Goal: Task Accomplishment & Management: Manage account settings

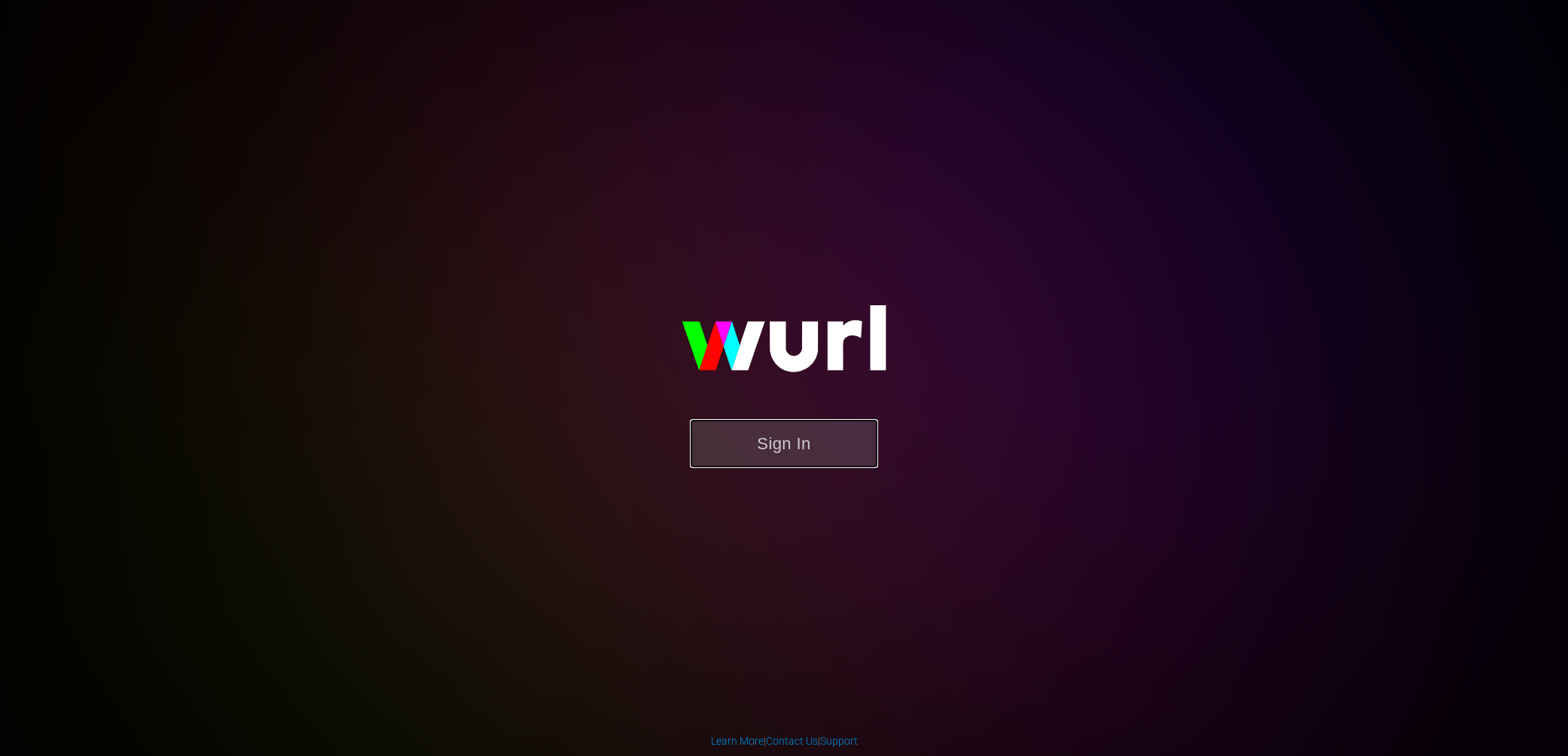
click at [777, 433] on button "Sign In" at bounding box center [784, 443] width 188 height 49
click at [821, 444] on button "Sign In" at bounding box center [784, 443] width 188 height 49
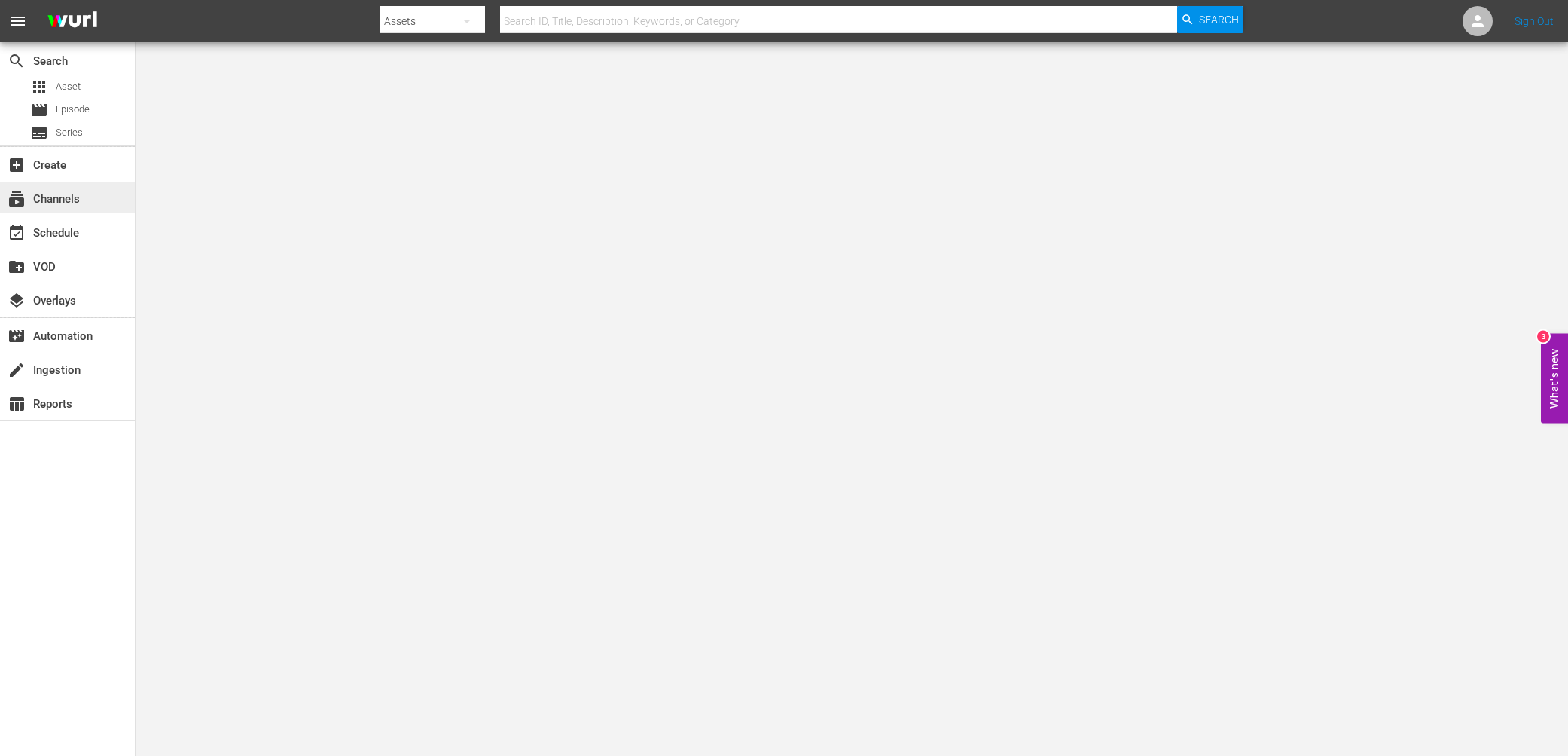
click at [62, 197] on div "subscriptions Channels" at bounding box center [42, 197] width 84 height 13
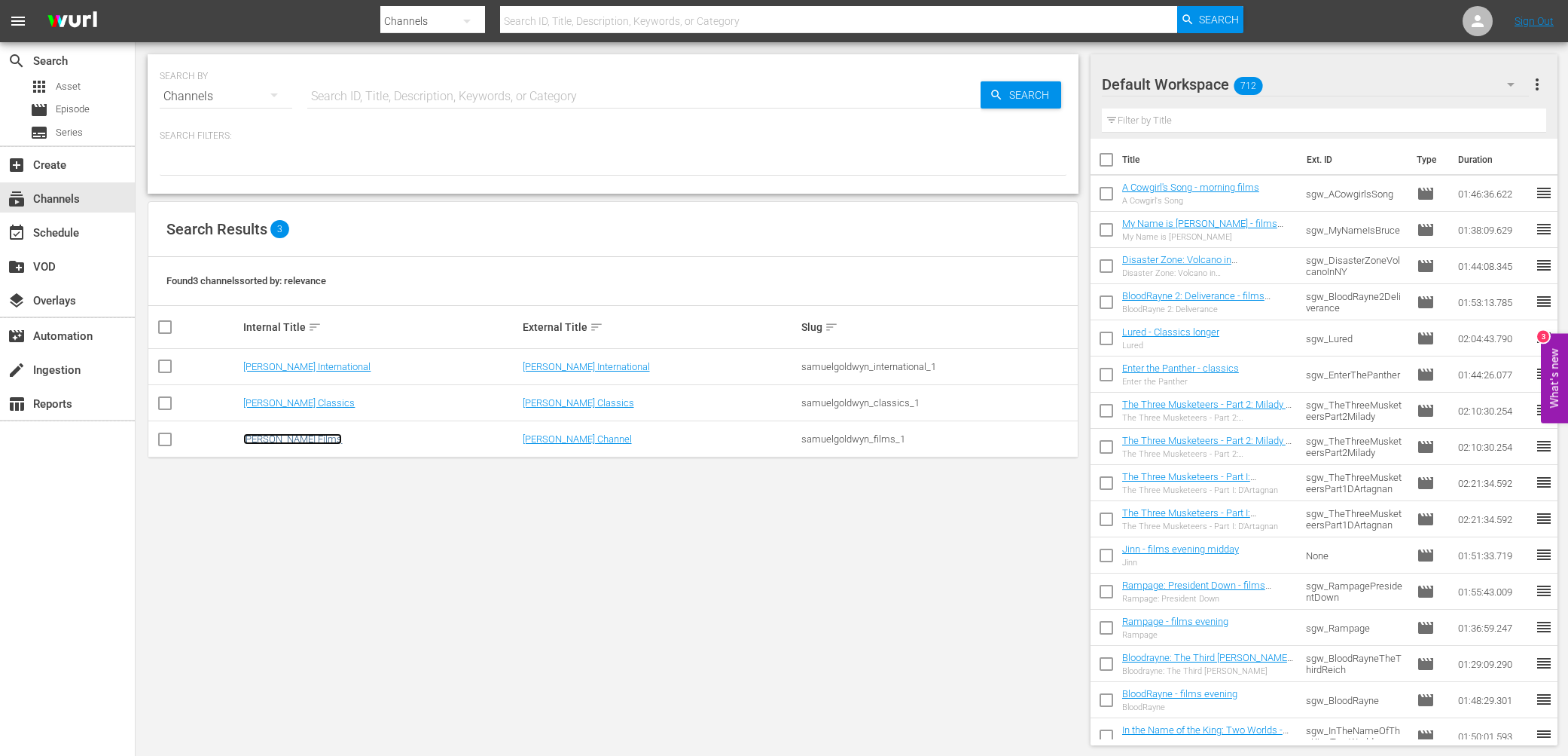
click at [315, 438] on link "[PERSON_NAME] Films" at bounding box center [292, 439] width 99 height 12
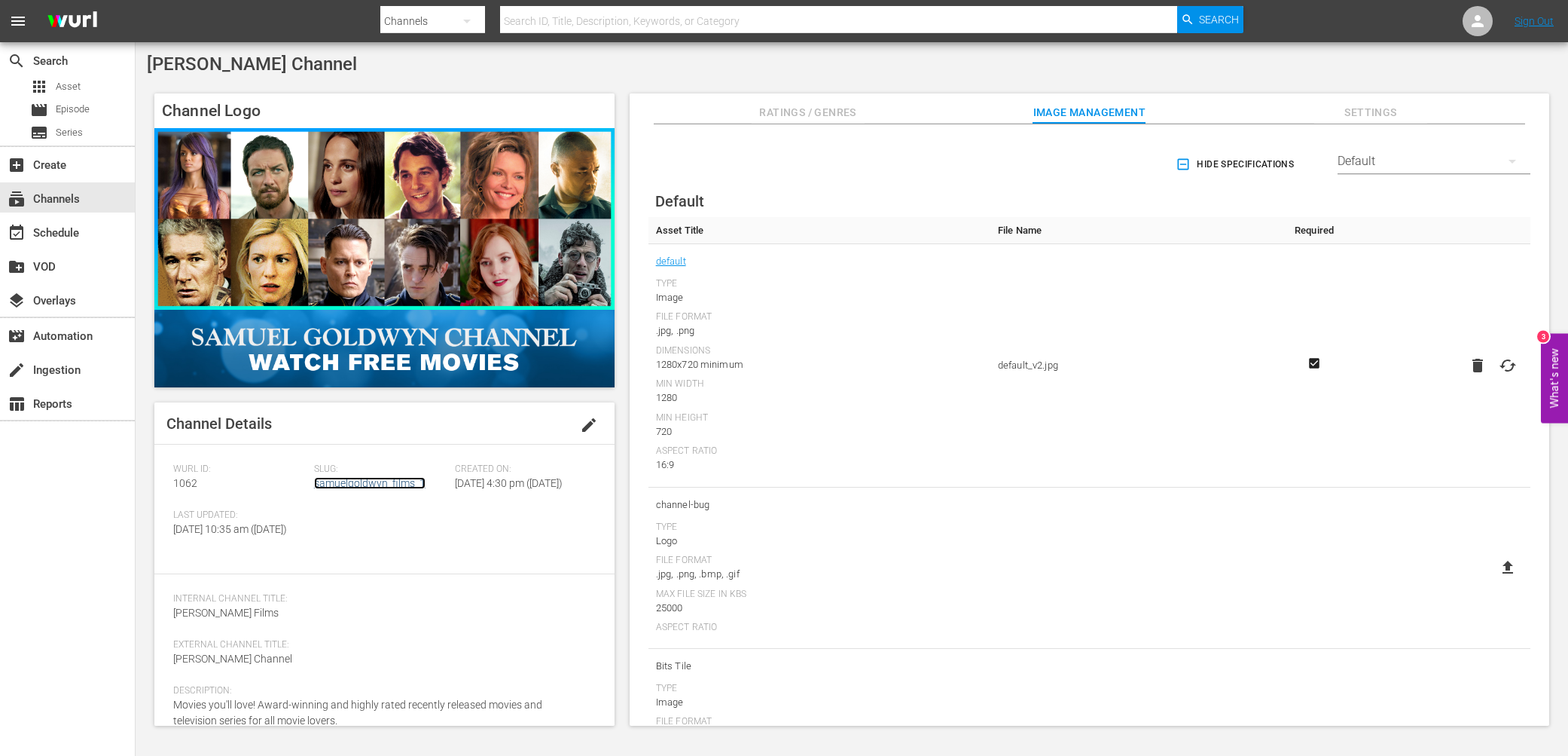
click at [372, 482] on link "samuelgoldwyn_films_1" at bounding box center [370, 482] width 111 height 12
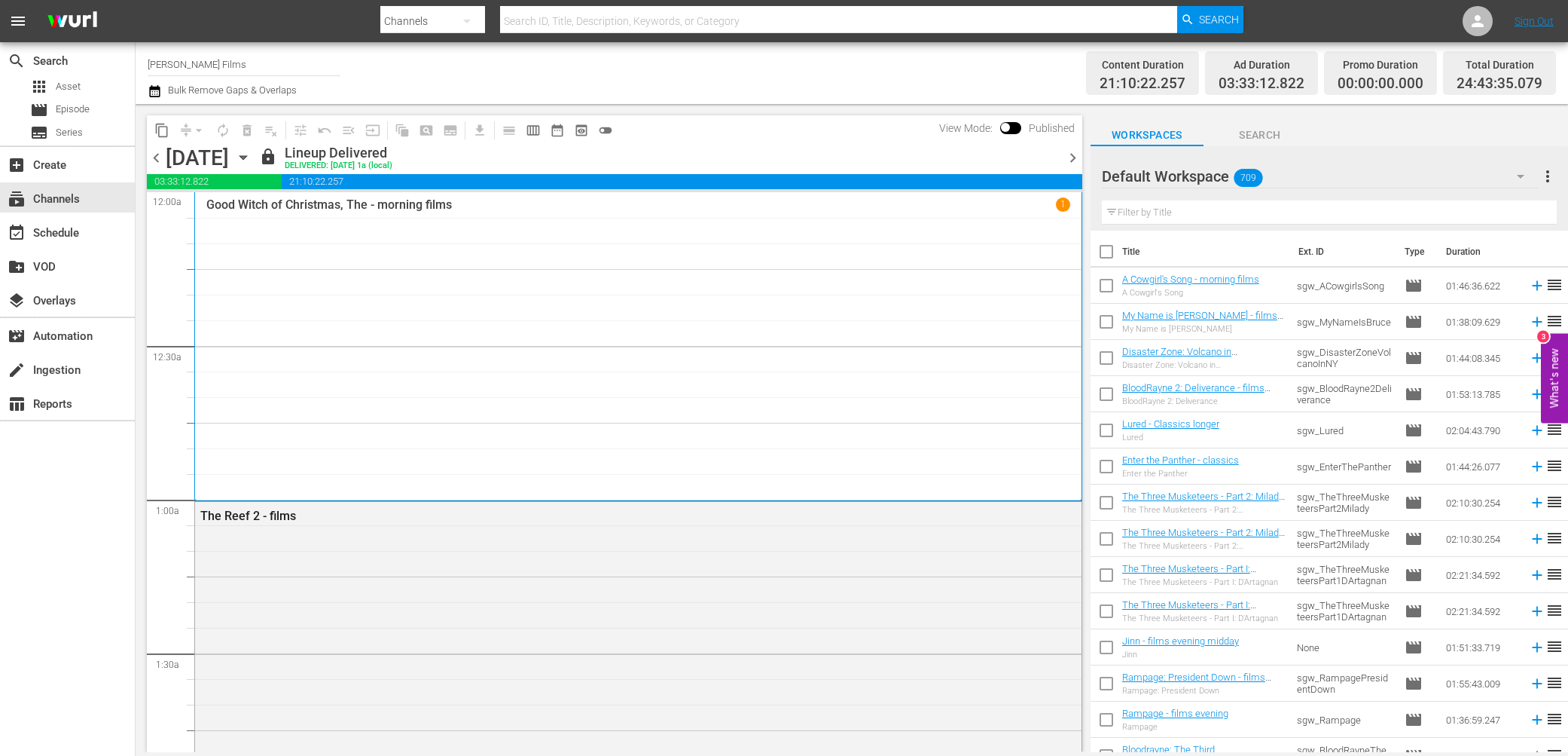
click at [1075, 156] on span "chevron_right" at bounding box center [1073, 158] width 19 height 19
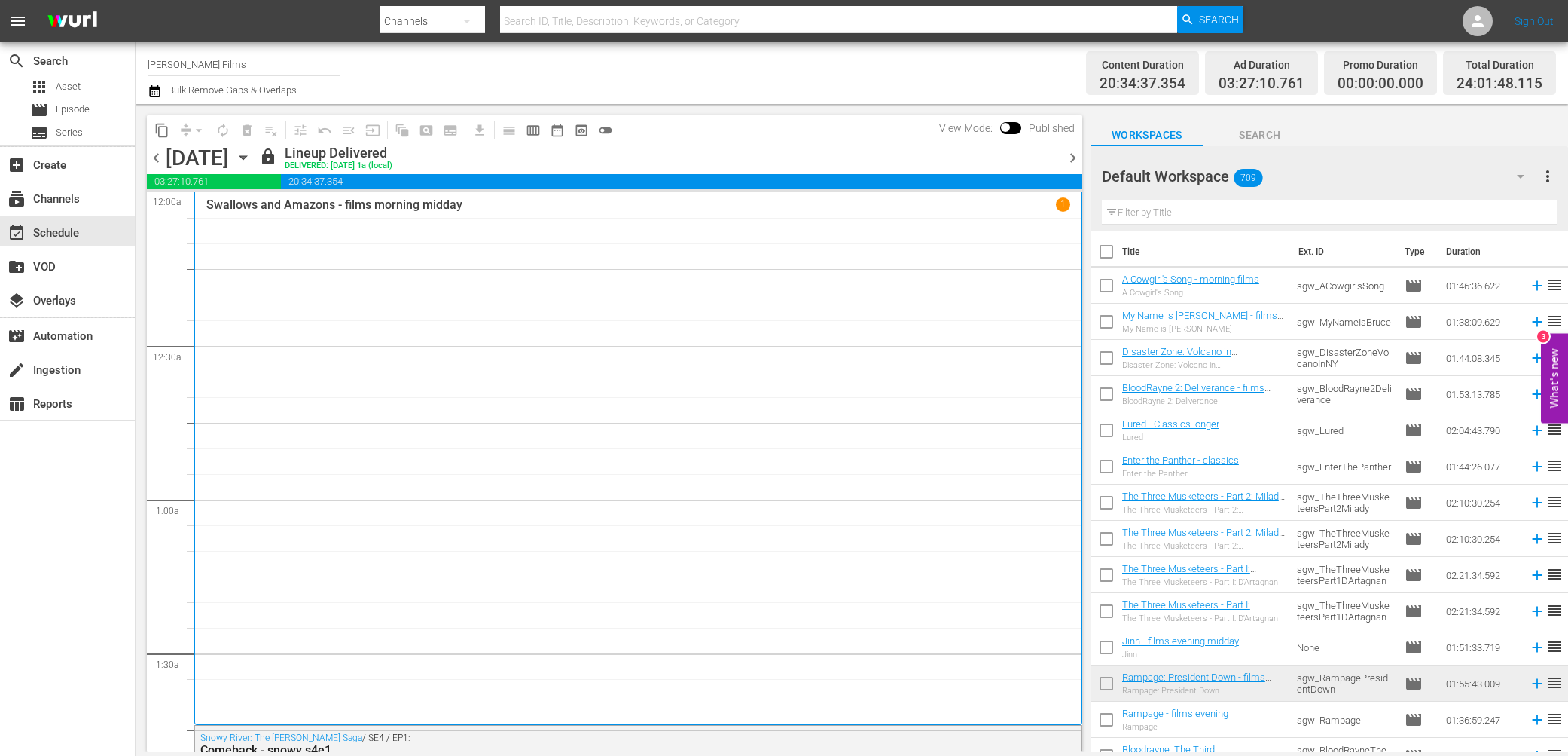
click at [1072, 157] on span "chevron_right" at bounding box center [1073, 158] width 19 height 19
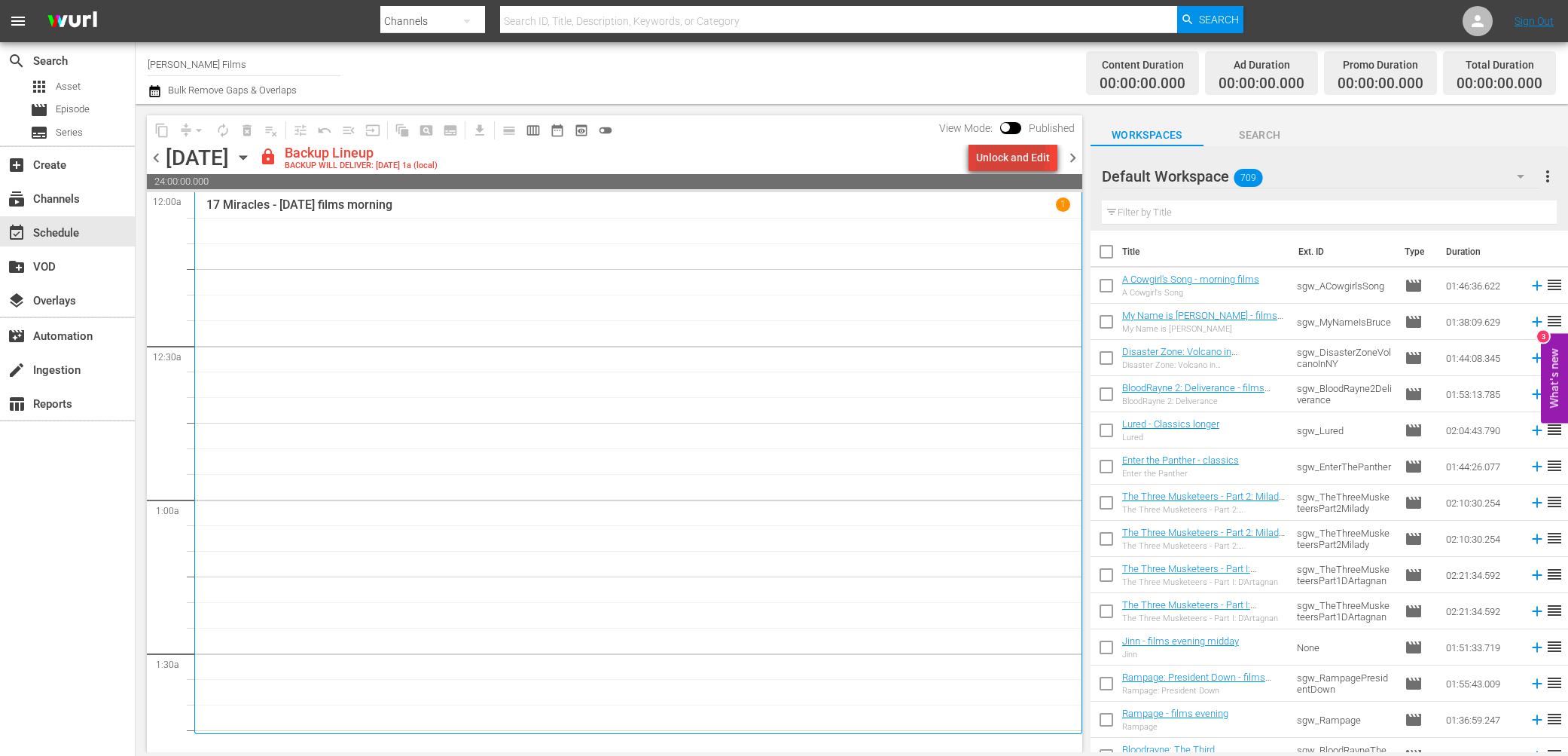
click at [1014, 154] on div "Unlock and Edit" at bounding box center [1012, 158] width 74 height 27
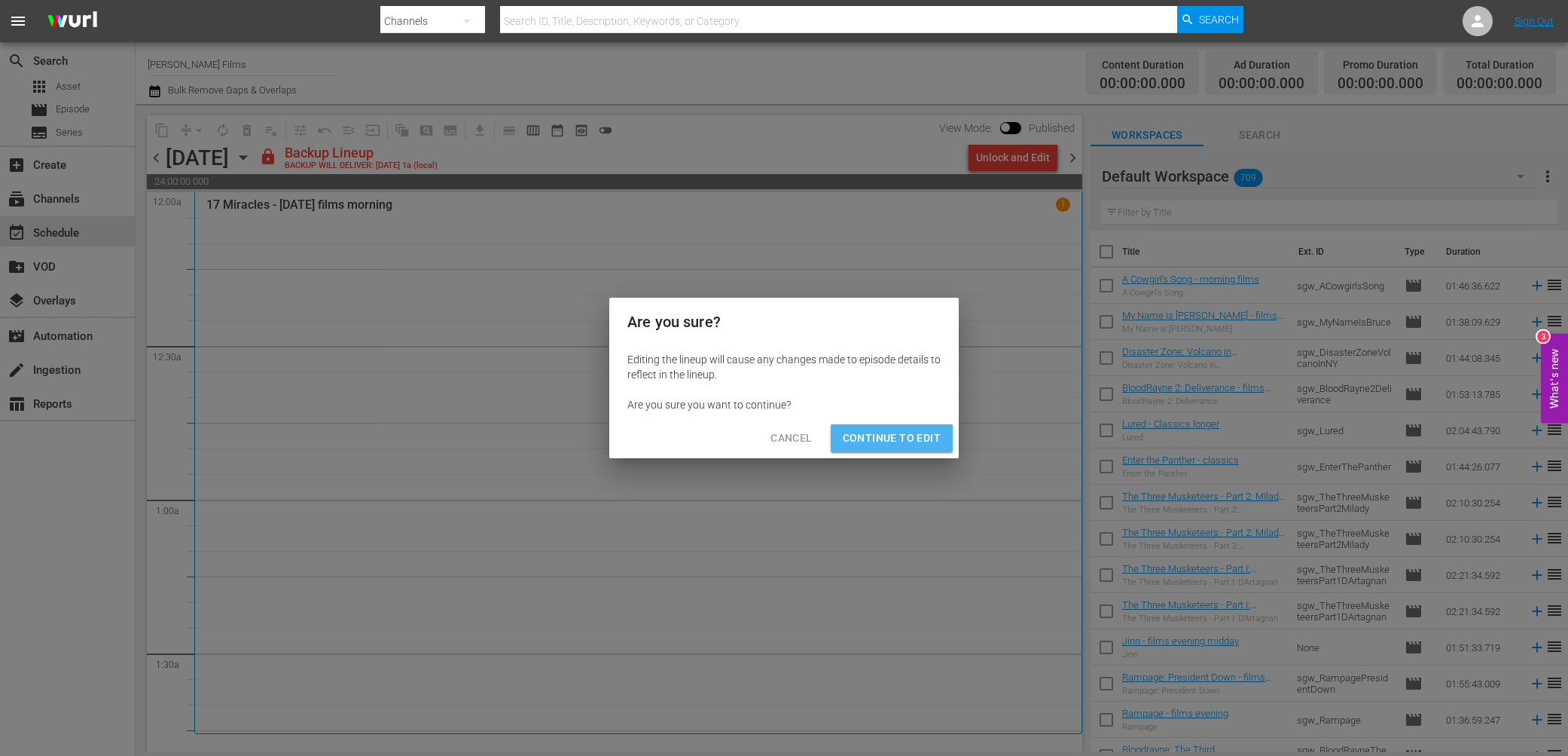
click at [866, 447] on span "Continue to Edit" at bounding box center [892, 438] width 98 height 19
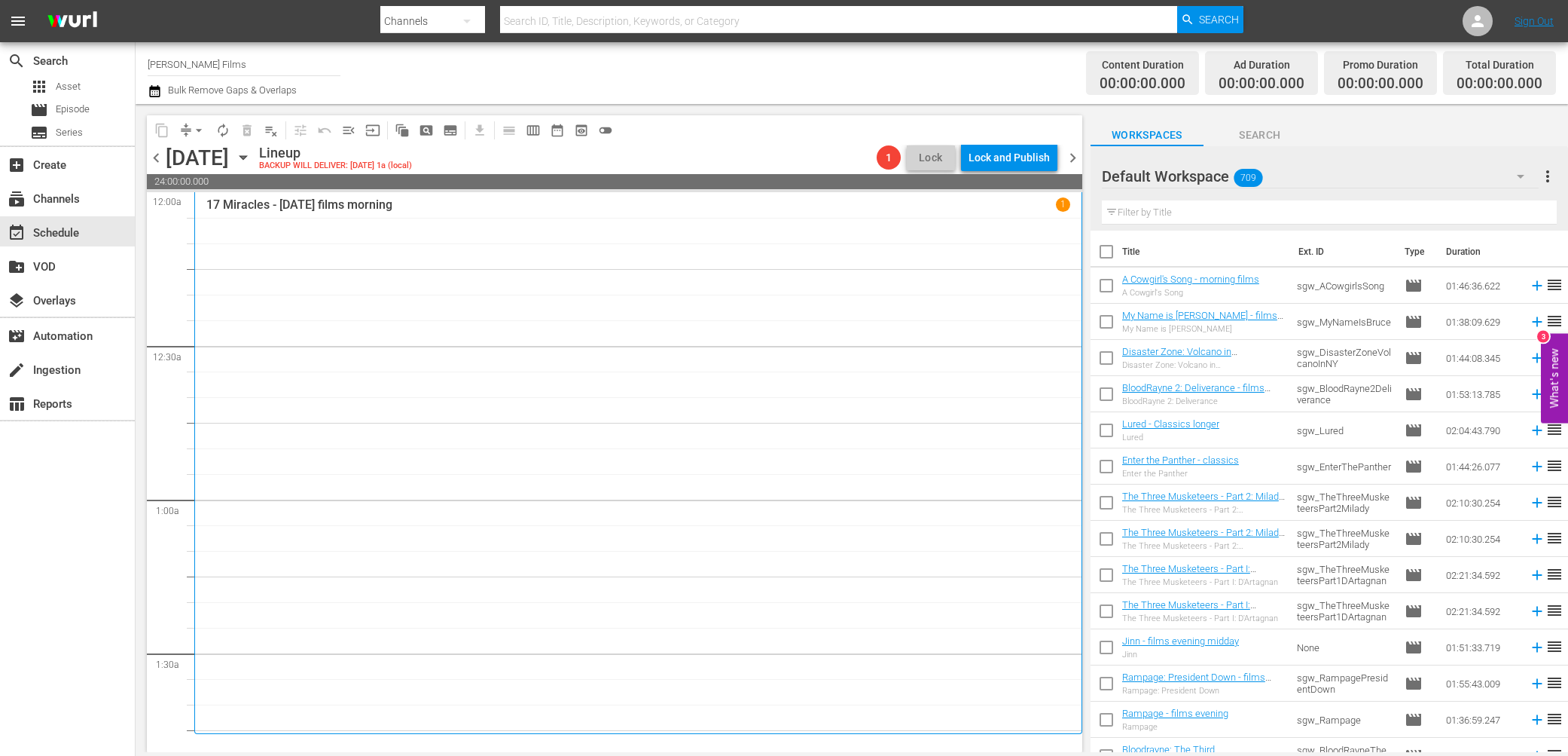
click at [246, 157] on icon "button" at bounding box center [242, 158] width 7 height 4
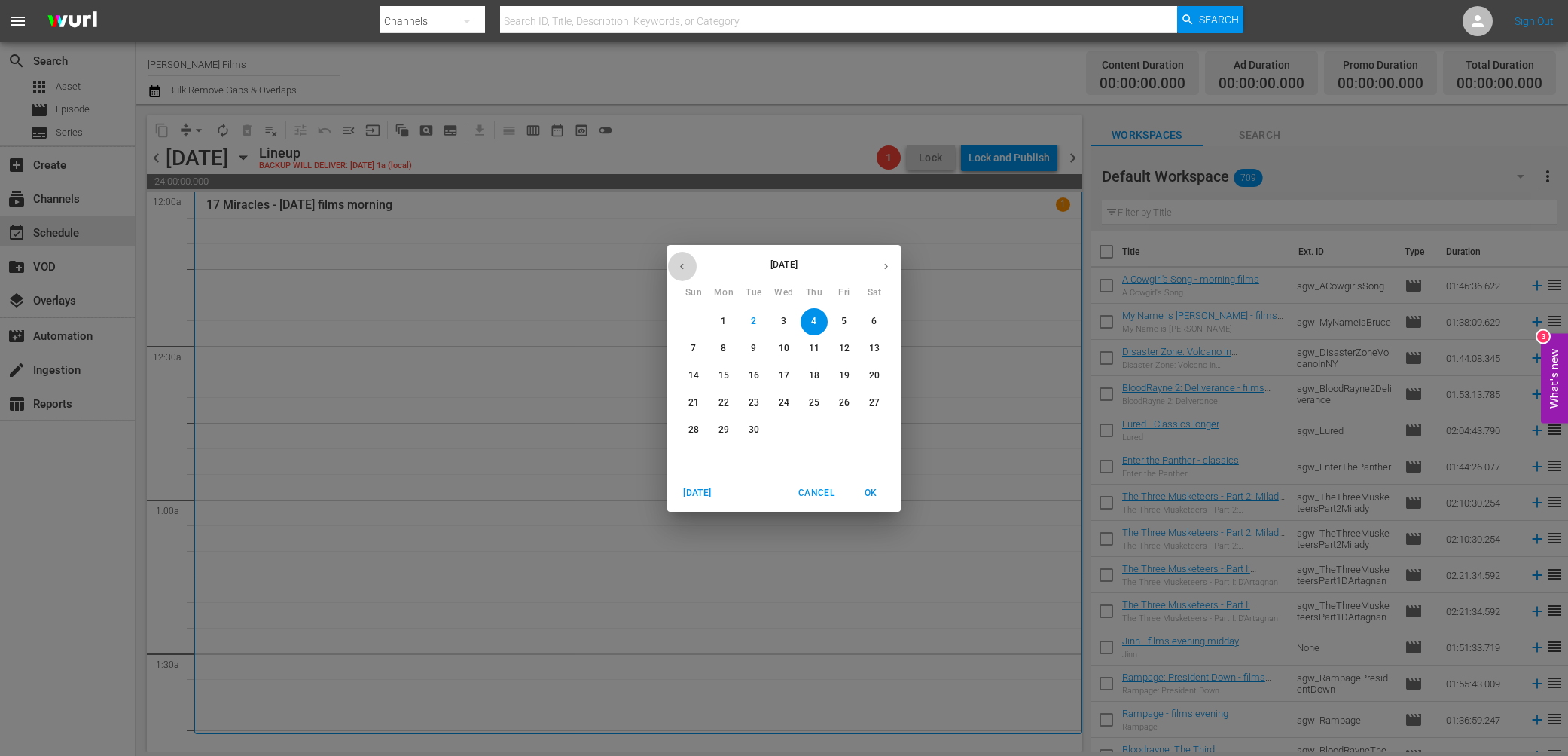
click at [682, 267] on icon "button" at bounding box center [682, 266] width 12 height 12
click at [814, 430] on p "28" at bounding box center [813, 429] width 11 height 12
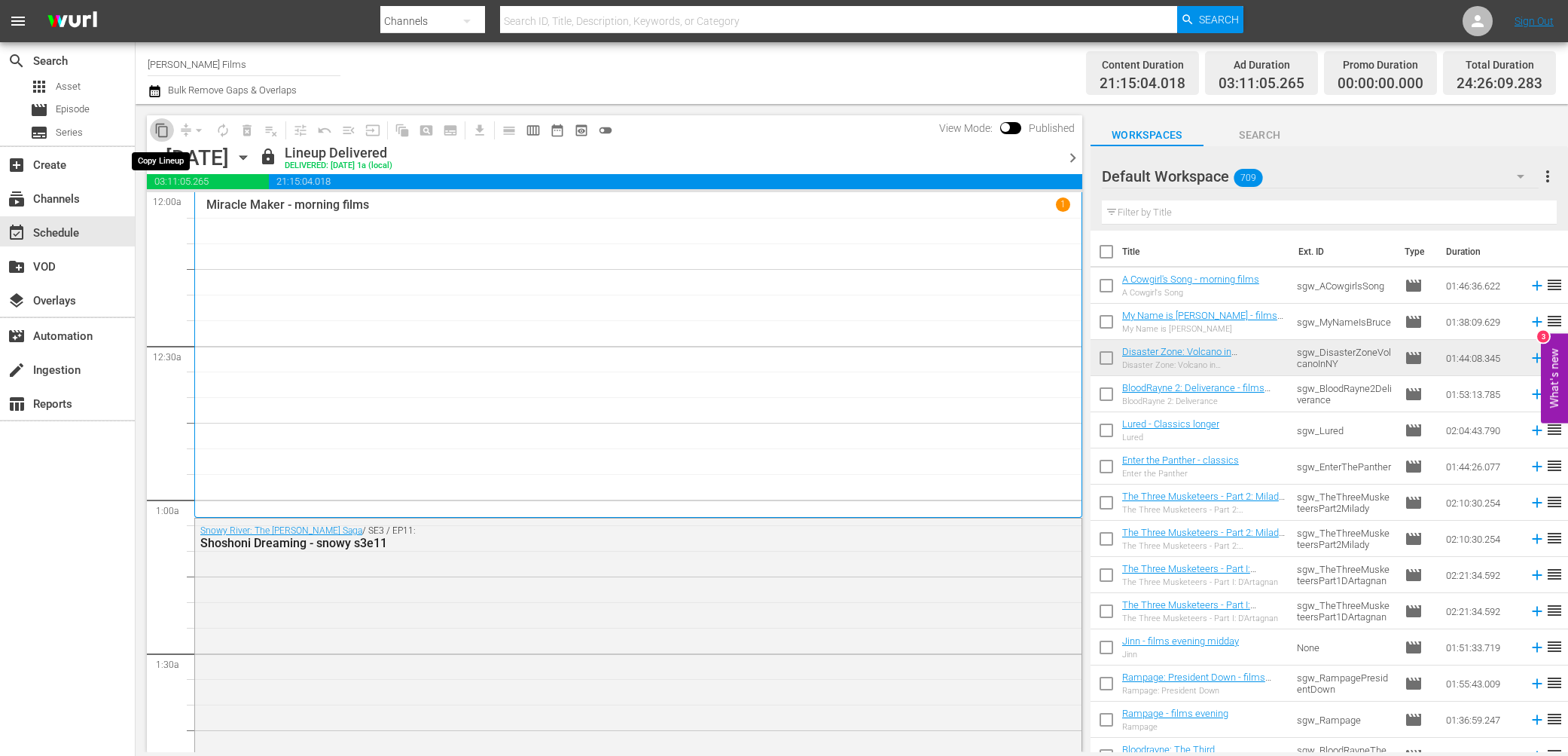
click at [165, 133] on span "content_copy" at bounding box center [162, 131] width 15 height 15
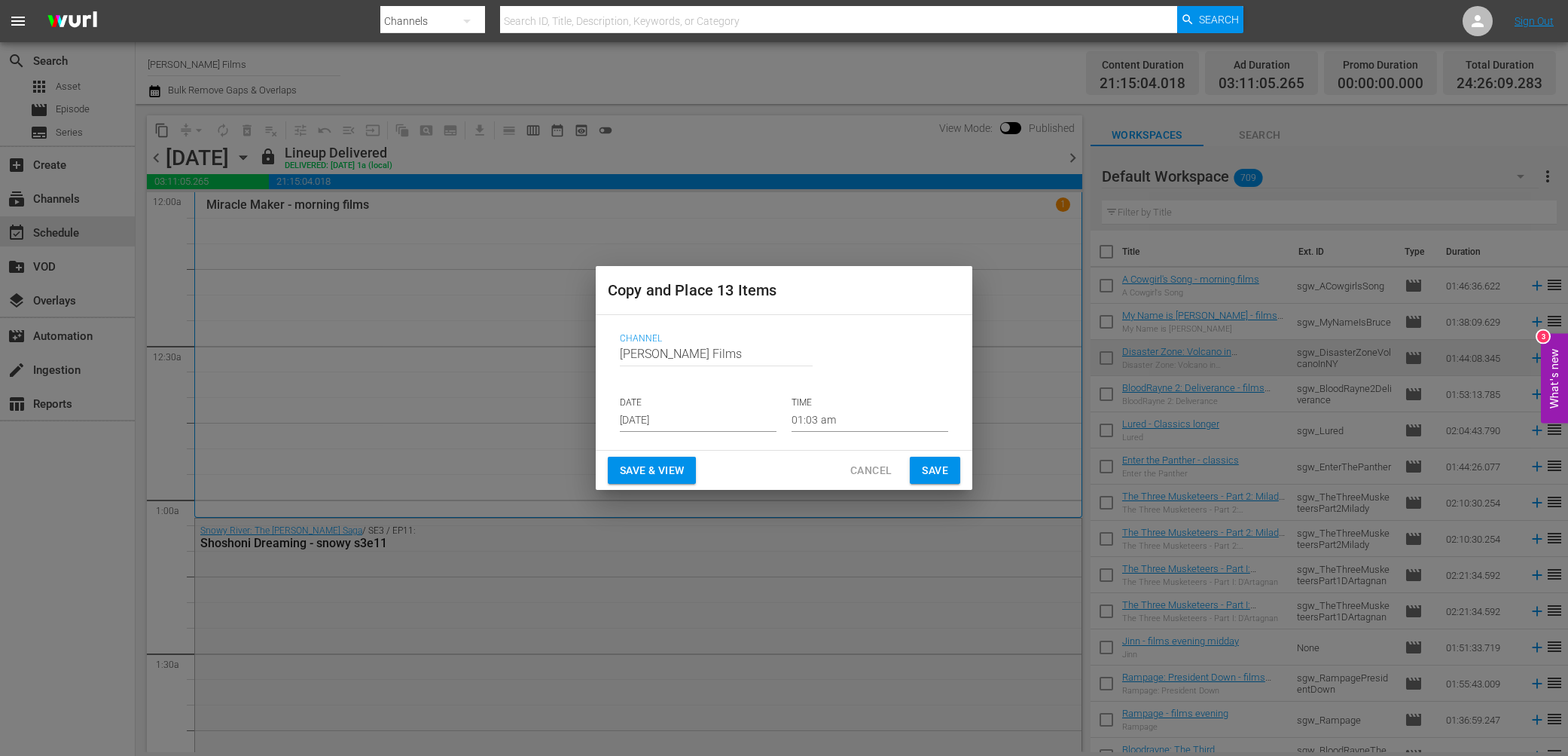
click at [941, 464] on span "Save" at bounding box center [934, 471] width 26 height 19
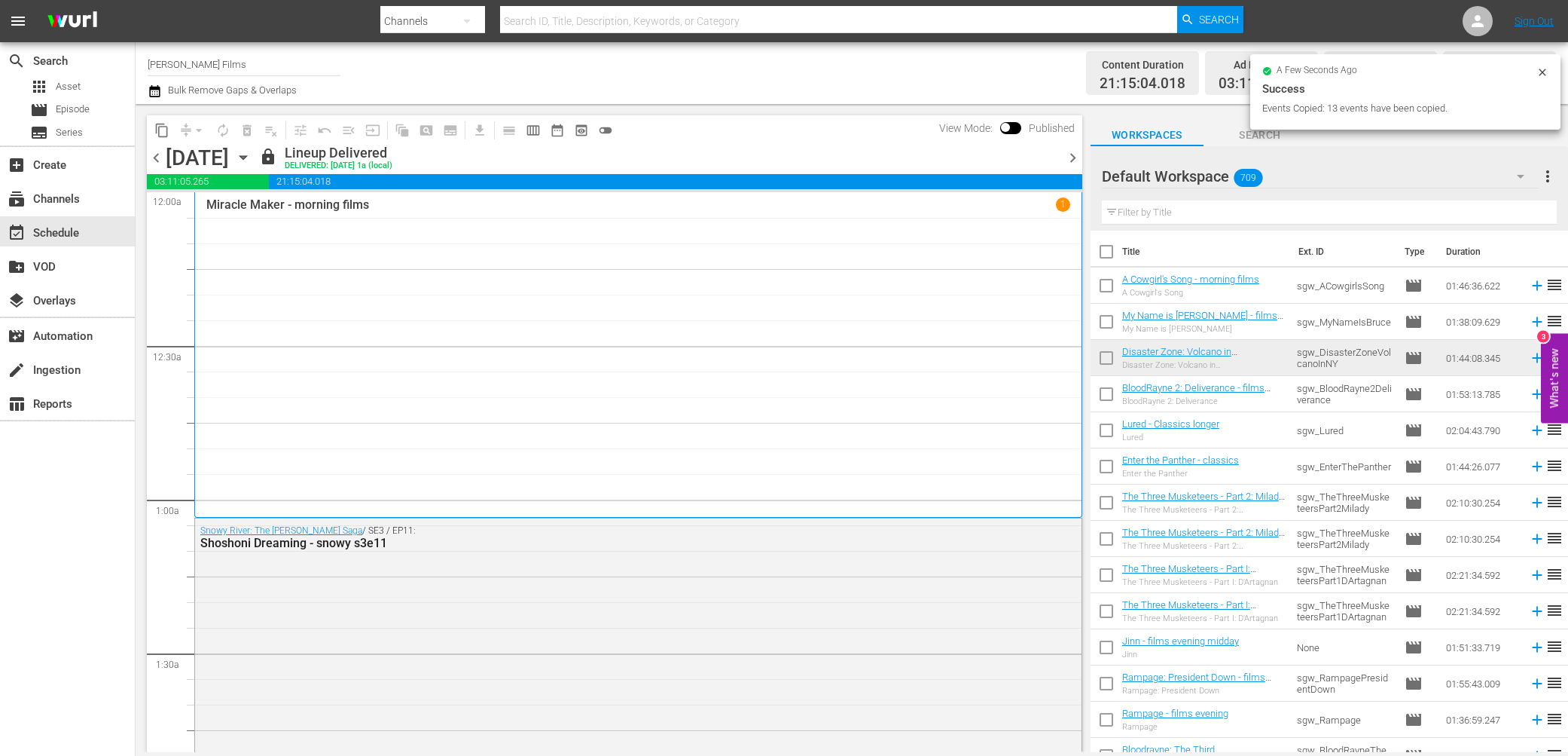
click at [252, 162] on icon "button" at bounding box center [243, 157] width 16 height 16
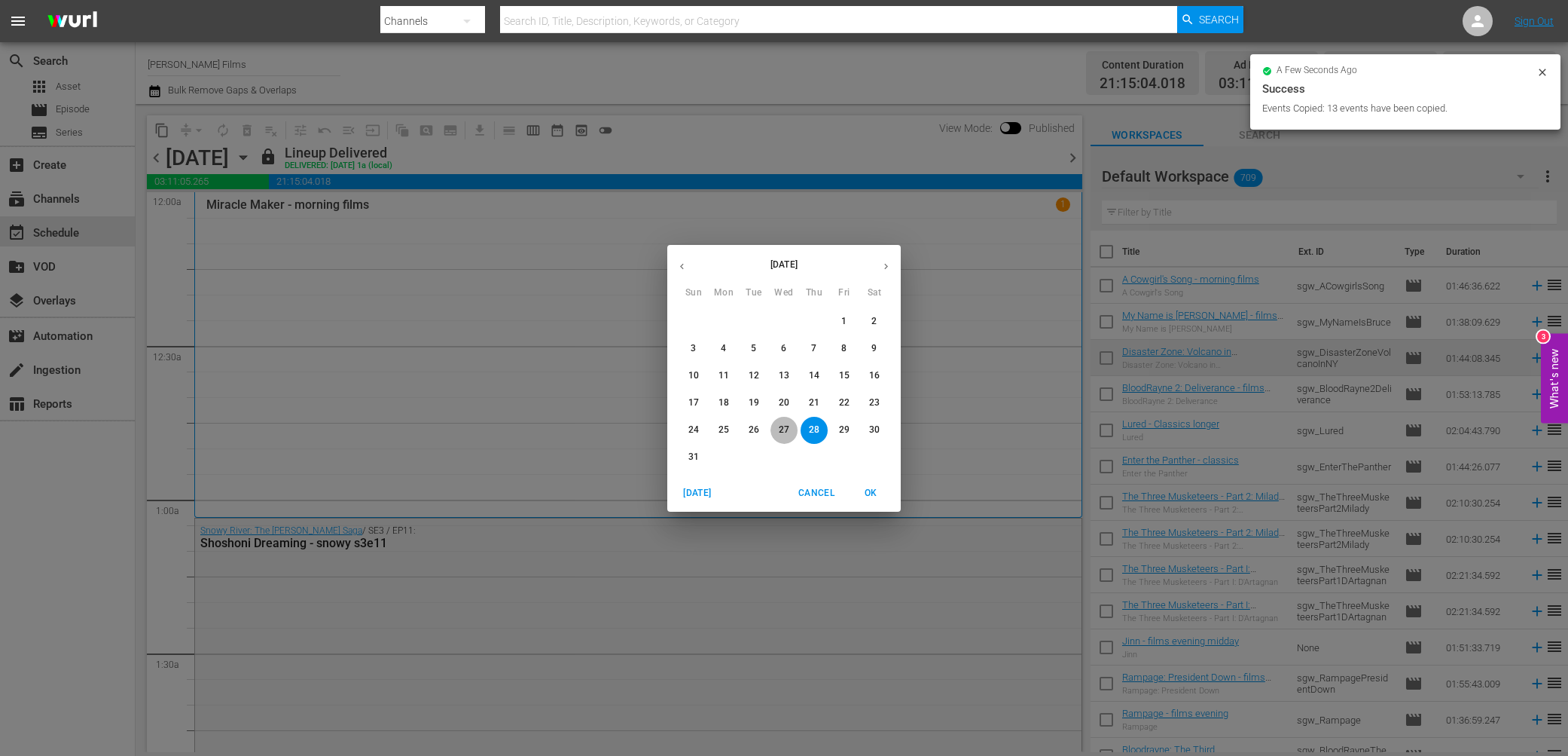
click at [783, 432] on p "27" at bounding box center [784, 429] width 11 height 12
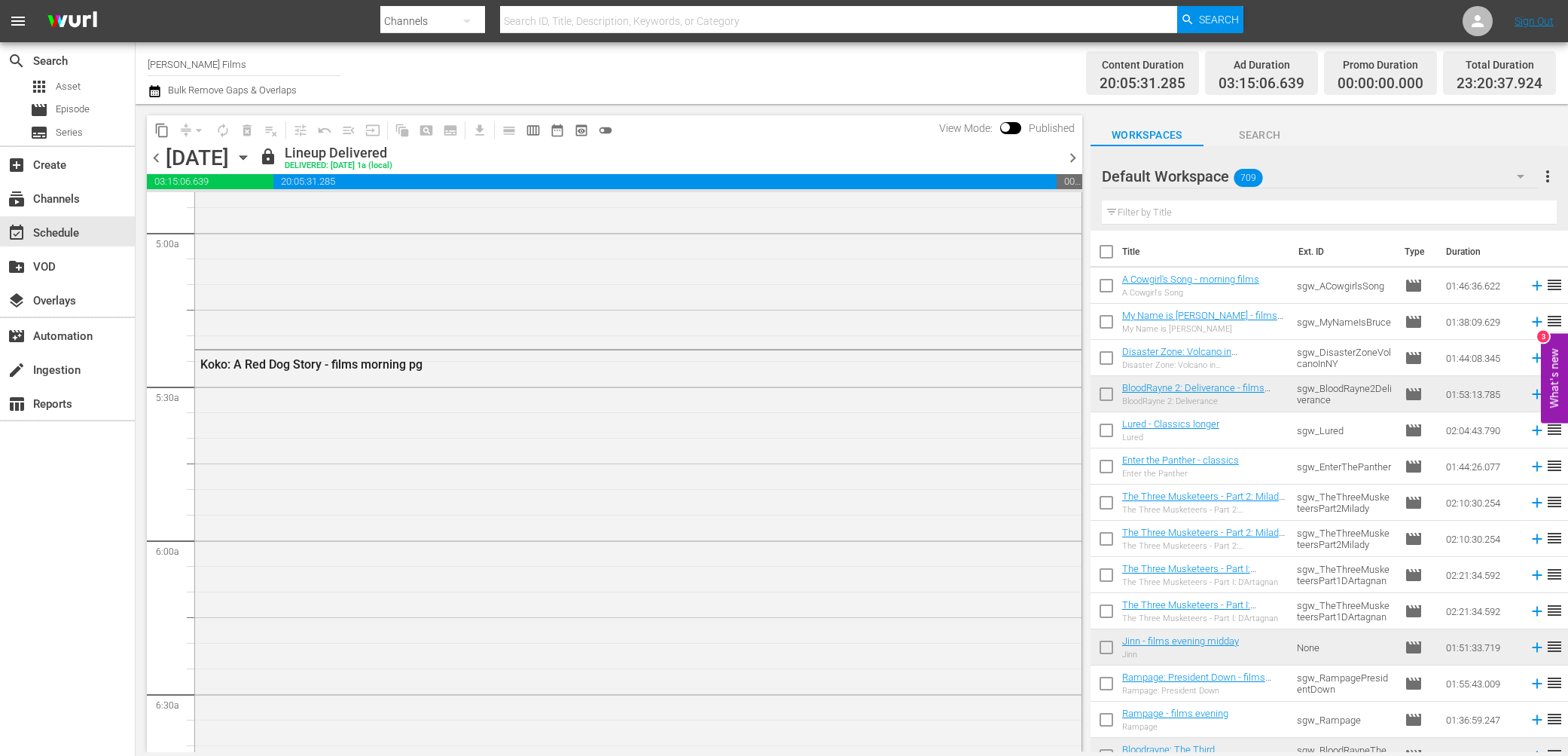
scroll to position [1528, 0]
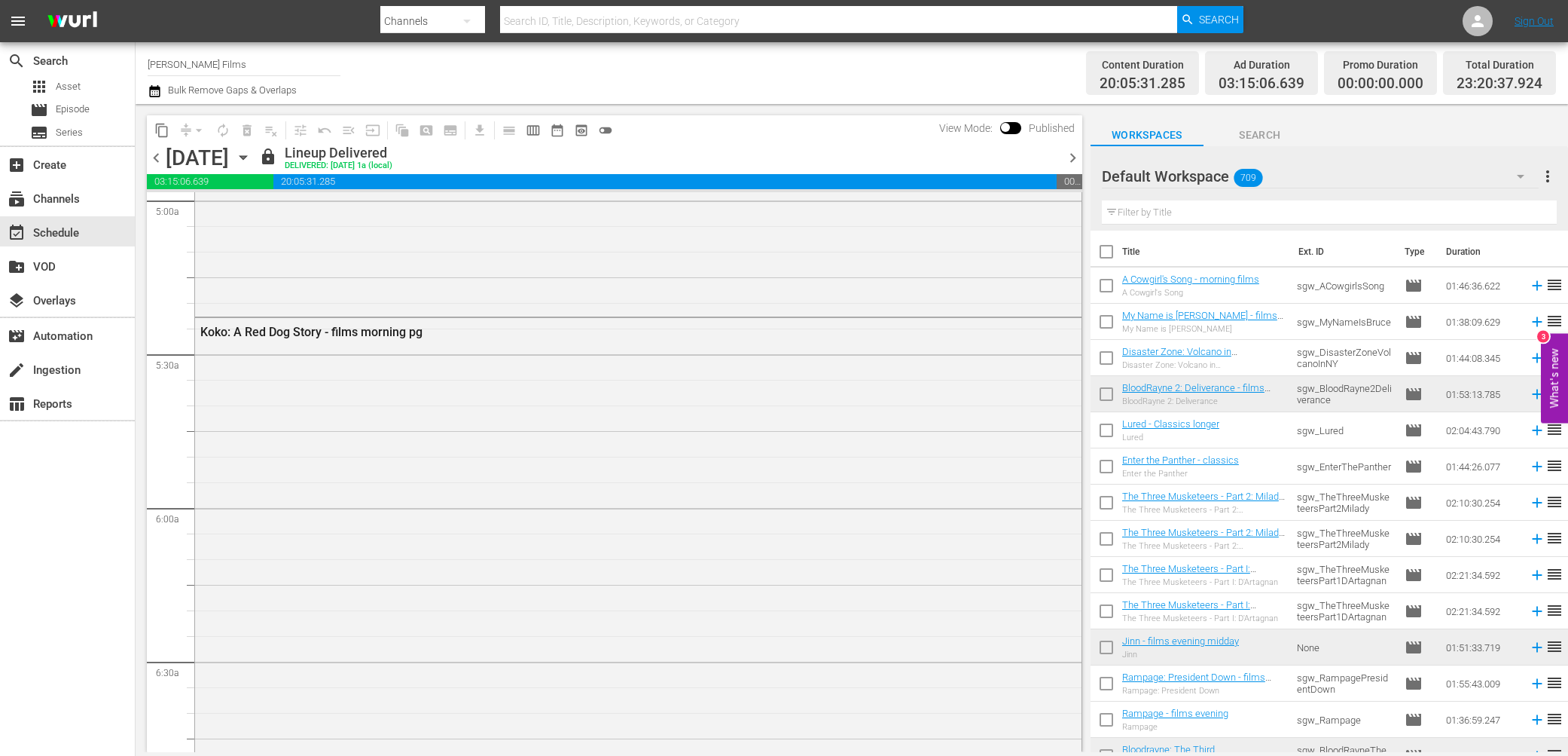
click at [1219, 210] on input "text" at bounding box center [1329, 212] width 455 height 24
type input "e"
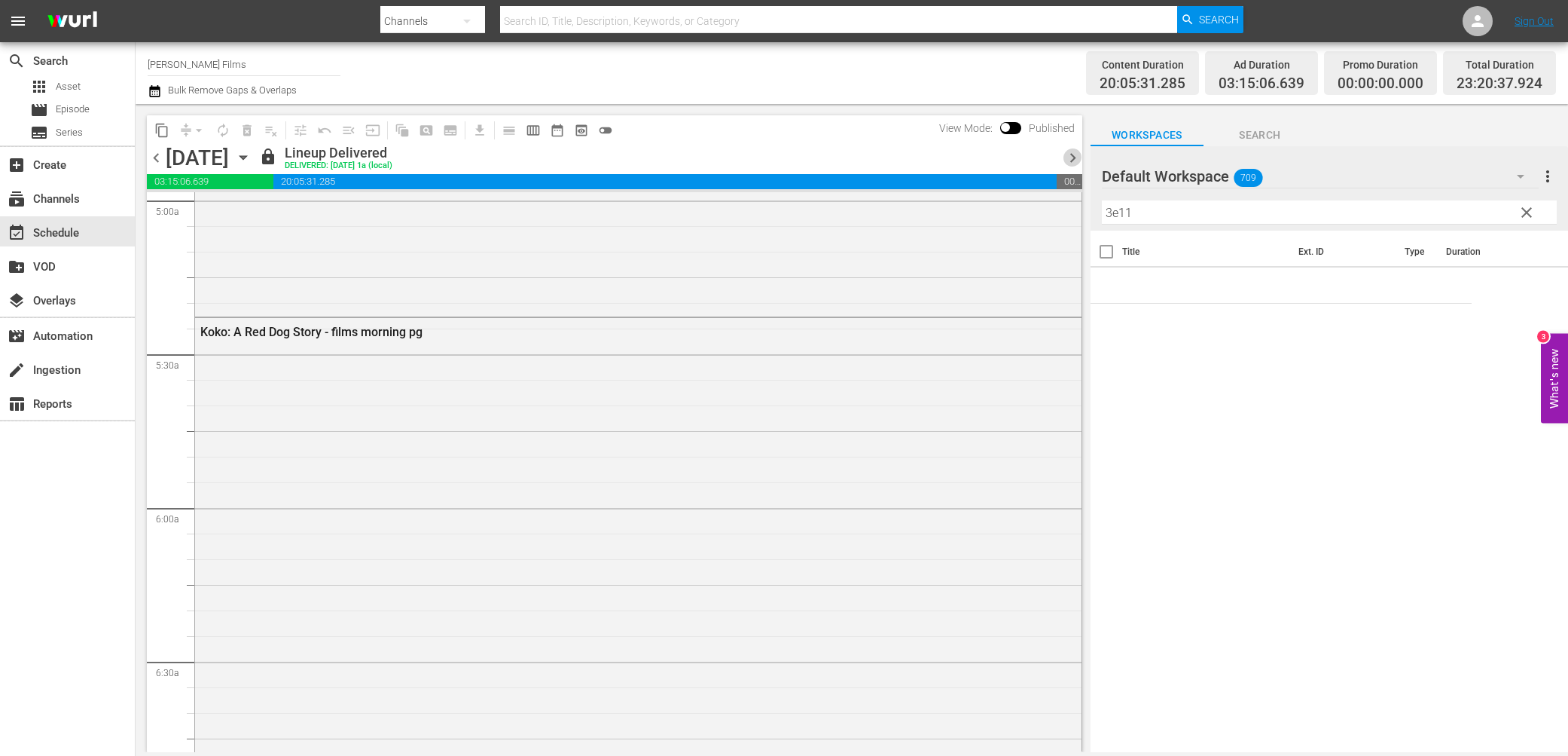
click at [1070, 160] on span "chevron_right" at bounding box center [1073, 158] width 19 height 19
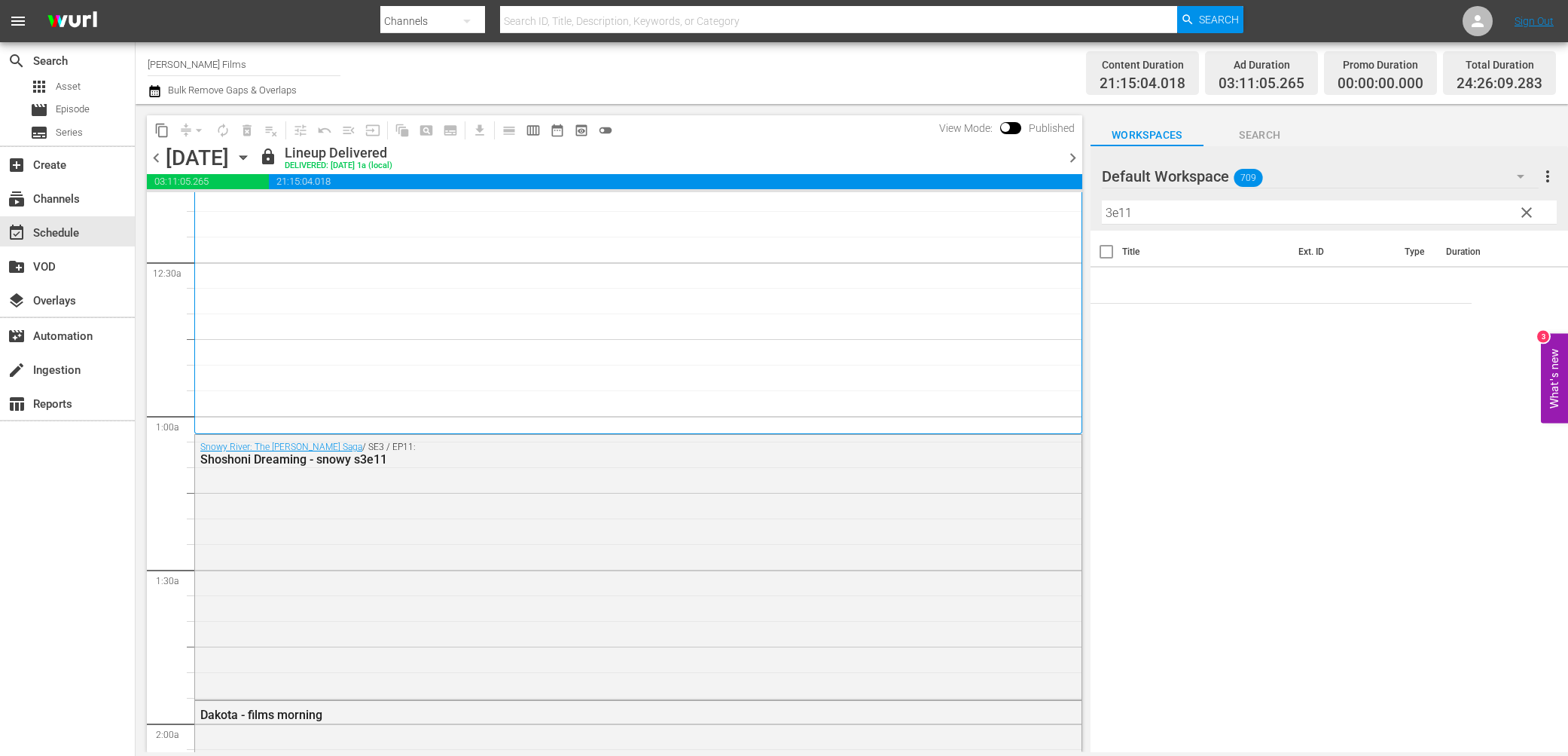
scroll to position [100, 0]
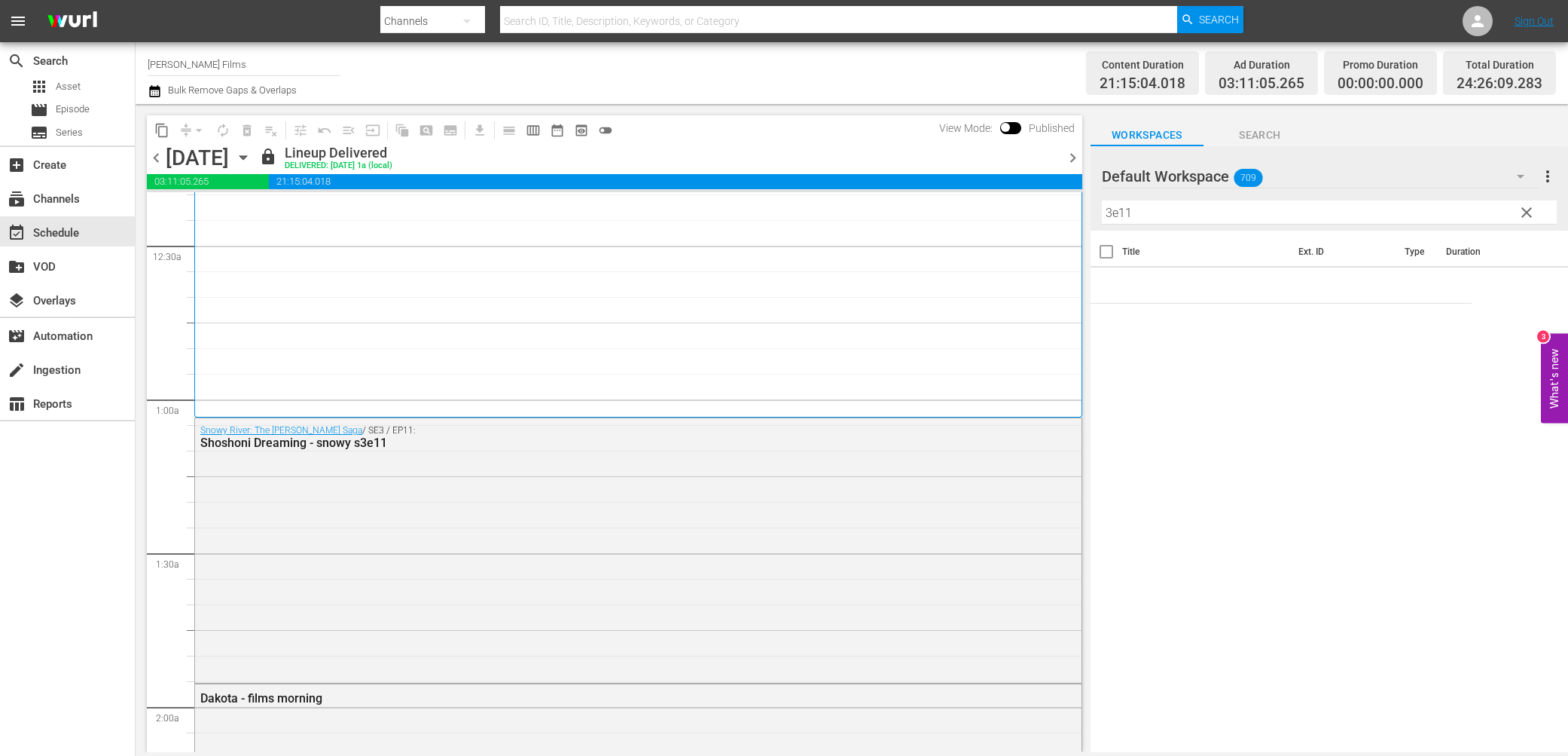
click at [157, 158] on span "chevron_left" at bounding box center [157, 158] width 19 height 19
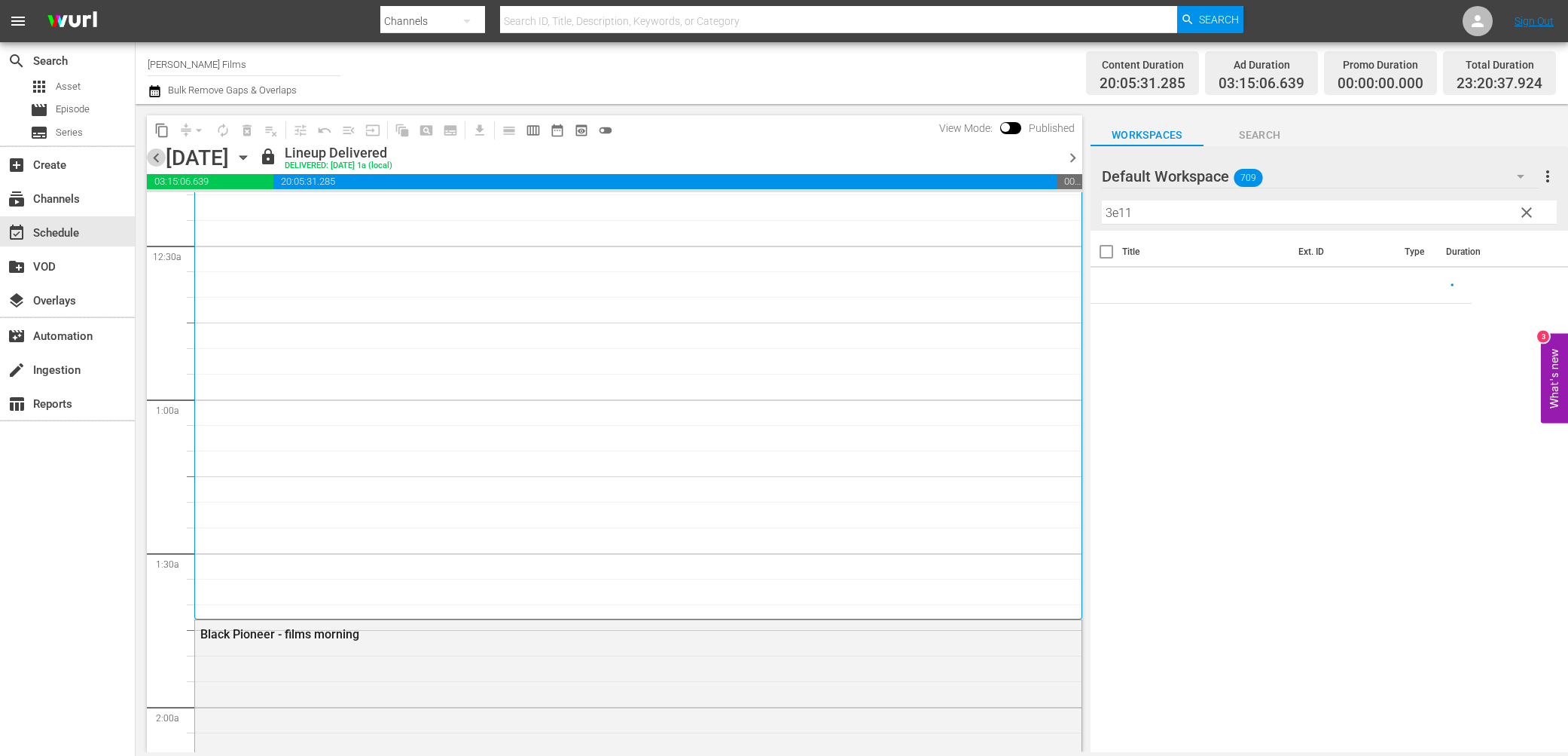
click at [162, 159] on span "chevron_left" at bounding box center [157, 158] width 19 height 19
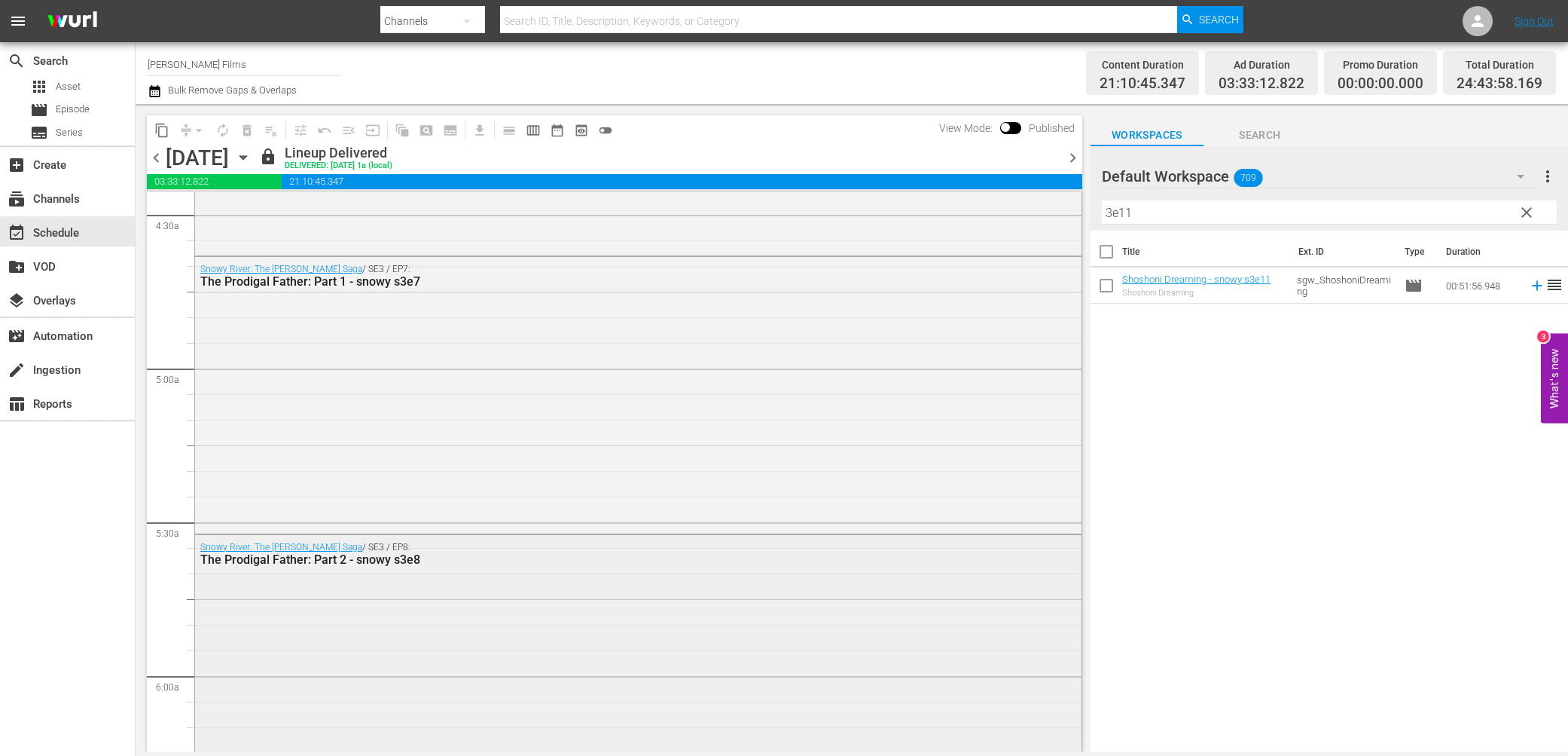
scroll to position [1340, 0]
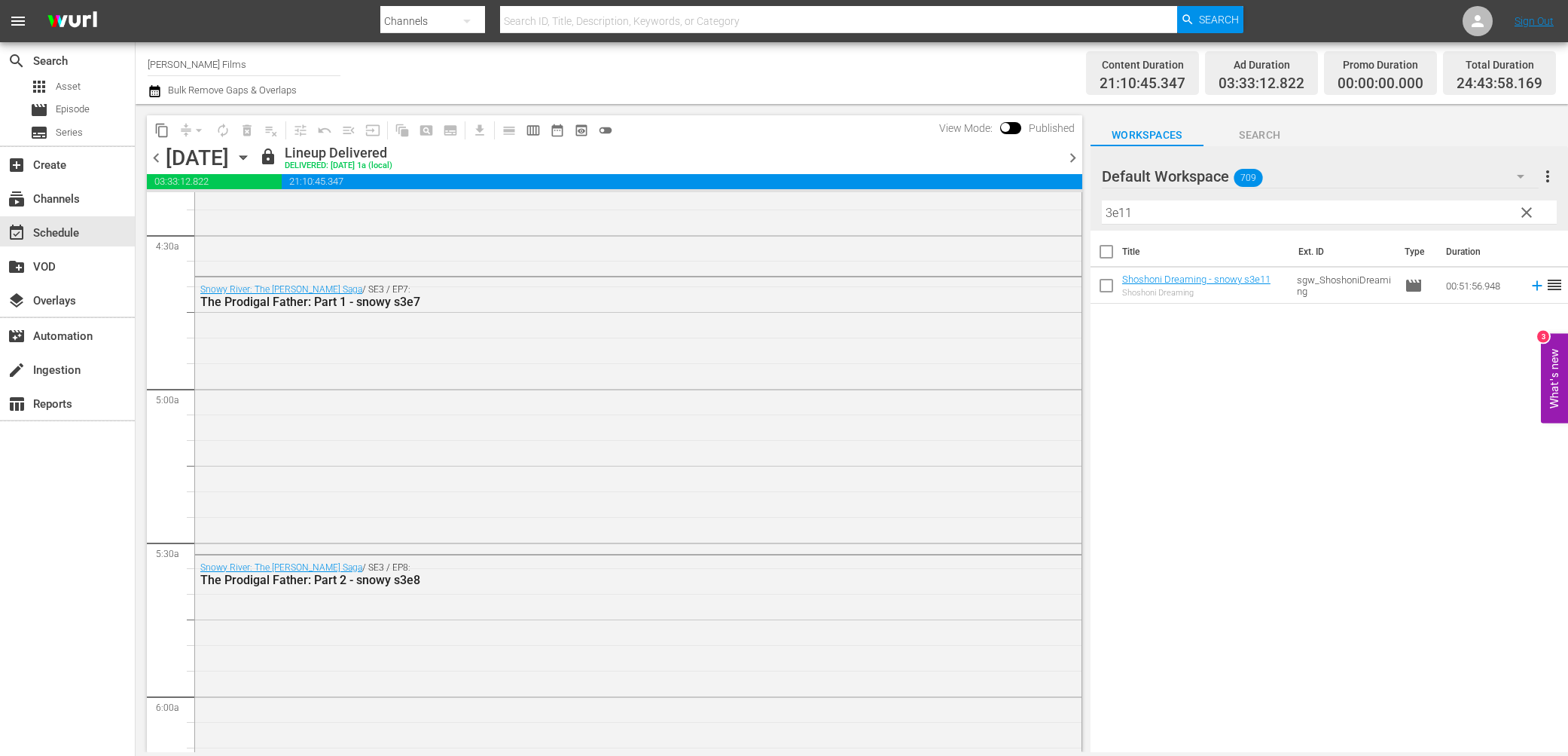
click at [1065, 159] on span "chevron_right" at bounding box center [1073, 158] width 19 height 19
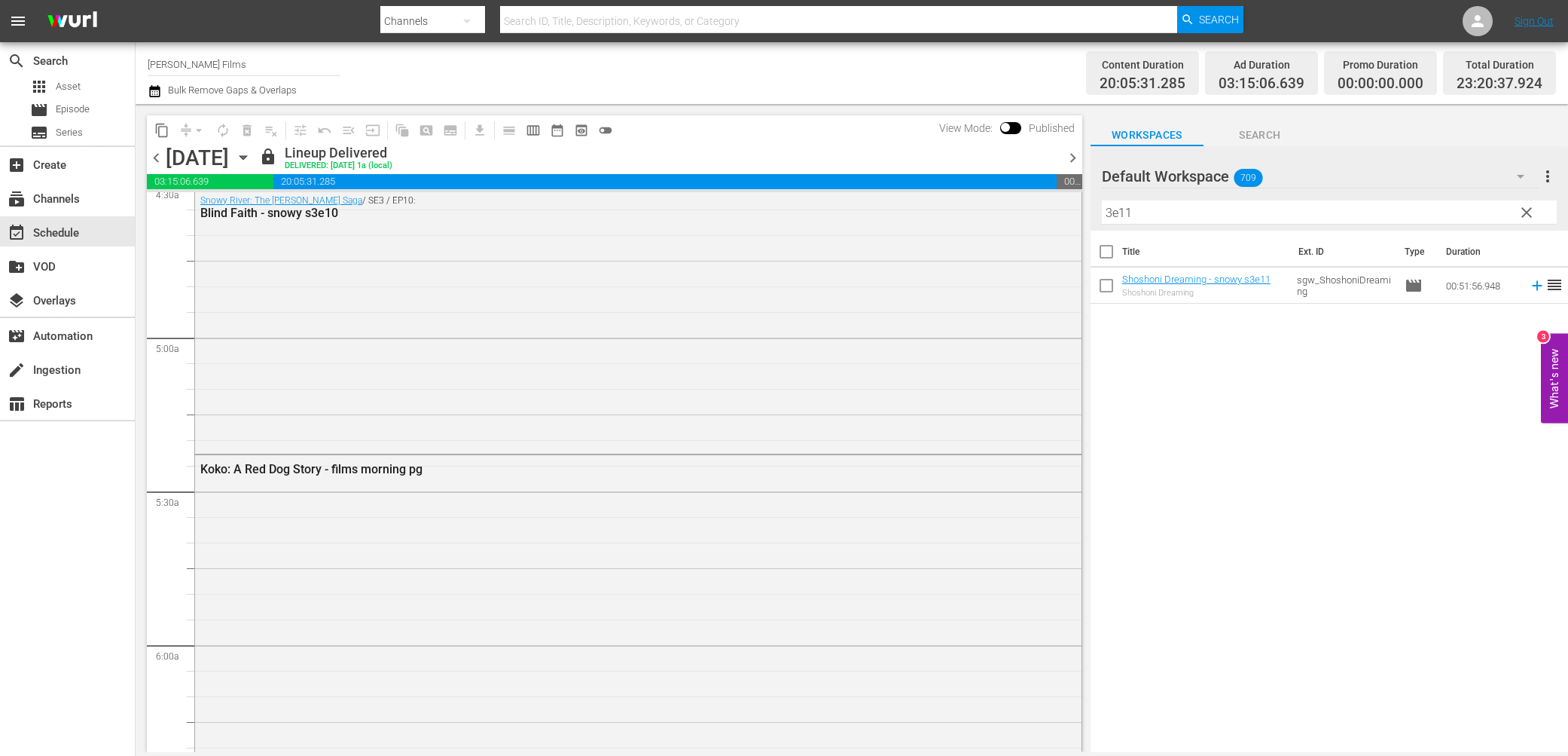
scroll to position [1340, 0]
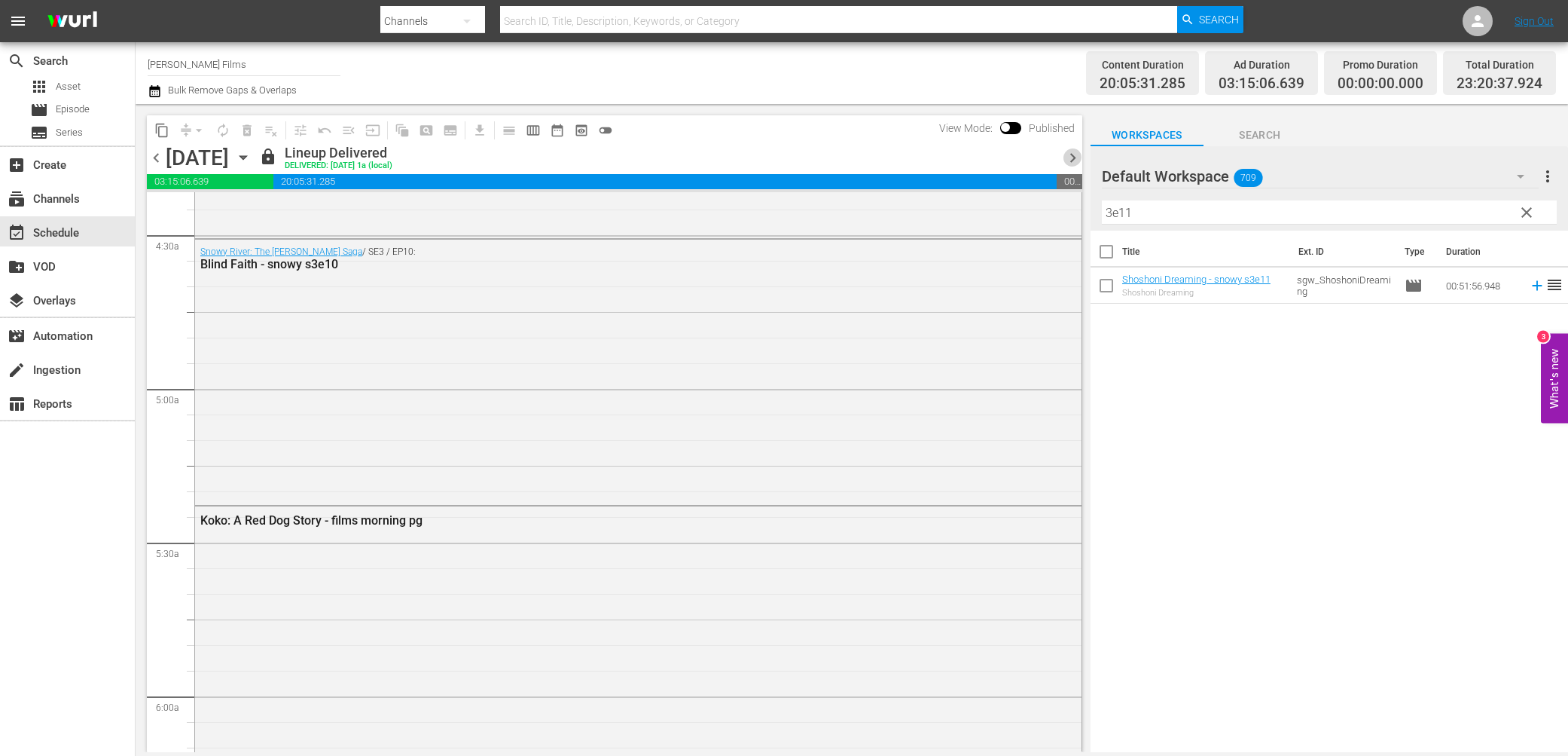
click at [1066, 162] on span "chevron_right" at bounding box center [1073, 158] width 19 height 19
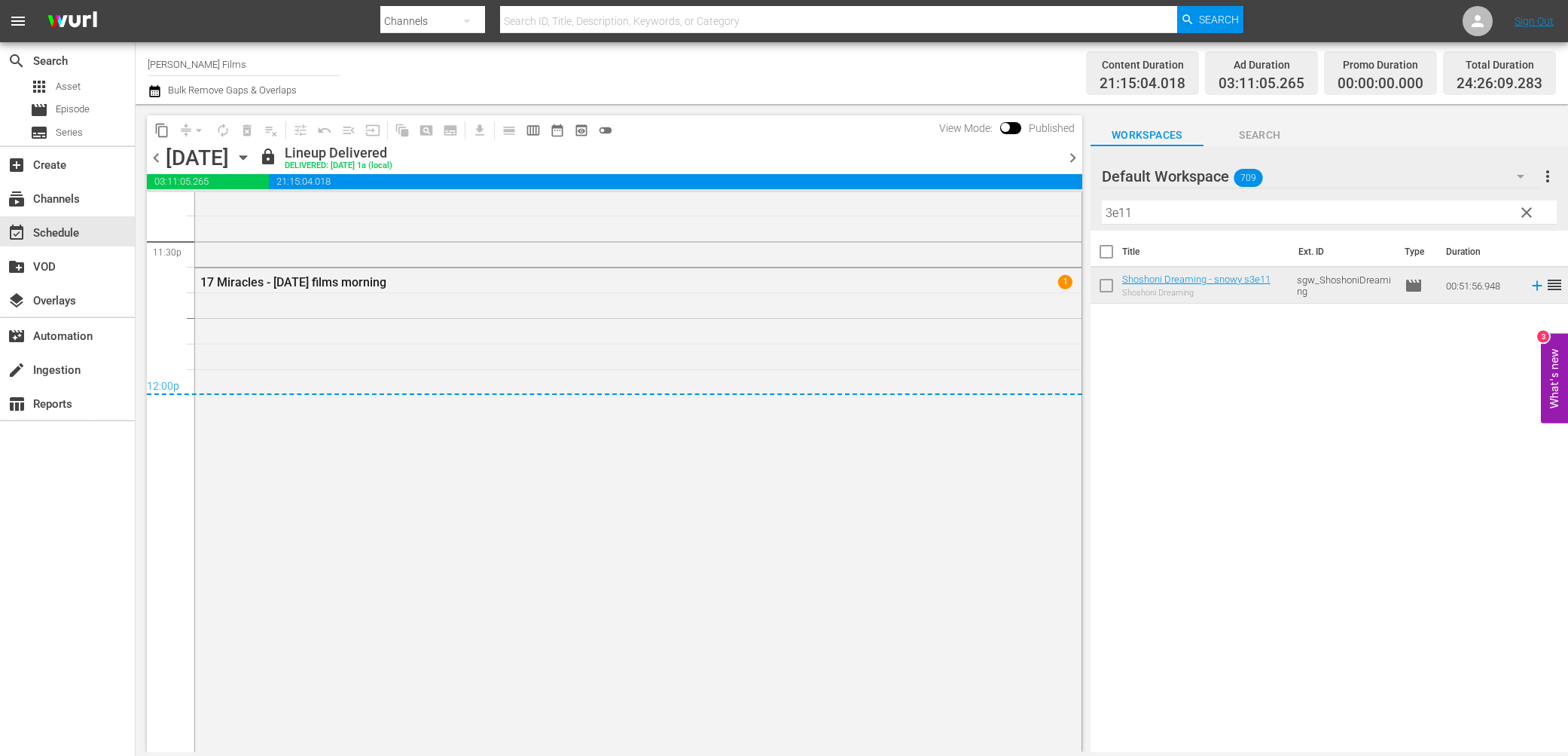
scroll to position [7275, 0]
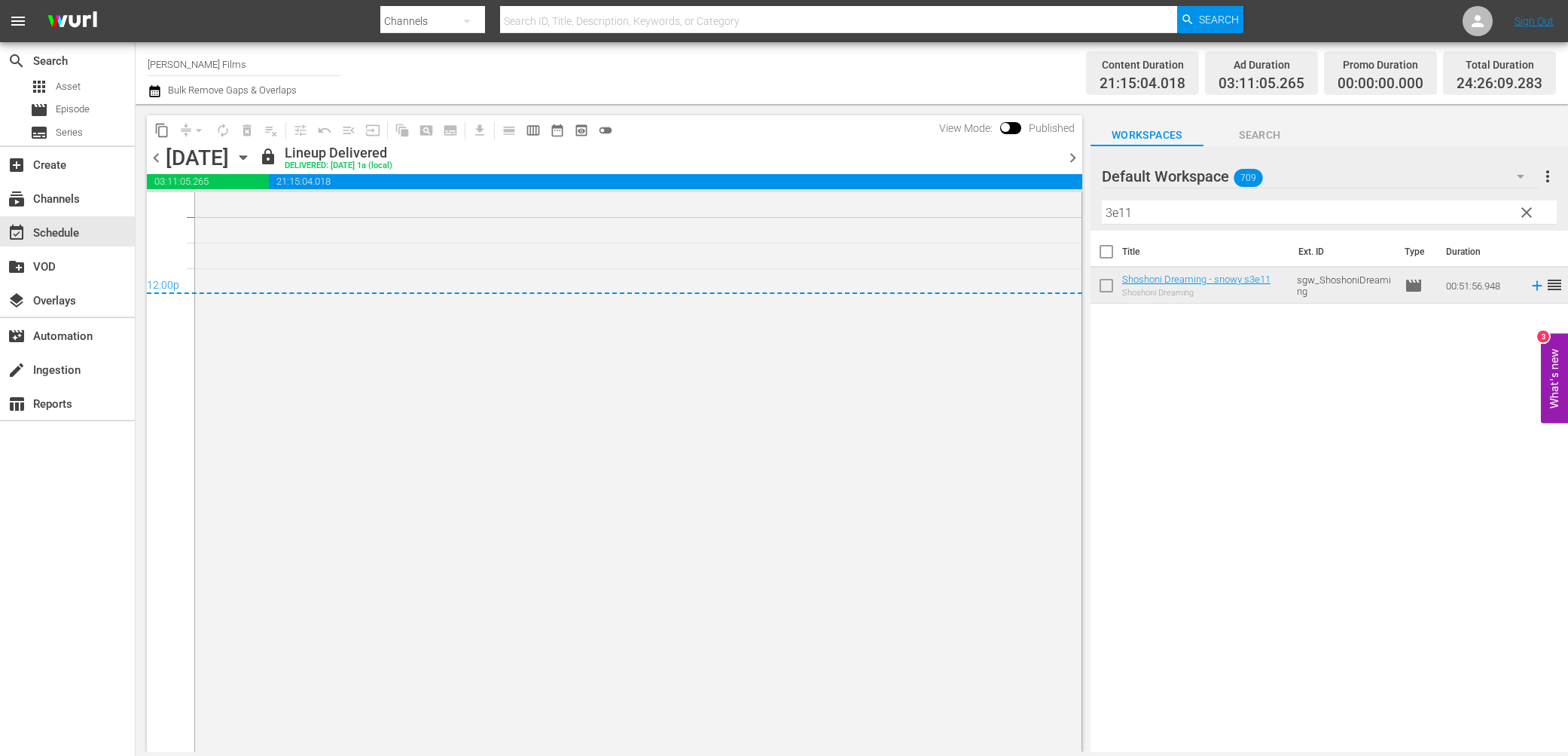
click at [252, 158] on icon "button" at bounding box center [243, 157] width 16 height 16
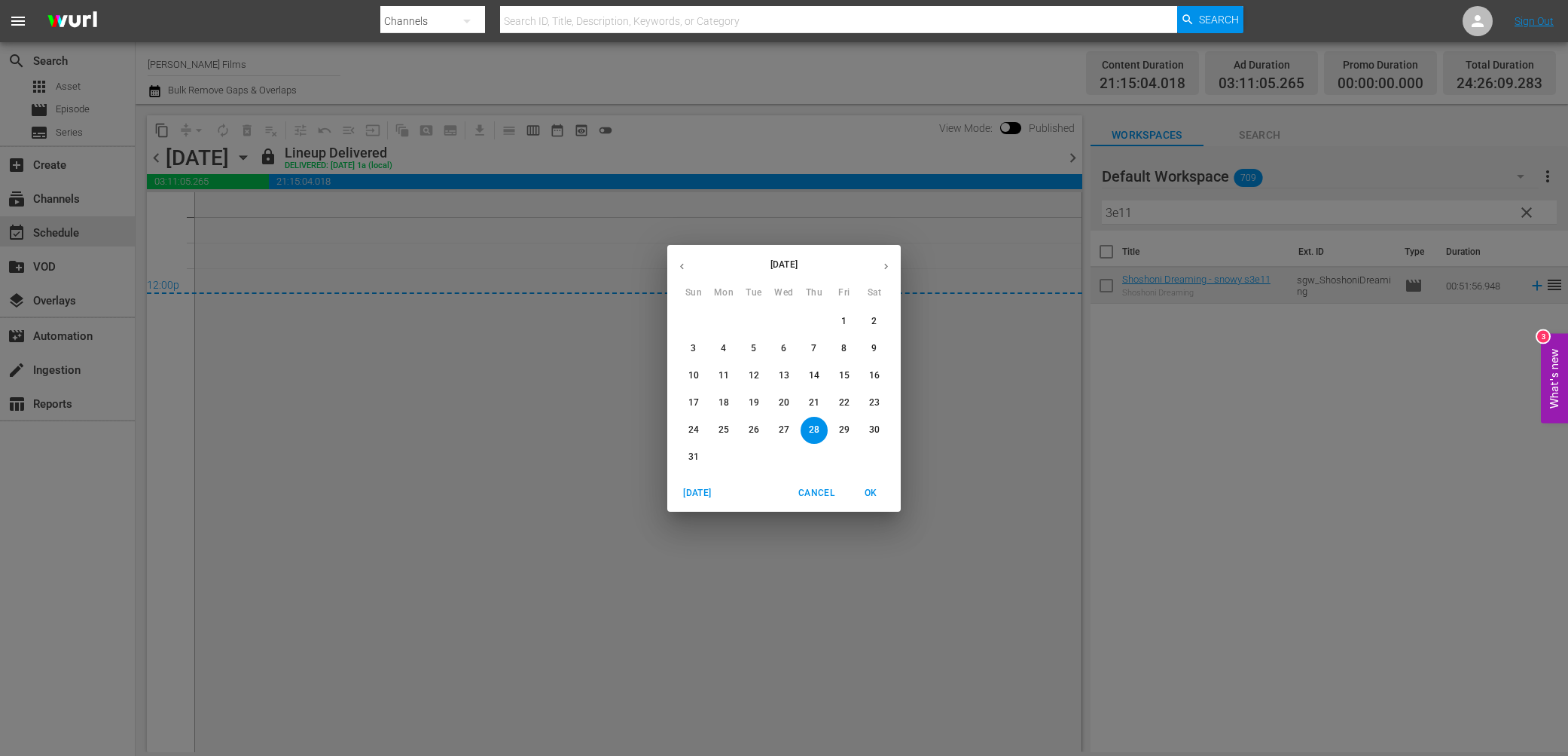
click at [891, 263] on icon "button" at bounding box center [886, 266] width 12 height 12
click at [786, 320] on span "3" at bounding box center [784, 321] width 27 height 12
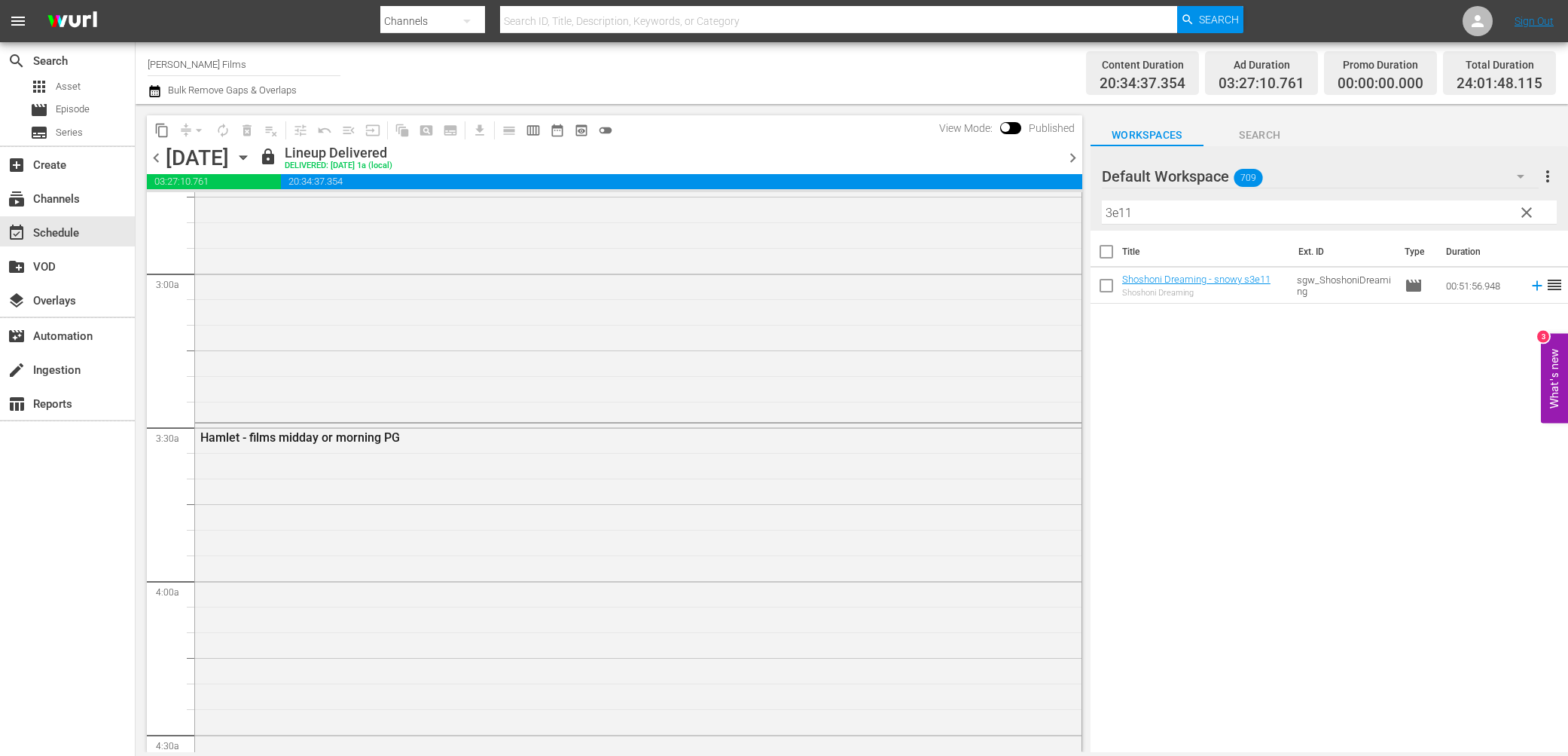
scroll to position [847, 0]
click at [1229, 224] on hr at bounding box center [1329, 224] width 455 height 1
drag, startPoint x: 1226, startPoint y: 207, endPoint x: 838, endPoint y: 239, distance: 389.3
click at [841, 235] on div "content_copy compress arrow_drop_down autorenew_outlined delete_forever_outline…" at bounding box center [852, 427] width 1433 height 647
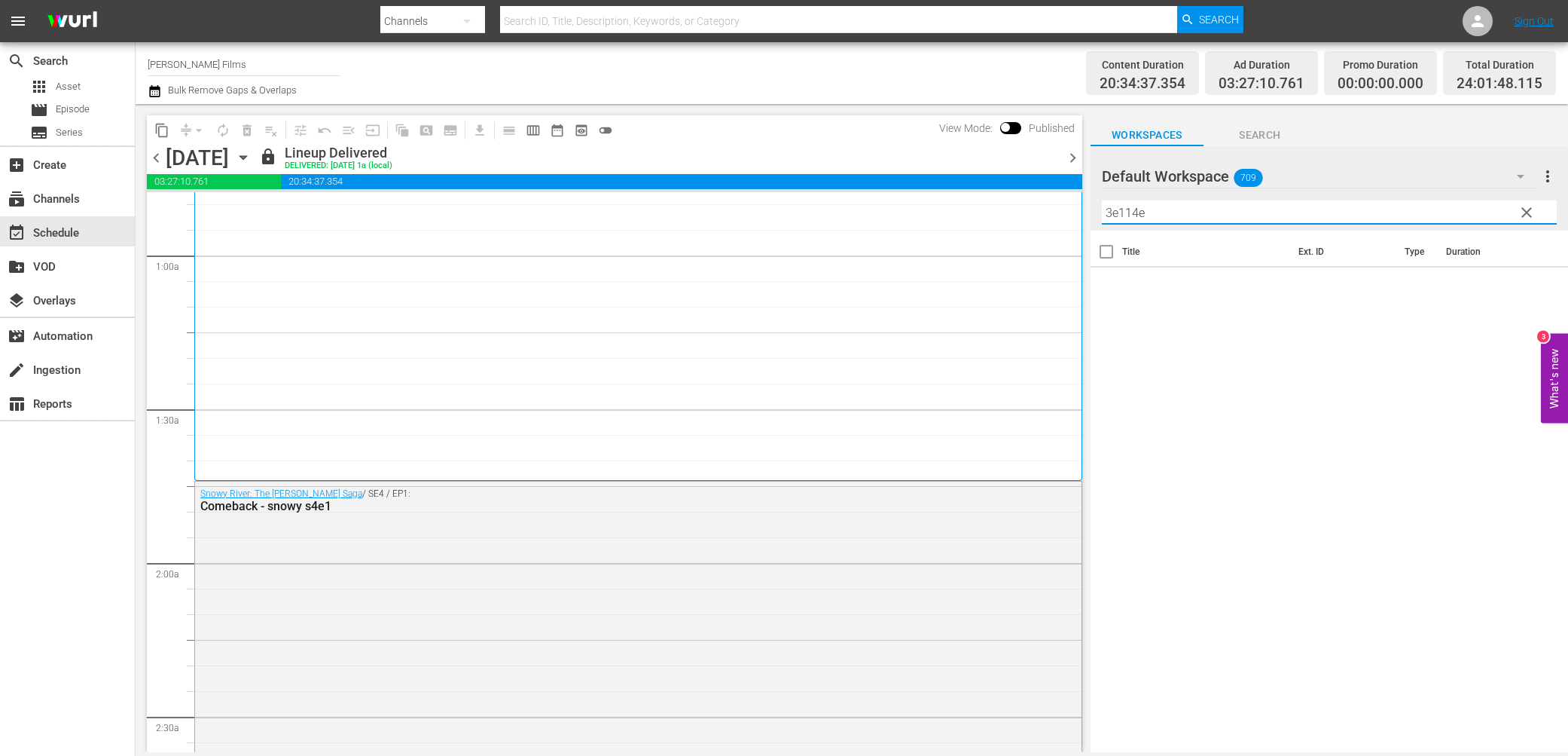
scroll to position [215, 0]
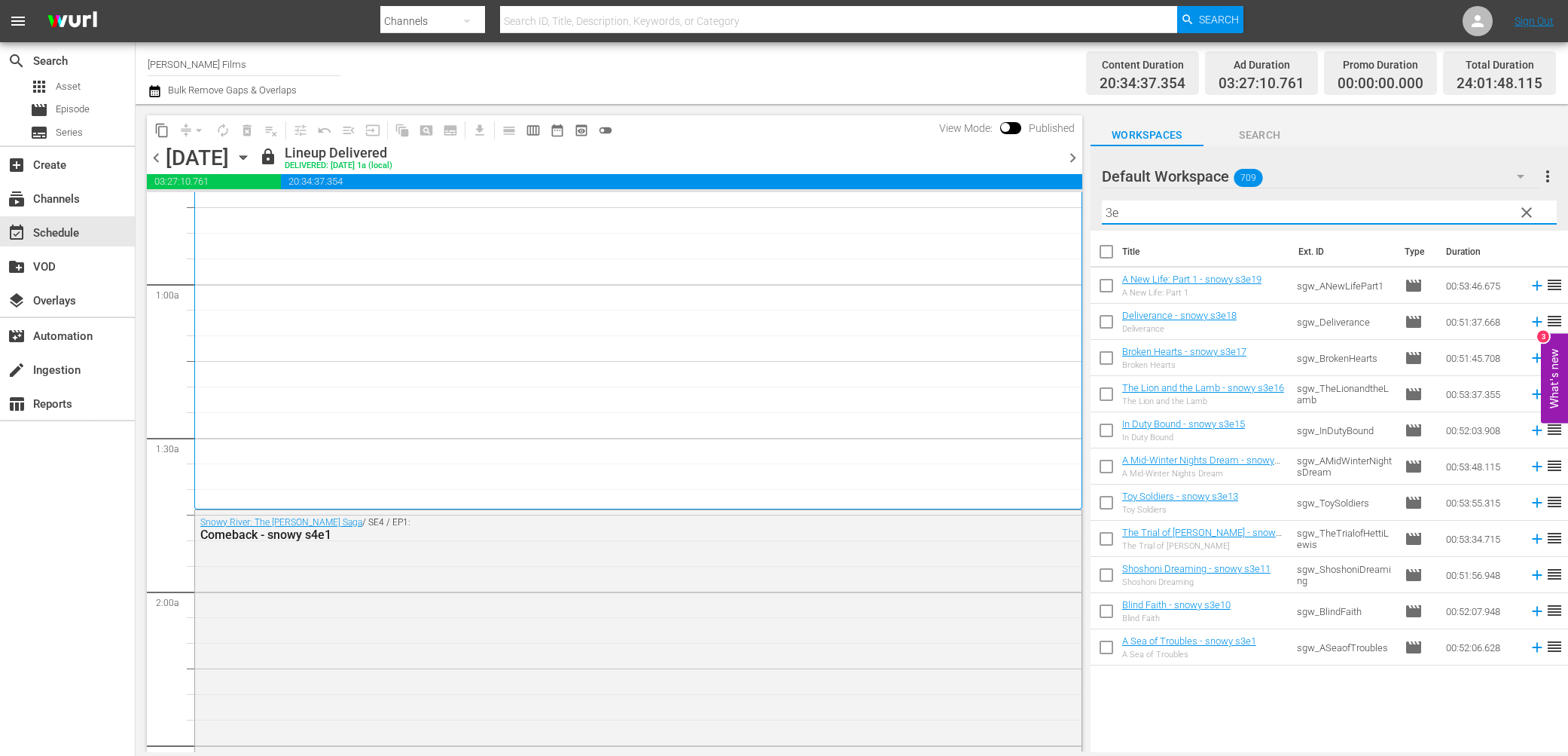
type input "3"
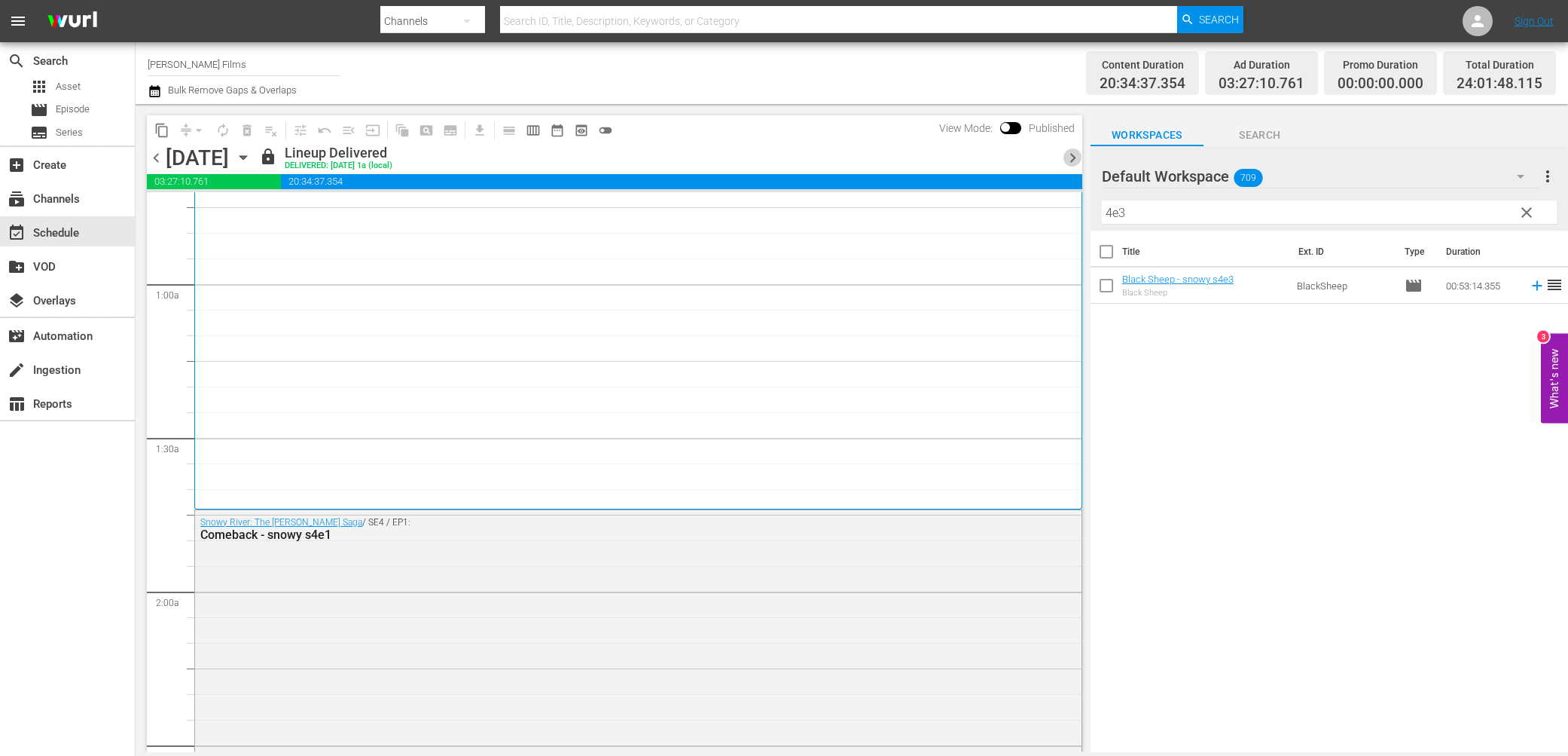
click at [1077, 154] on span "chevron_right" at bounding box center [1073, 158] width 19 height 19
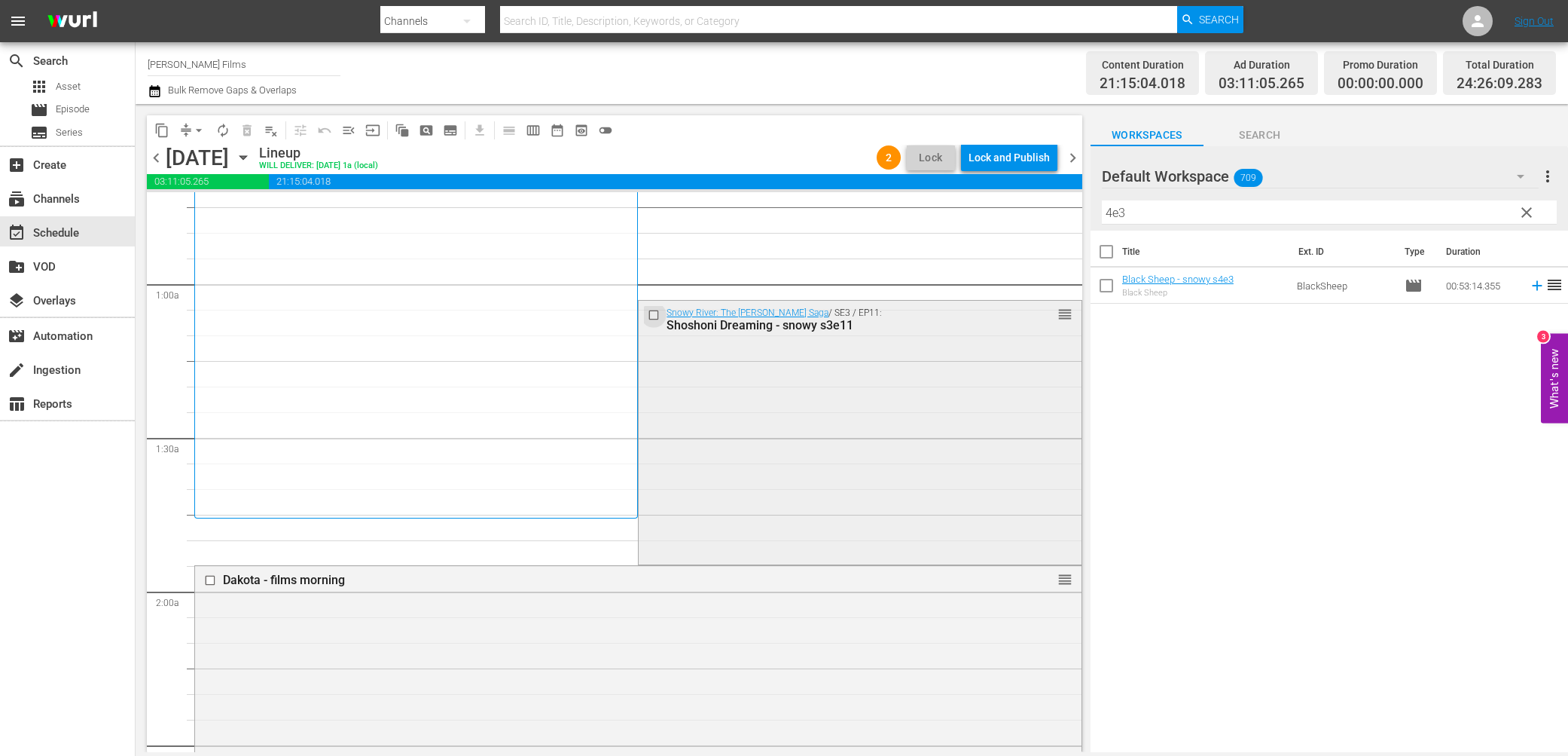
click at [650, 315] on input "checkbox" at bounding box center [655, 314] width 15 height 12
click at [243, 128] on span "delete_forever_outlined" at bounding box center [247, 131] width 15 height 15
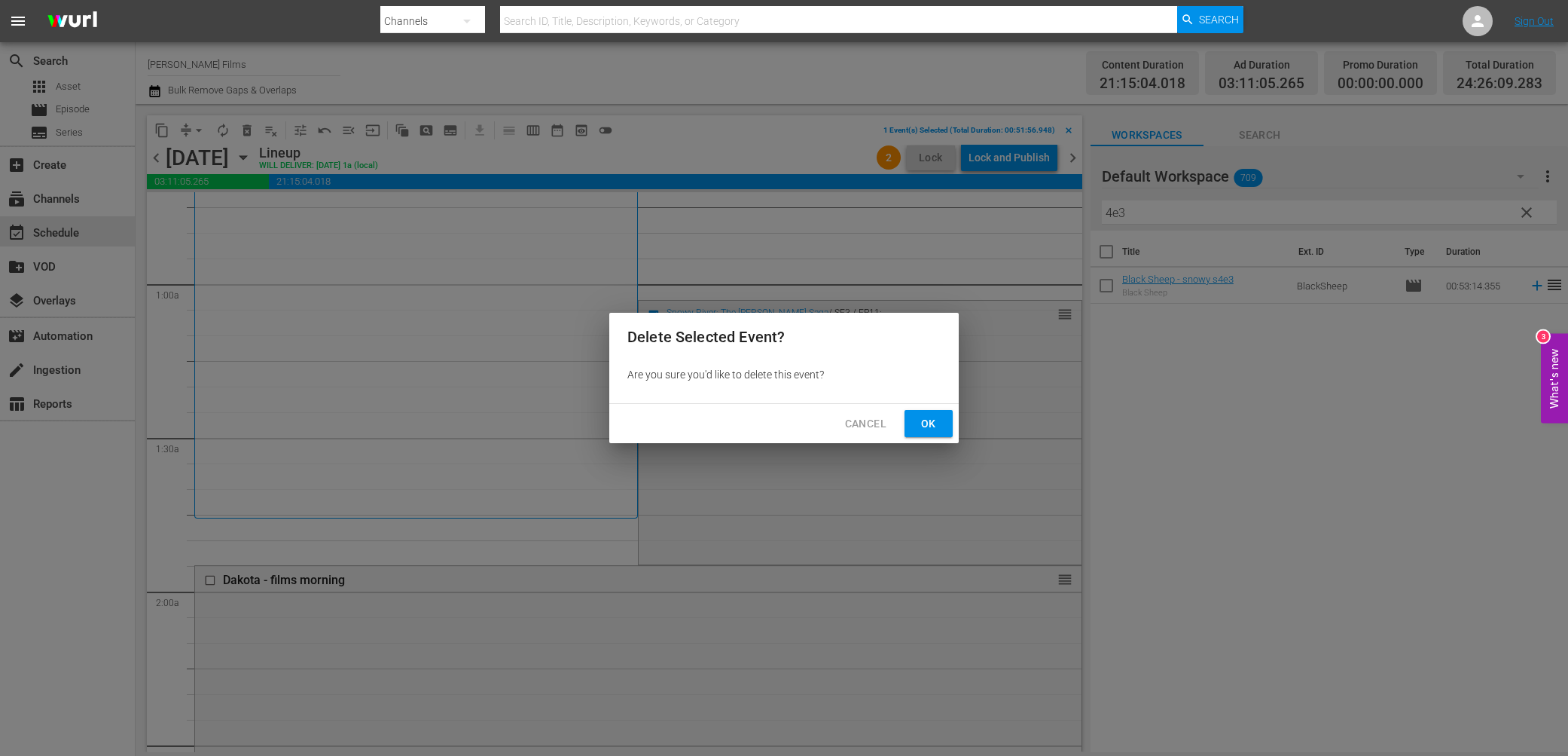
click at [938, 421] on span "Ok" at bounding box center [928, 424] width 24 height 19
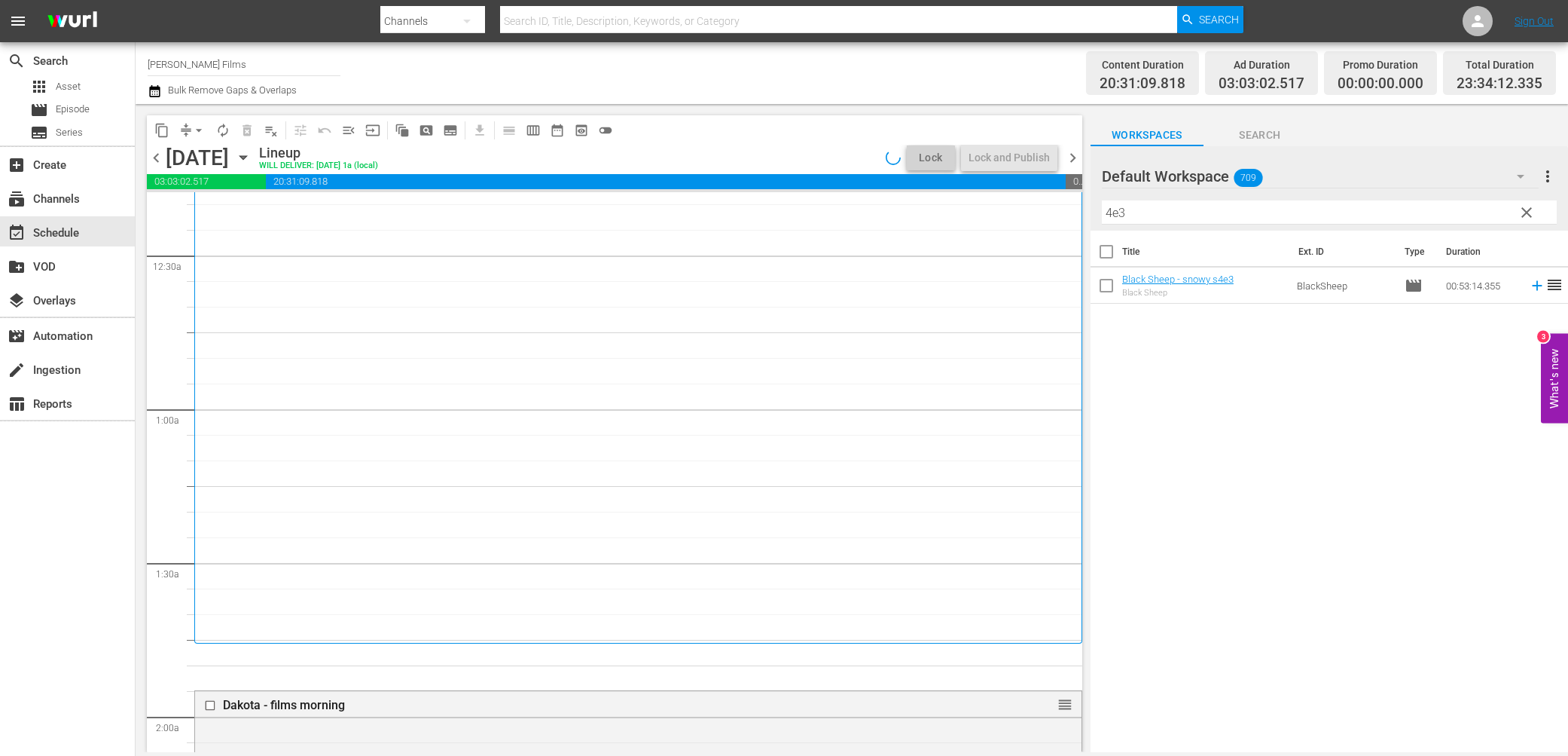
scroll to position [154, 0]
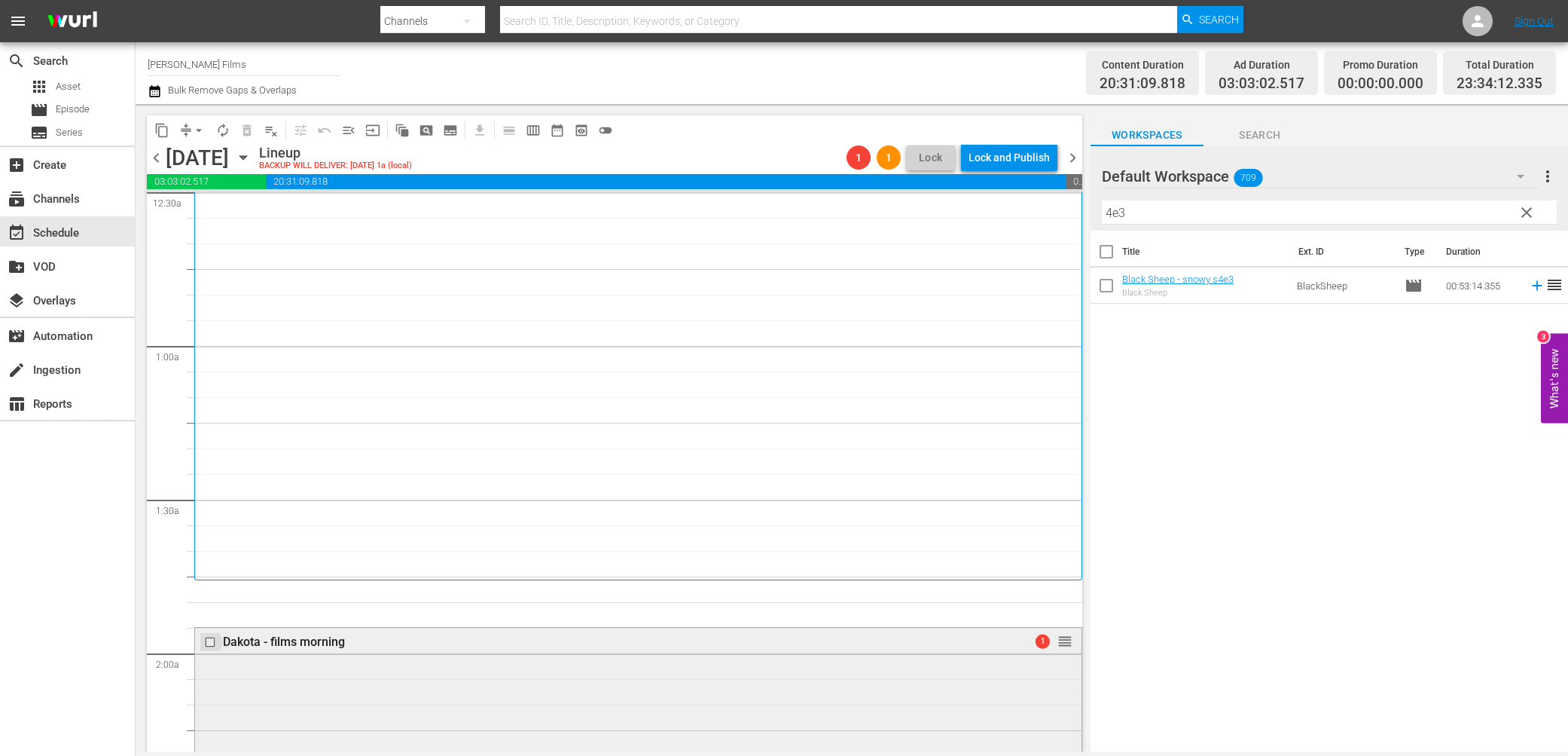
click at [211, 638] on input "checkbox" at bounding box center [212, 642] width 15 height 12
click at [251, 131] on span "delete_forever_outlined" at bounding box center [247, 131] width 15 height 15
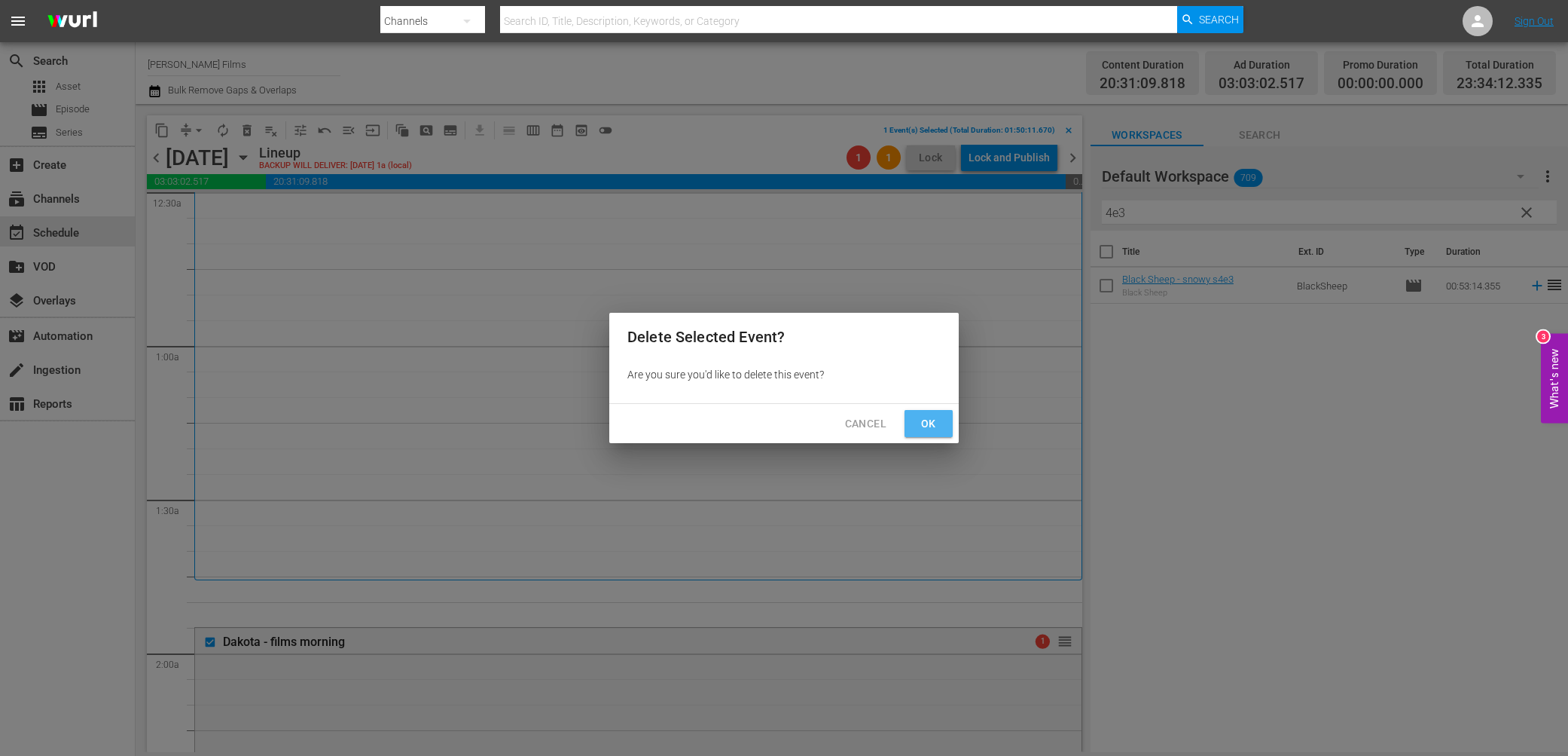
click at [934, 425] on span "Ok" at bounding box center [928, 424] width 24 height 19
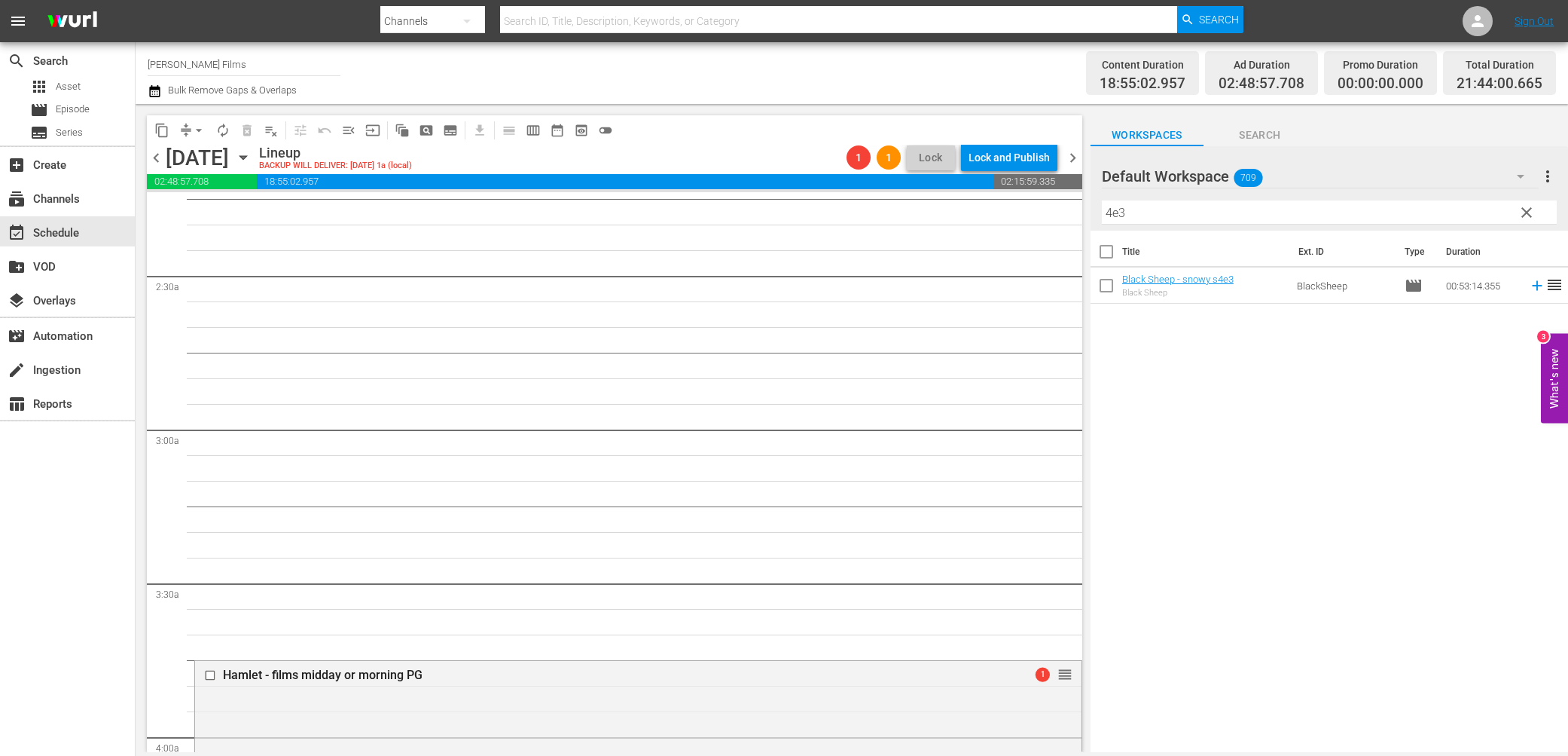
scroll to position [687, 0]
drag, startPoint x: 1146, startPoint y: 218, endPoint x: 951, endPoint y: 204, distance: 195.5
click at [951, 204] on div "content_copy compress arrow_drop_down autorenew_outlined delete_forever_outline…" at bounding box center [852, 427] width 1433 height 647
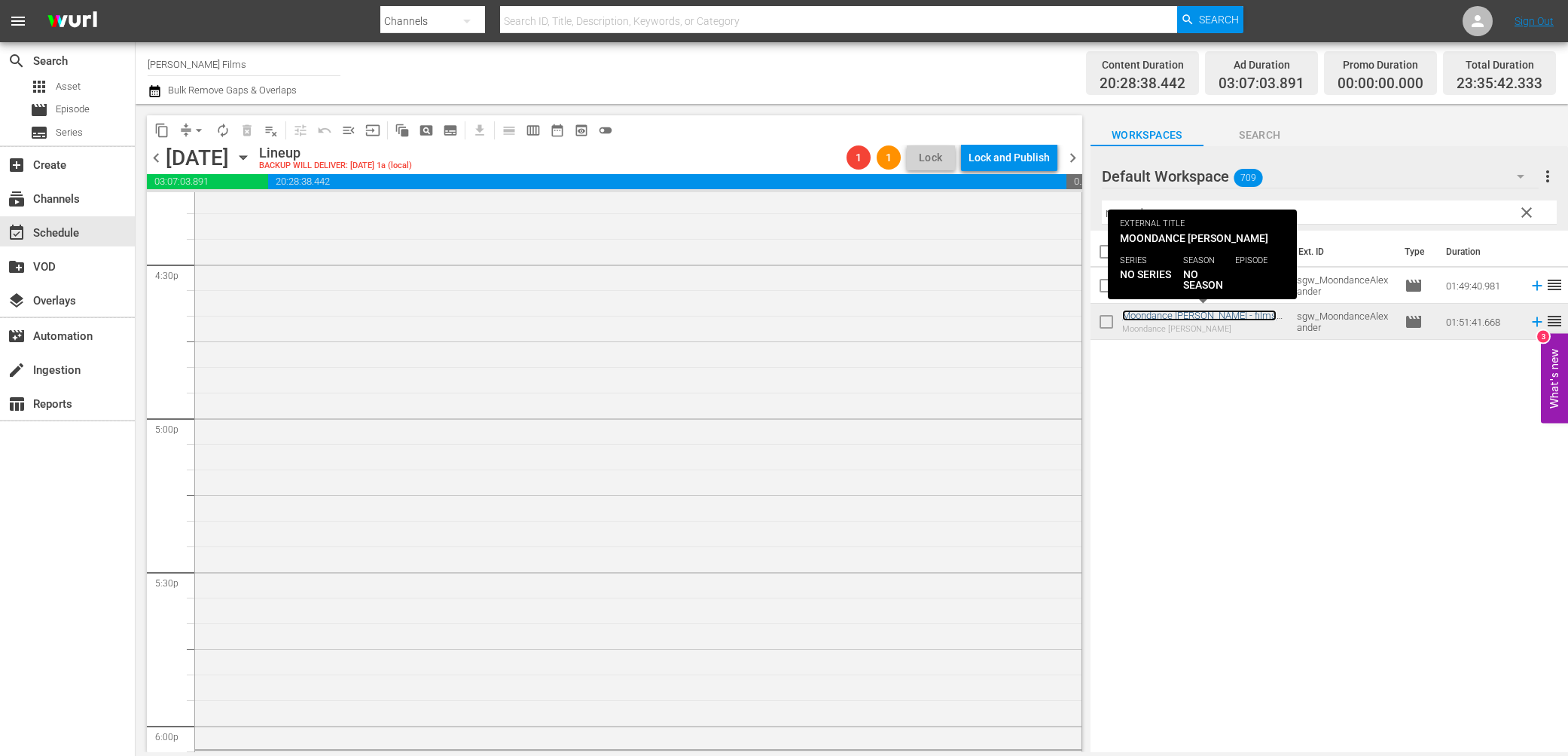
scroll to position [5049, 0]
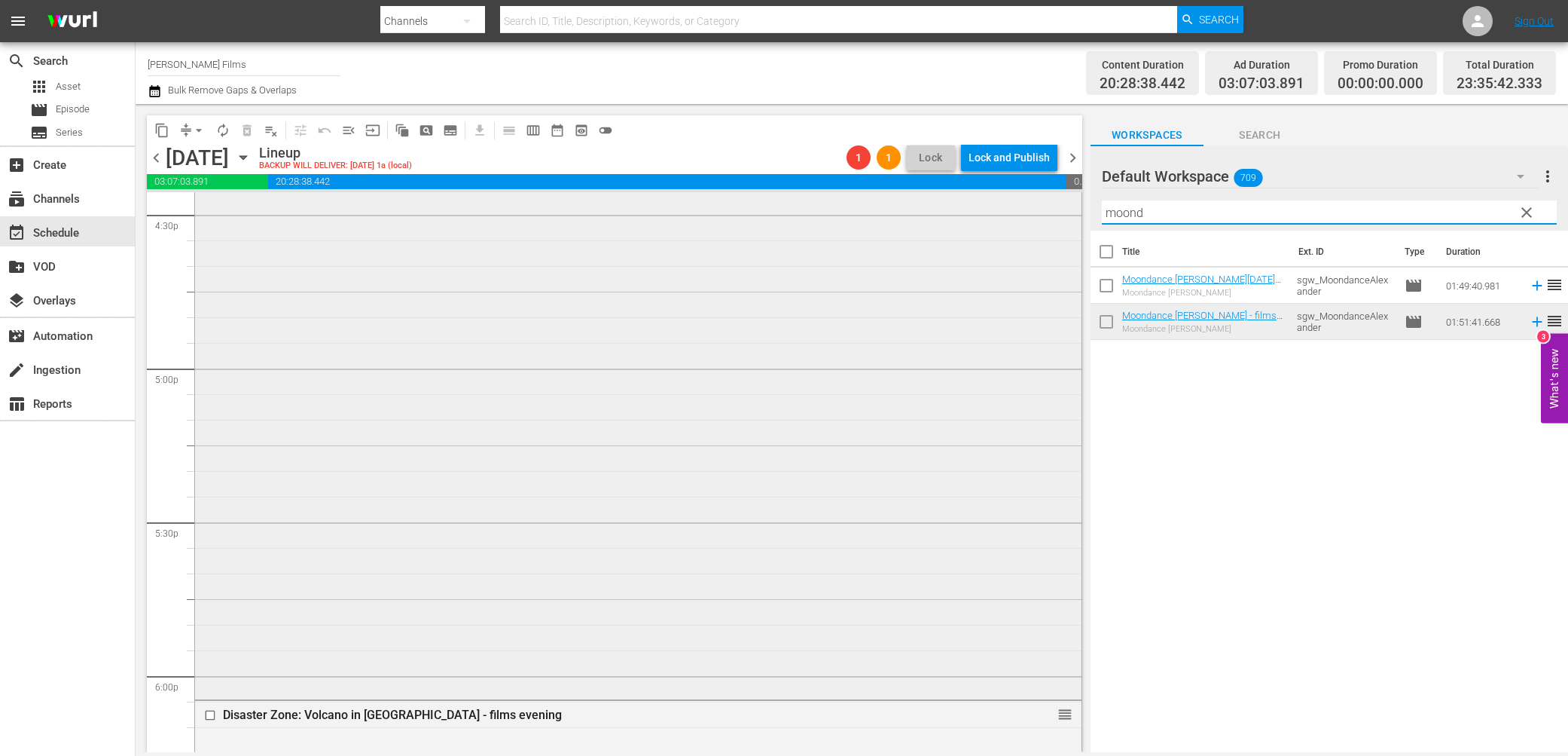
drag, startPoint x: 1195, startPoint y: 207, endPoint x: 912, endPoint y: 194, distance: 283.3
click at [912, 194] on div "content_copy compress arrow_drop_down autorenew_outlined delete_forever_outline…" at bounding box center [852, 427] width 1433 height 647
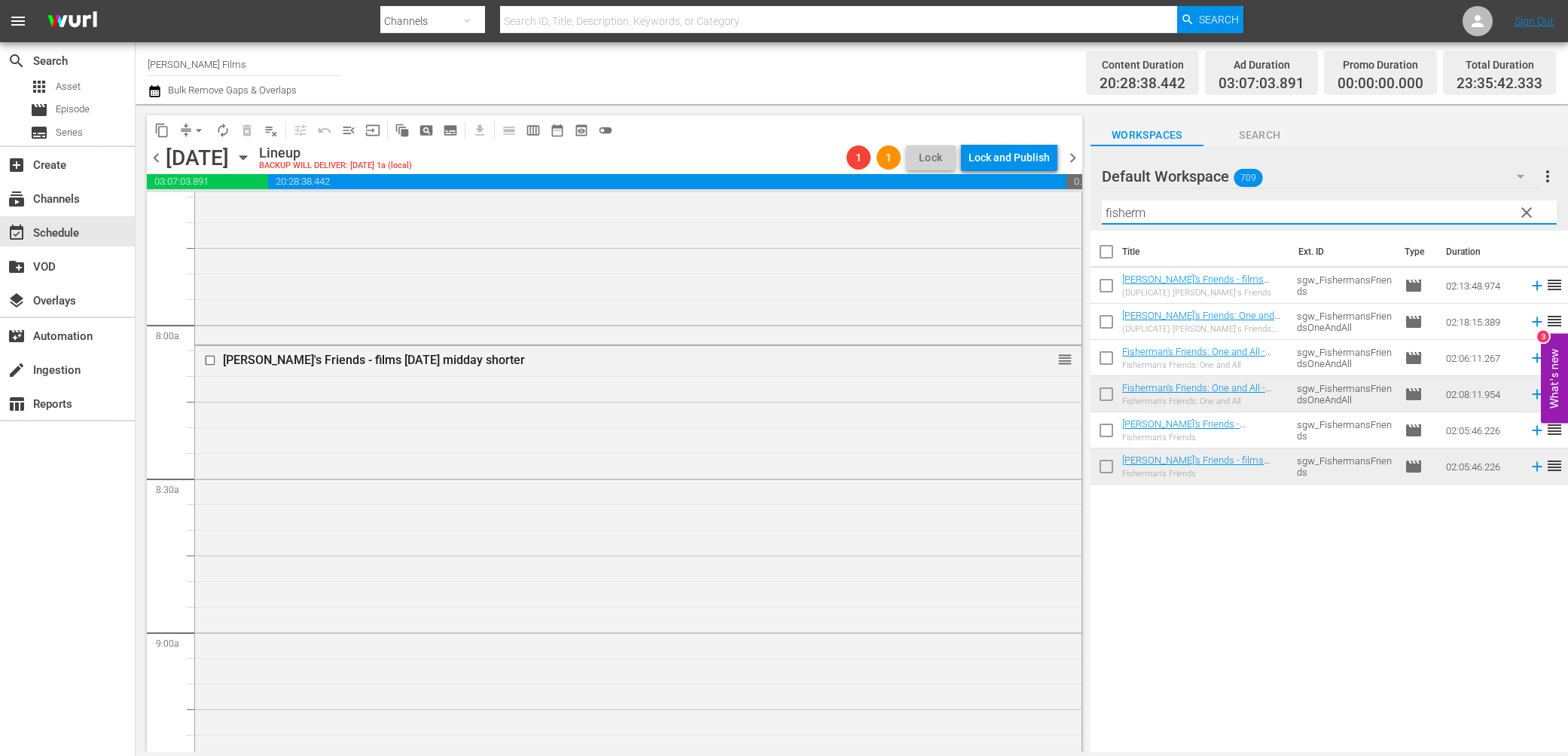
scroll to position [2320, 0]
type input "fisherman's"
click at [1245, 652] on div "Title Ext. ID Type Duration Fisherman's Friends - films [DATE] midday longer (D…" at bounding box center [1329, 492] width 477 height 524
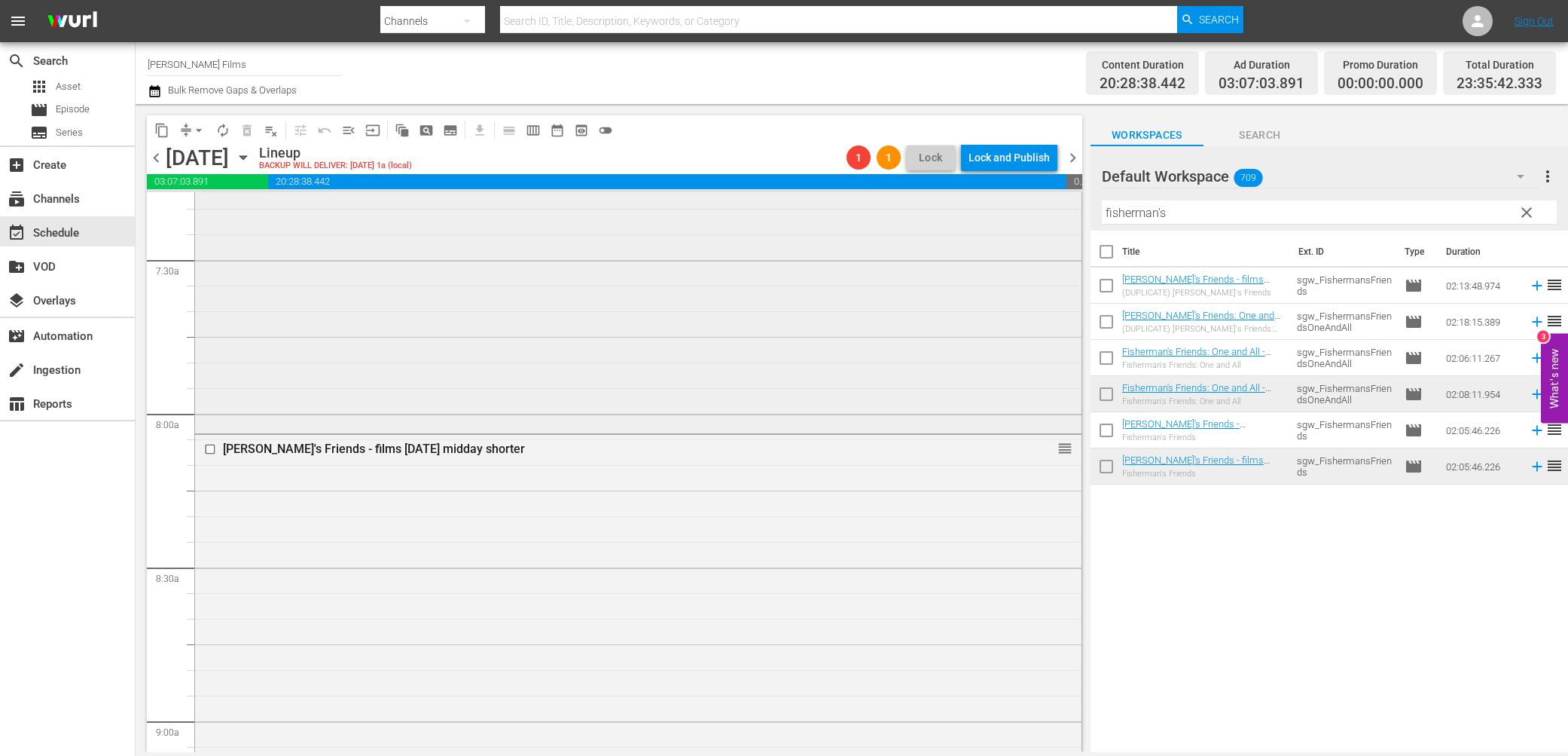
scroll to position [2251, 0]
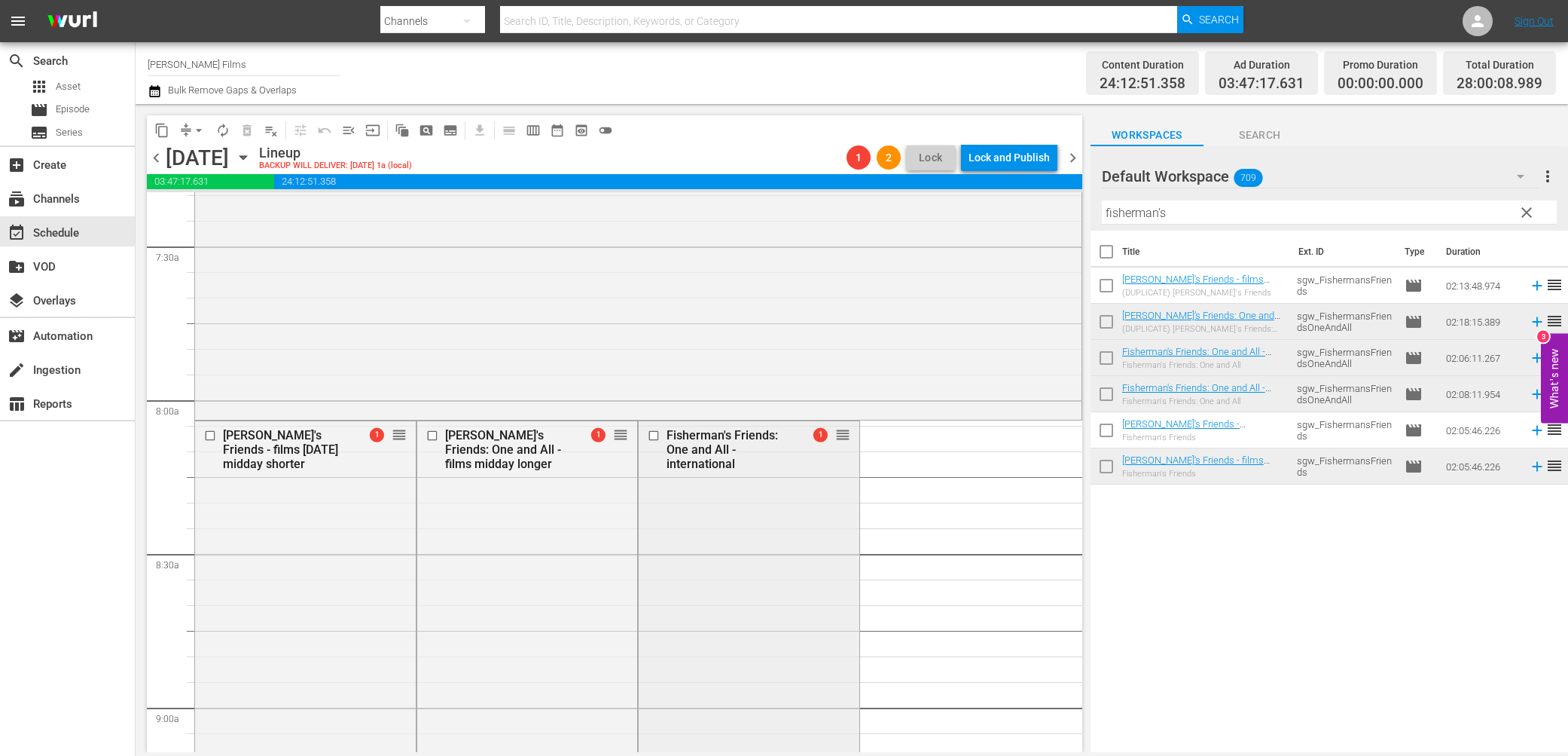
click at [652, 433] on input "checkbox" at bounding box center [655, 434] width 15 height 12
click at [247, 133] on span "delete_forever_outlined" at bounding box center [247, 131] width 15 height 15
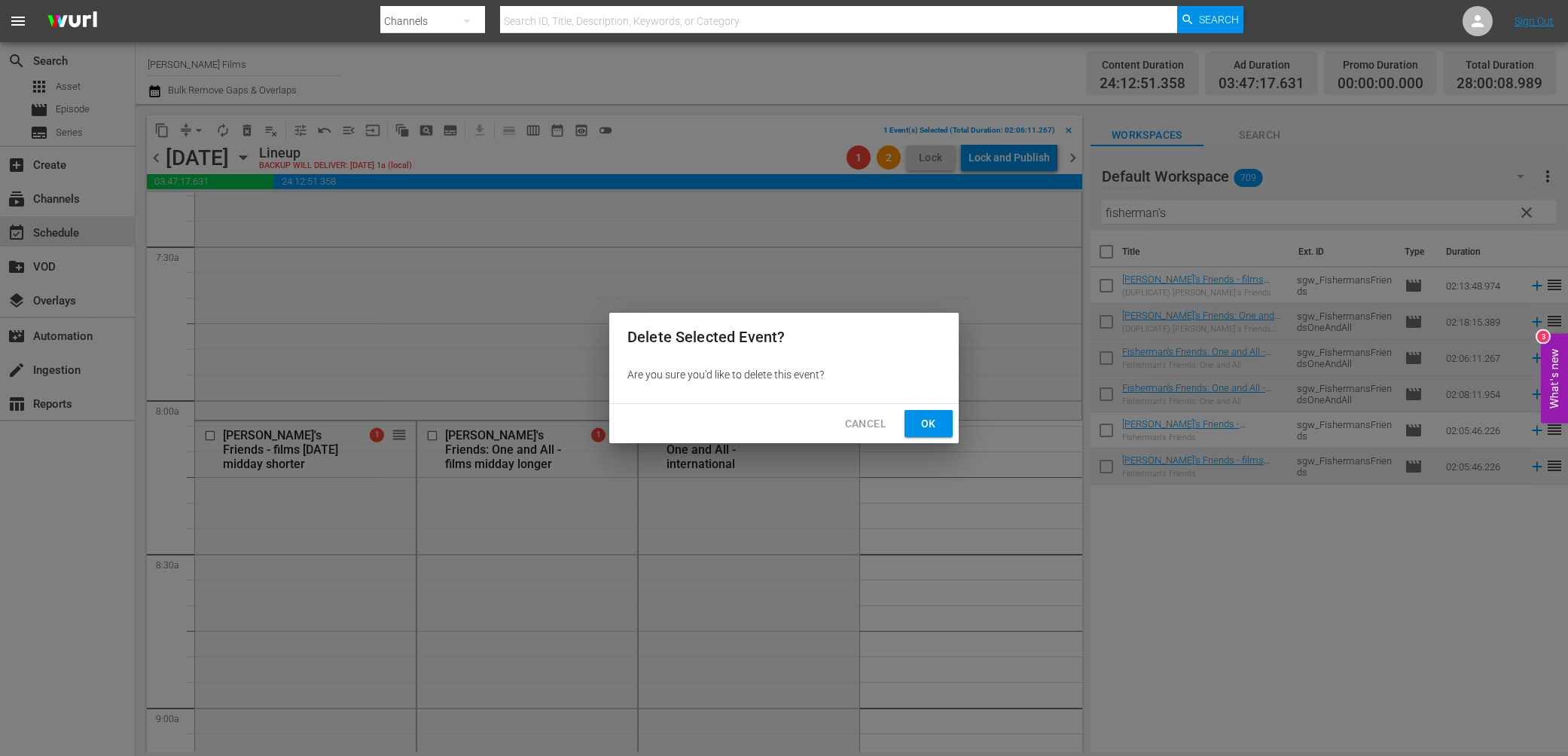
click at [914, 421] on button "Ok" at bounding box center [929, 424] width 48 height 28
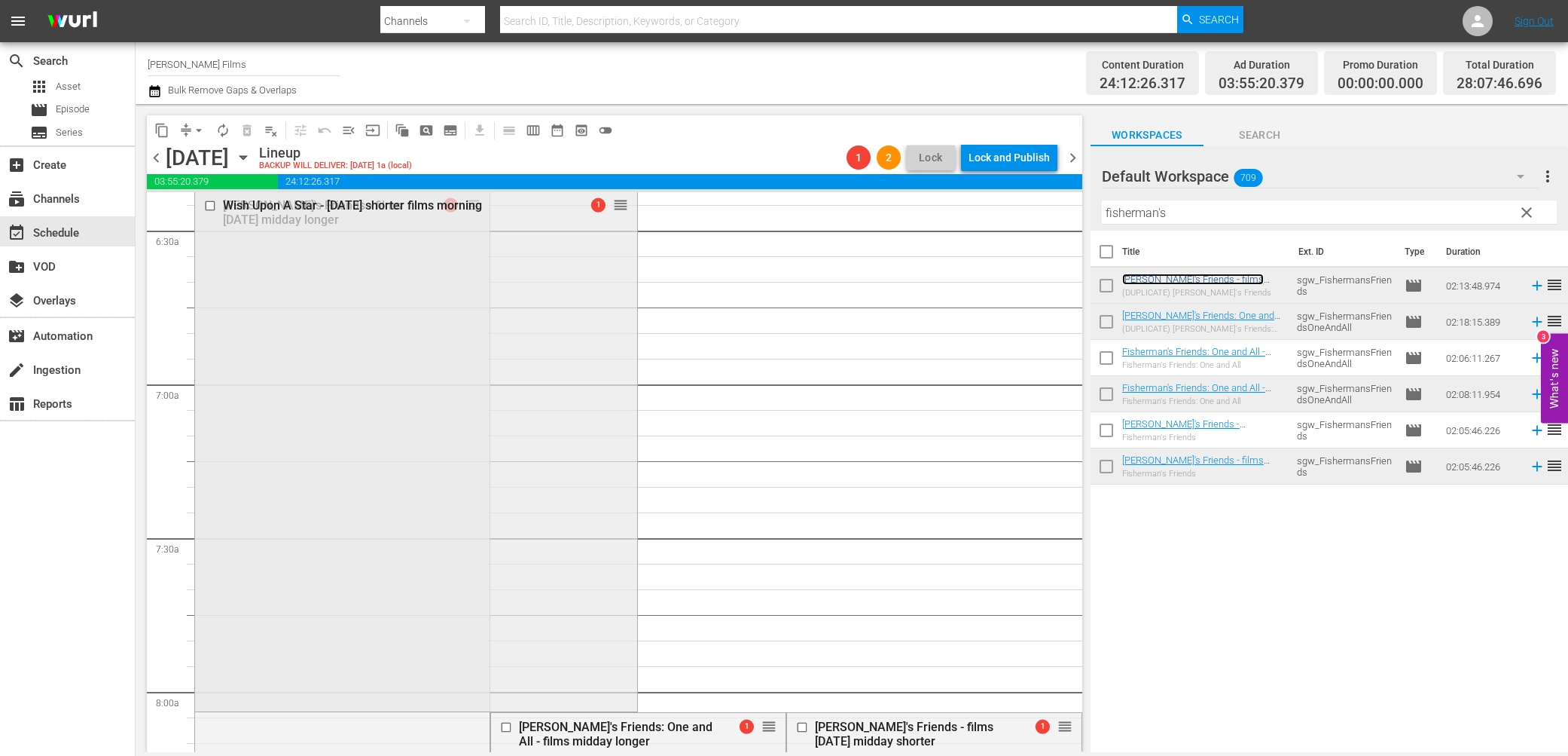
scroll to position [1897, 0]
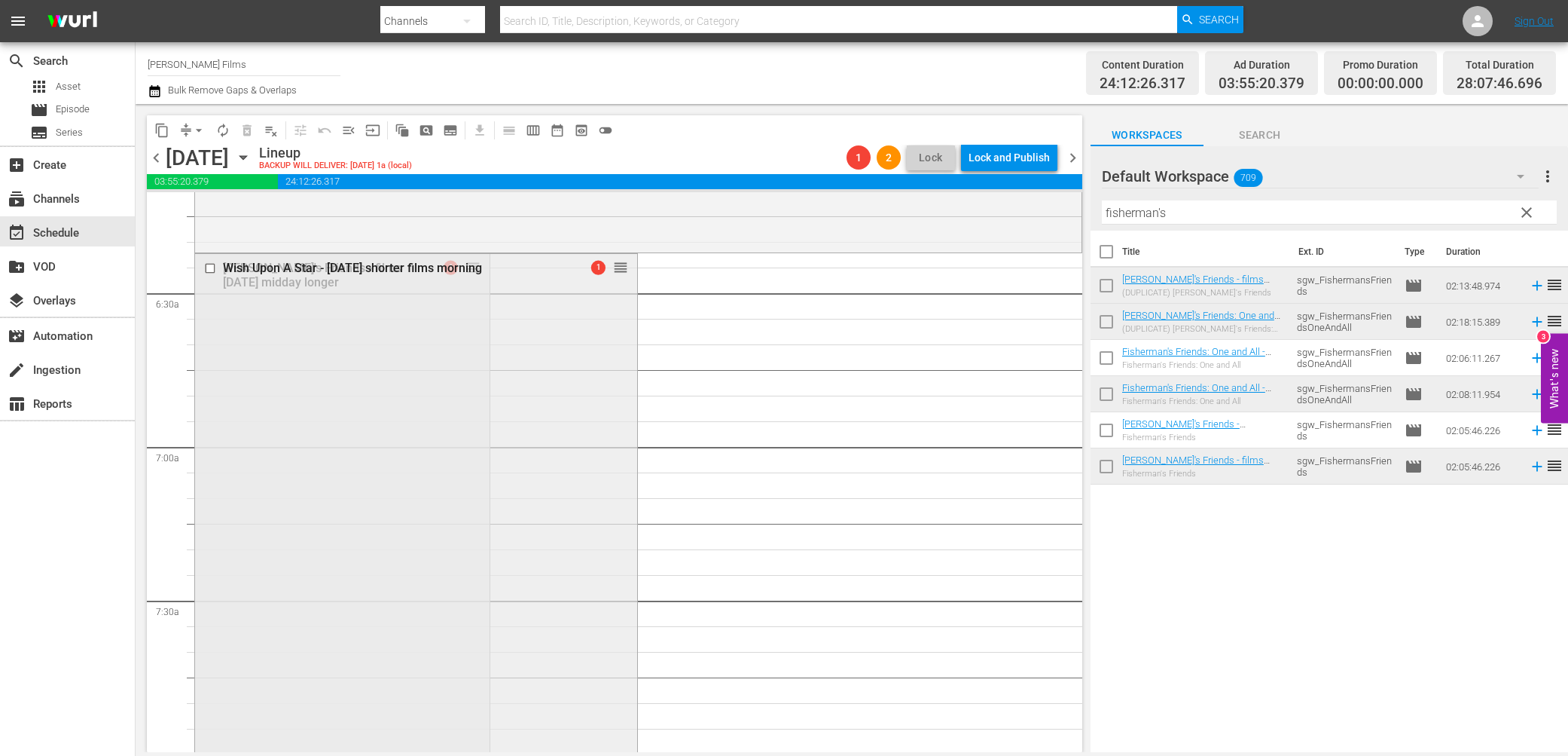
click at [570, 373] on div "Wish Upon A Star - [DATE] shorter films morning 1 reorder" at bounding box center [416, 512] width 442 height 517
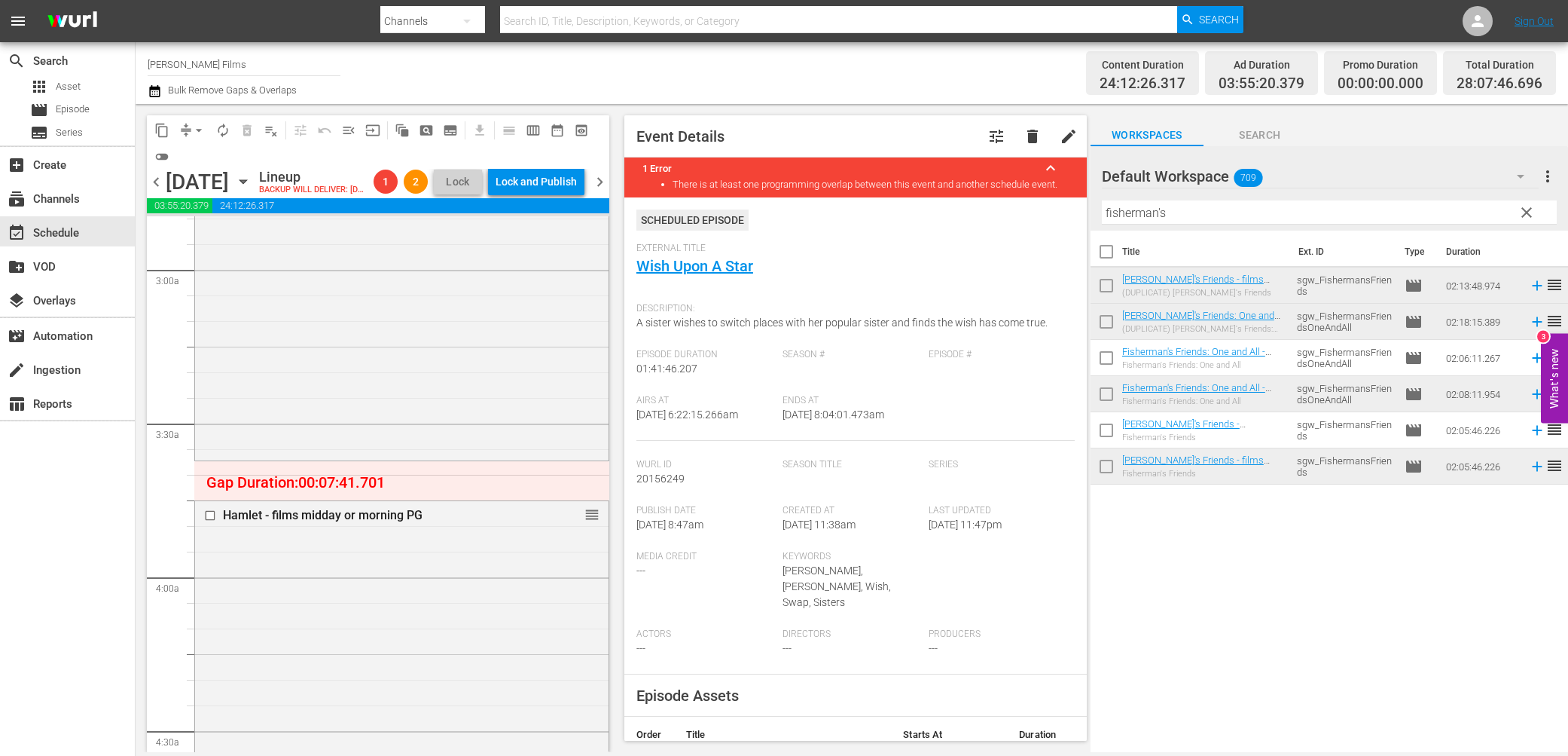
scroll to position [910, 0]
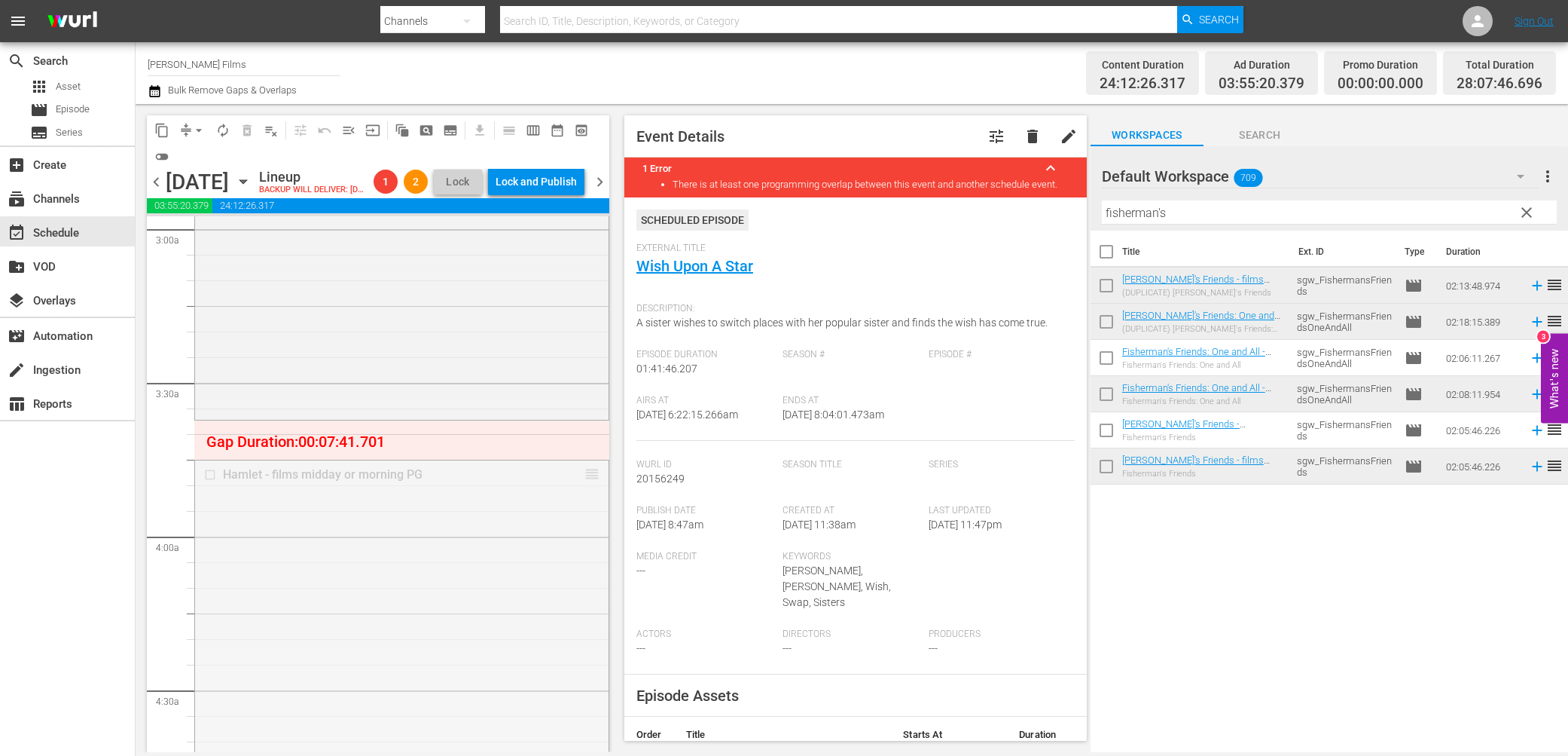
drag, startPoint x: 588, startPoint y: 495, endPoint x: 585, endPoint y: 449, distance: 46.1
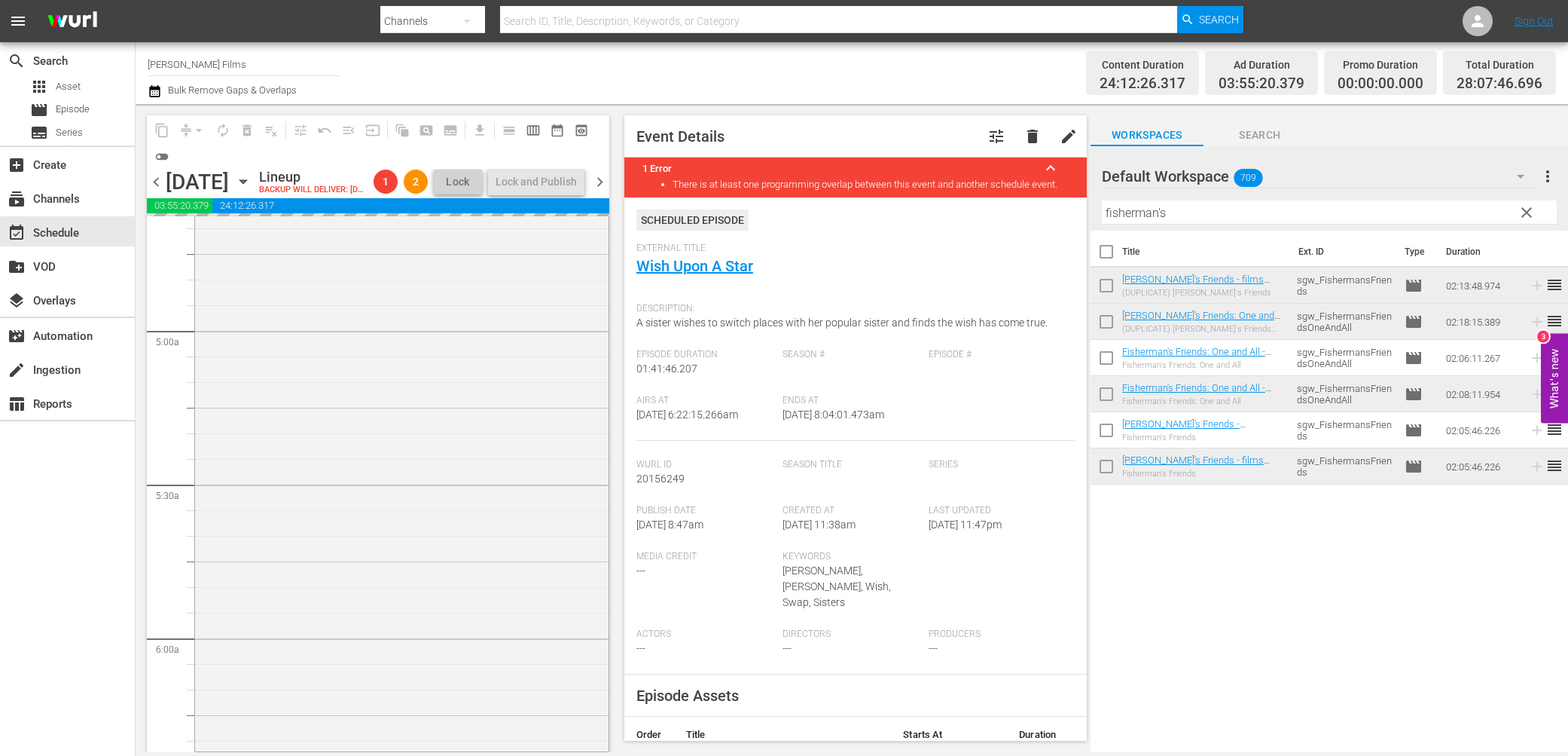
scroll to position [1639, 0]
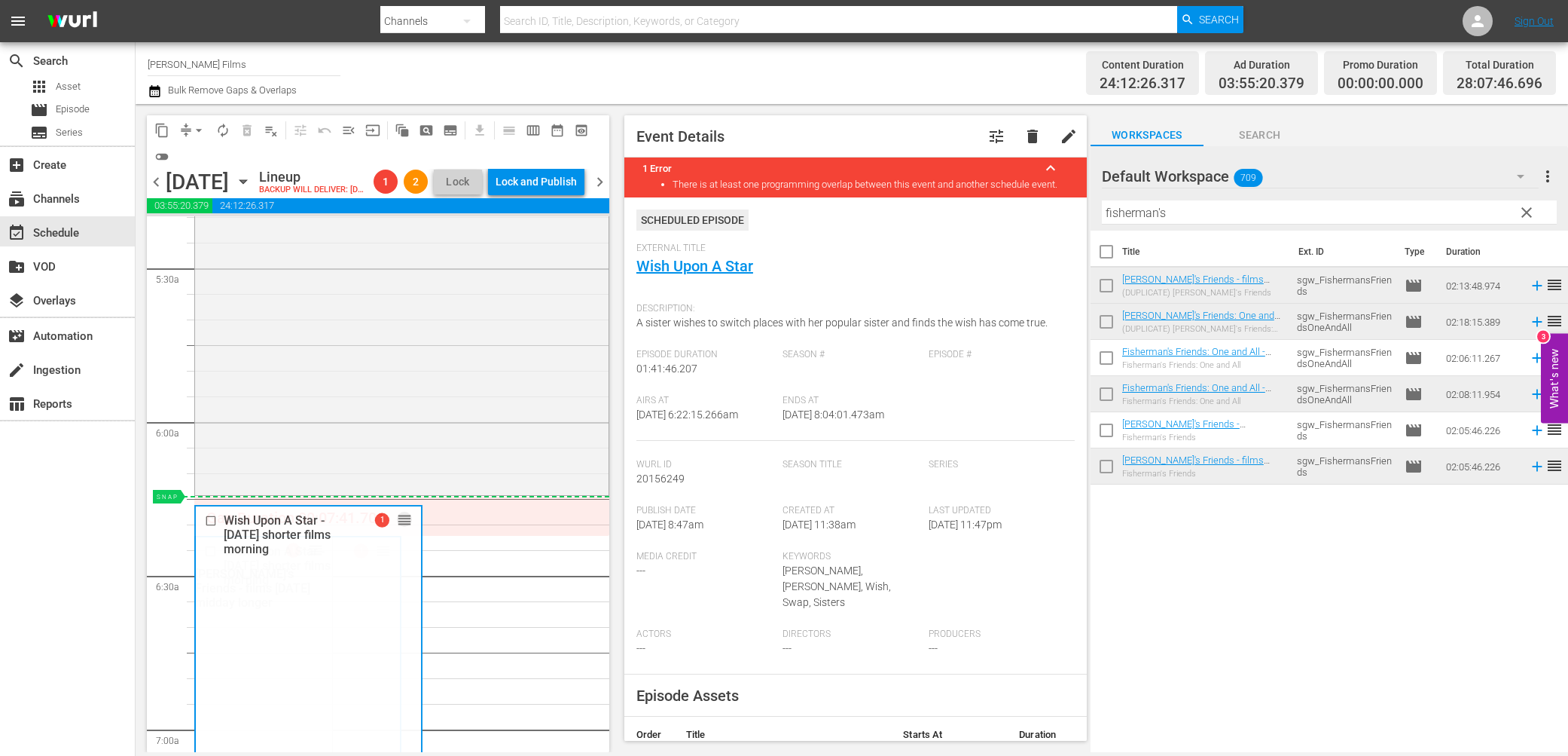
drag, startPoint x: 382, startPoint y: 573, endPoint x: 382, endPoint y: 520, distance: 53.0
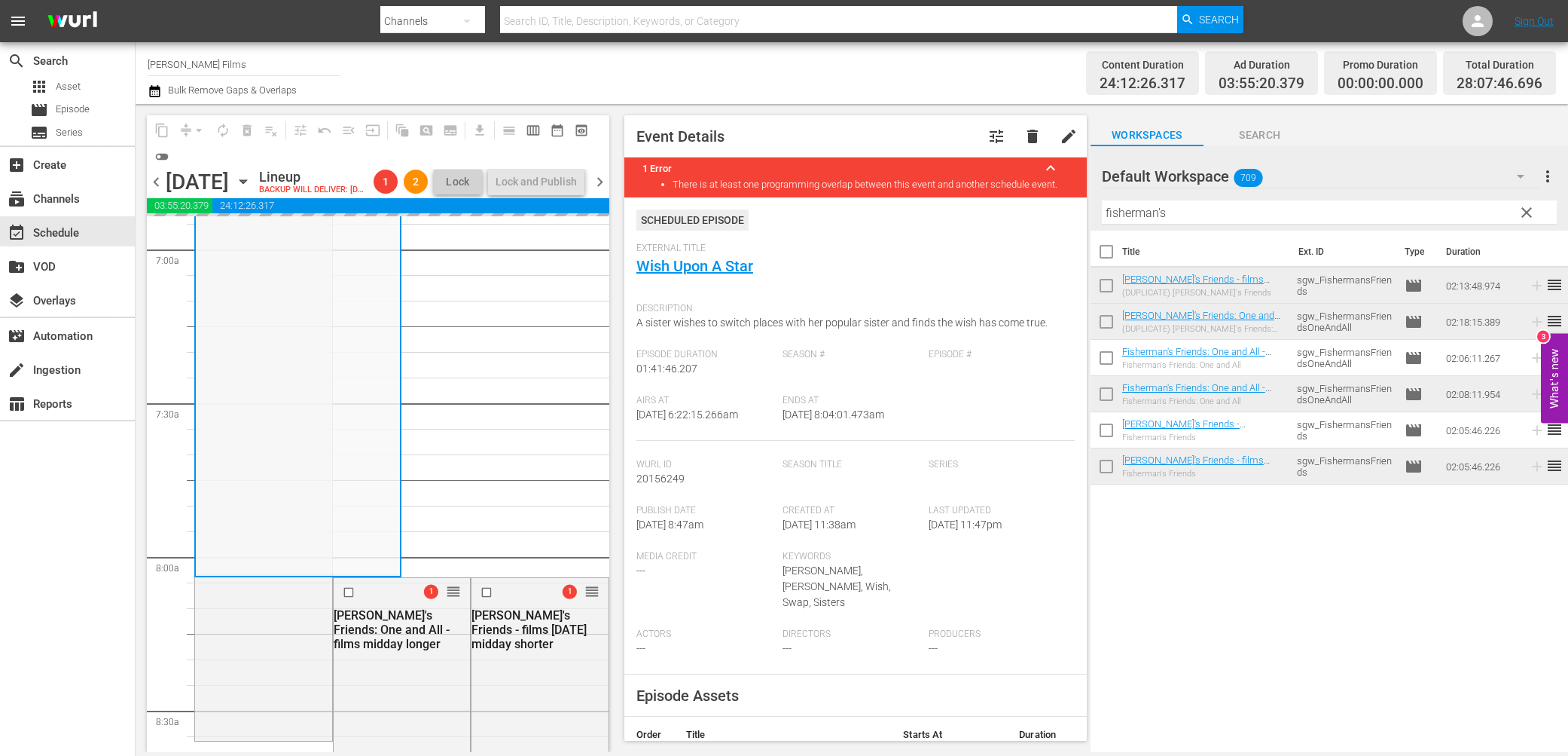
scroll to position [2402, 0]
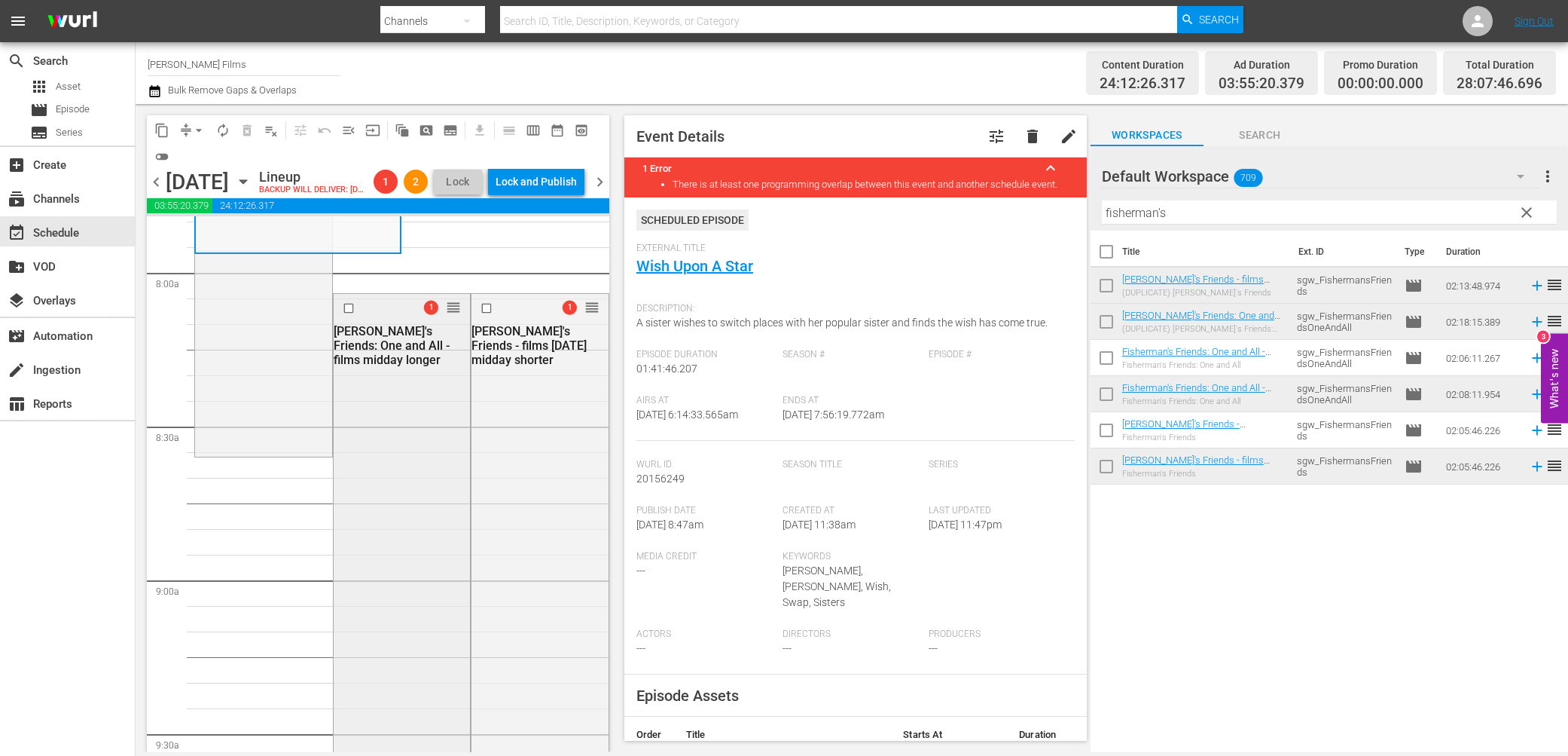
click at [383, 520] on div "1 reorder [PERSON_NAME]'s Friends: One and All - films midday longer" at bounding box center [401, 646] width 137 height 703
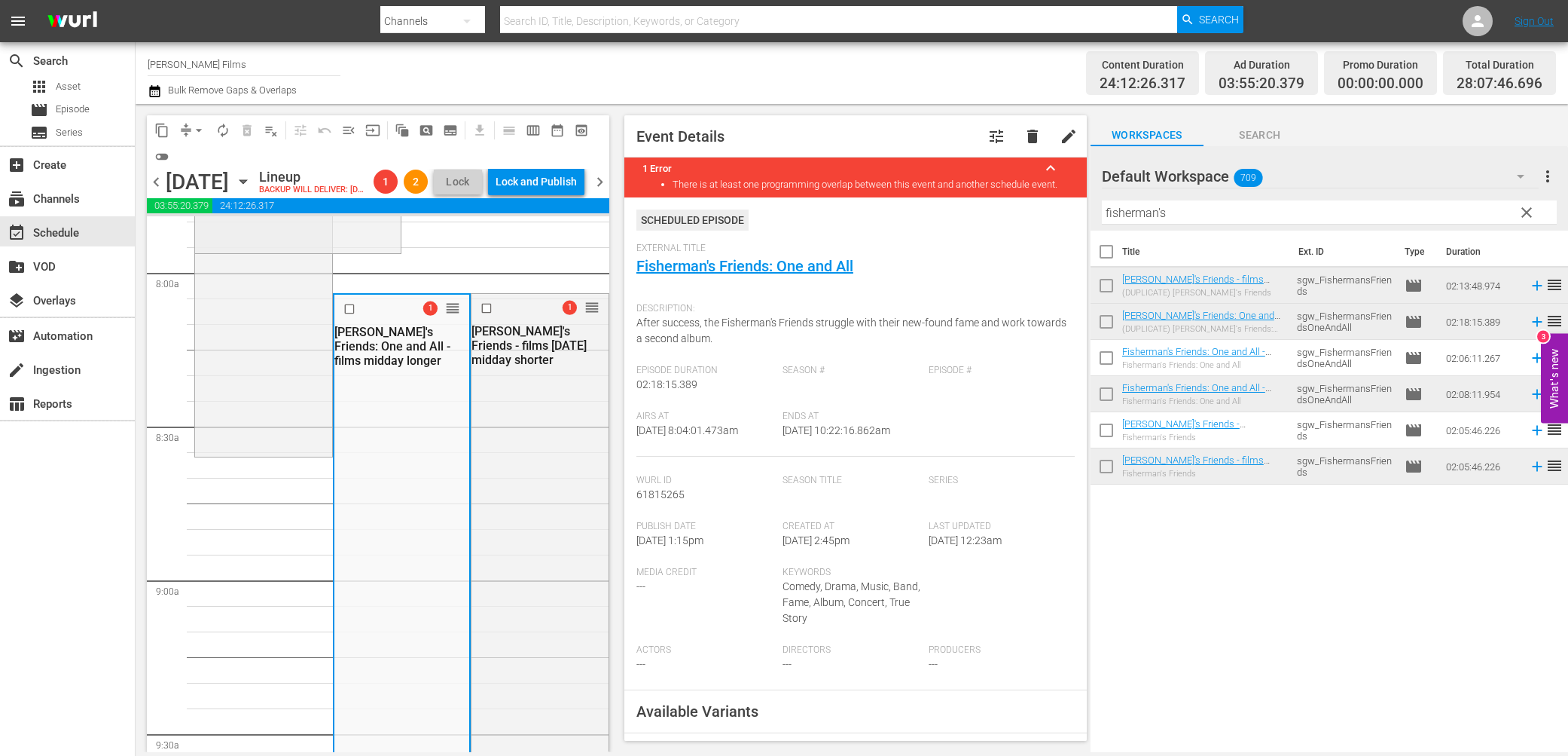
click at [383, 520] on div "1 reorder [PERSON_NAME]'s Friends: One and All - films midday longer" at bounding box center [401, 646] width 135 height 703
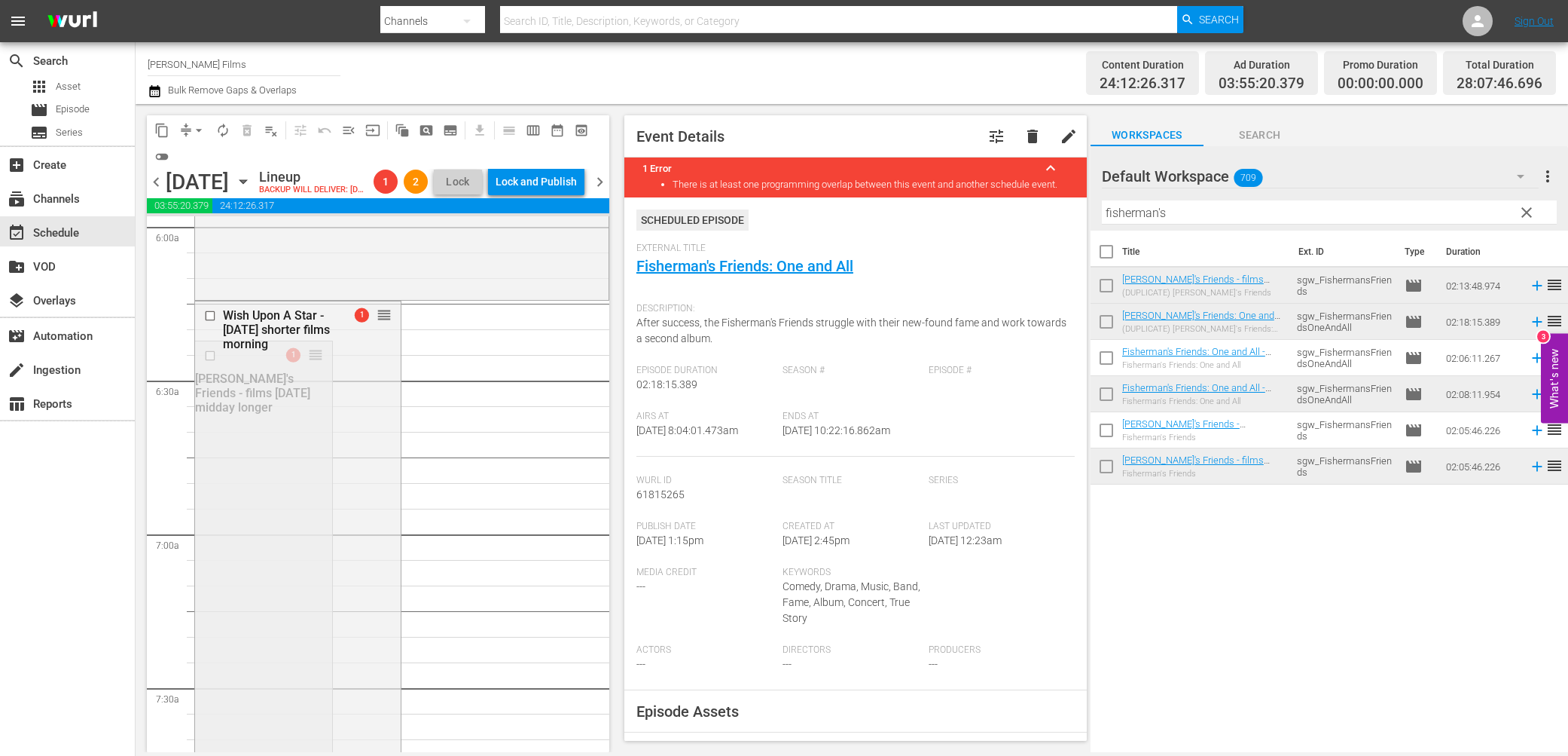
scroll to position [1816, 0]
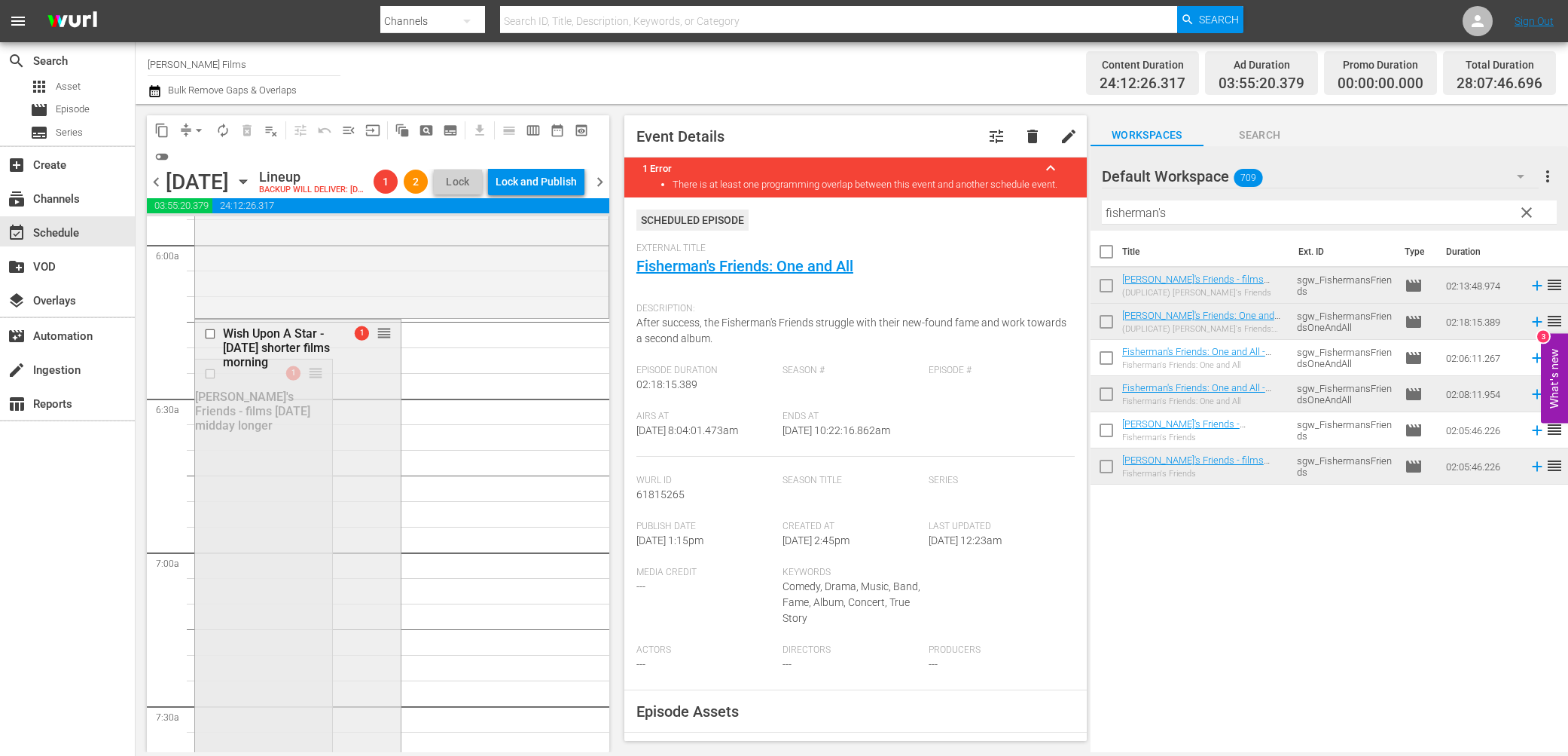
click at [260, 568] on div "Wish Upon A Star - [DATE] shorter films morning 1 reorder" at bounding box center [298, 578] width 205 height 517
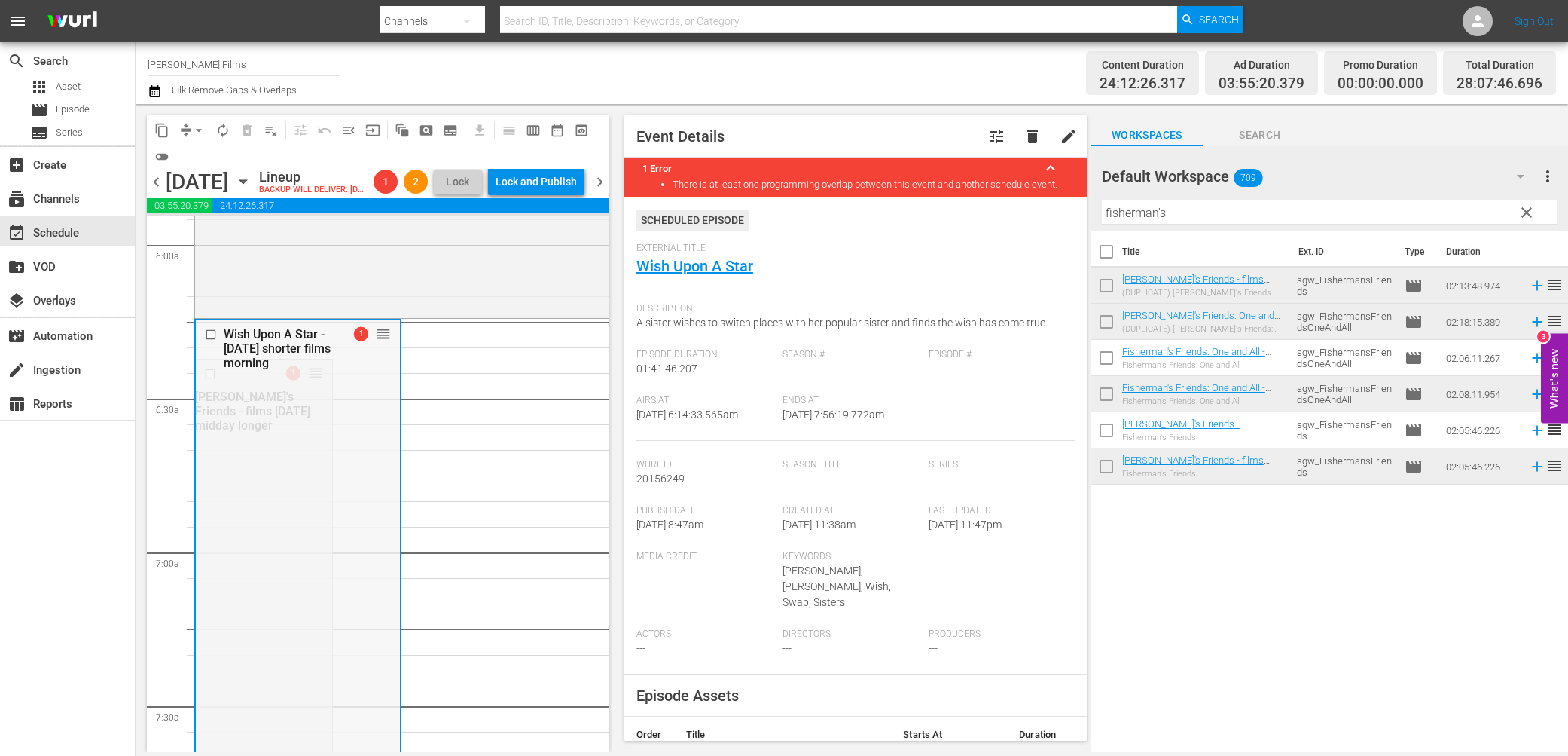
scroll to position [2215, 0]
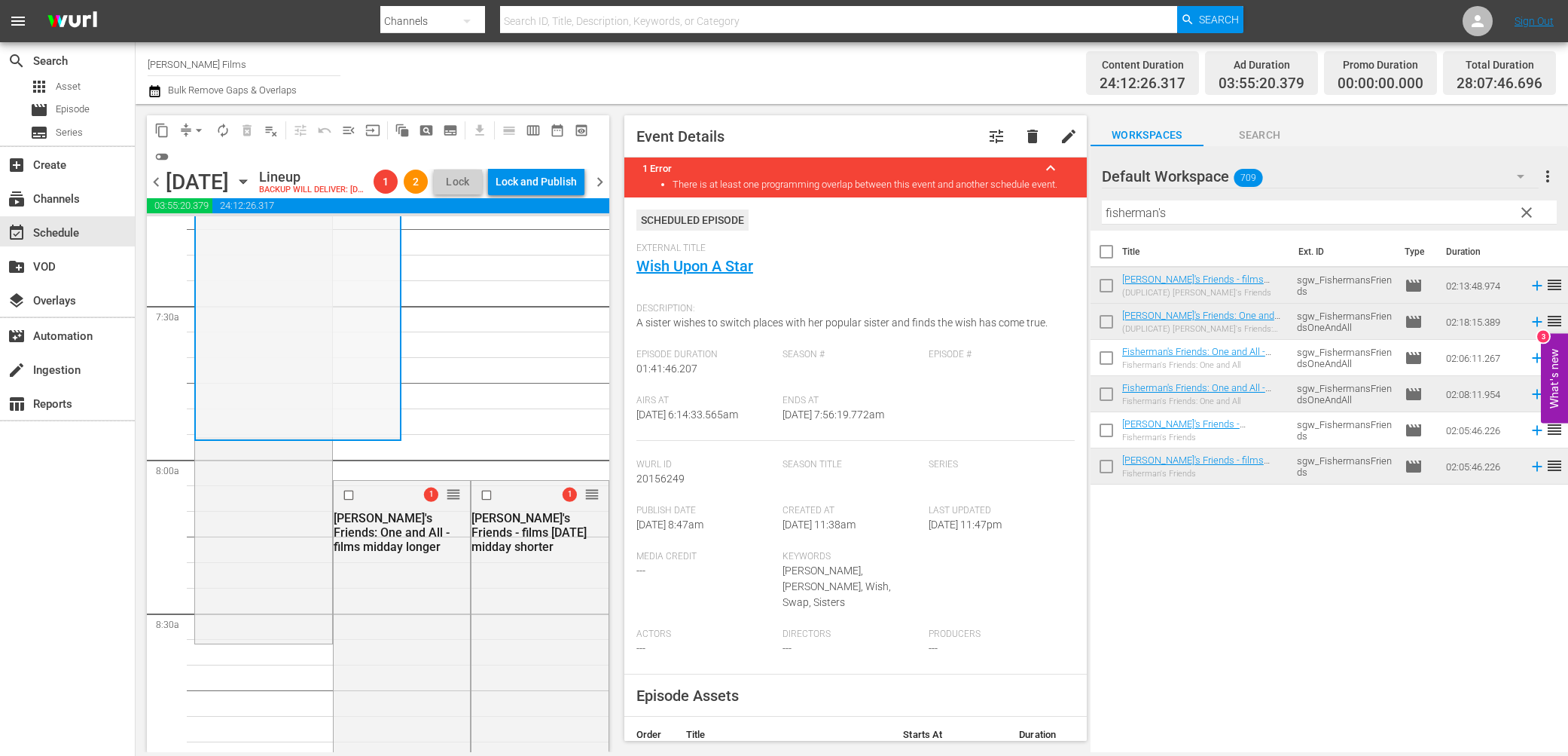
click at [216, 580] on div "1 reorder [PERSON_NAME]'s Friends - films [DATE] midday longer" at bounding box center [263, 300] width 137 height 681
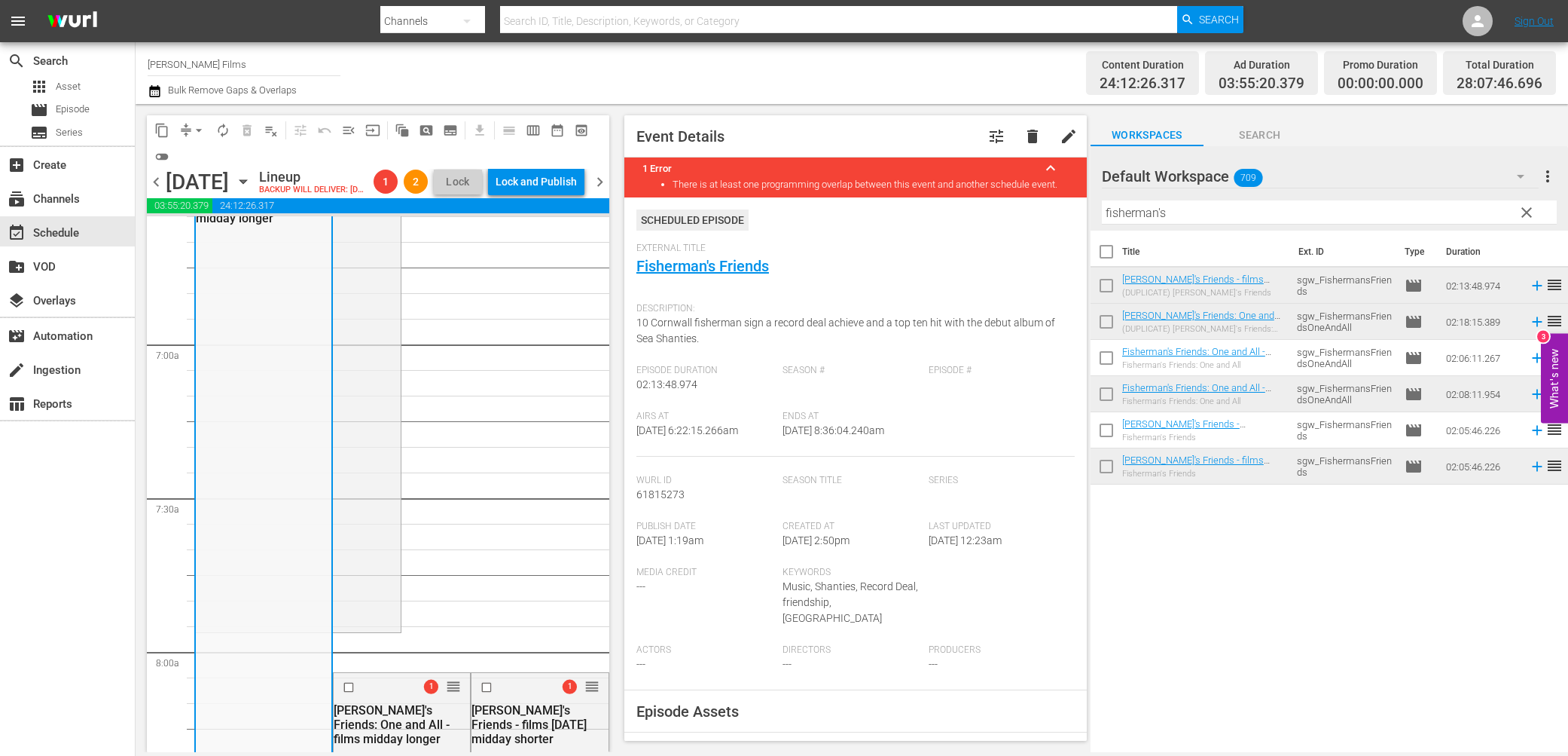
scroll to position [1967, 0]
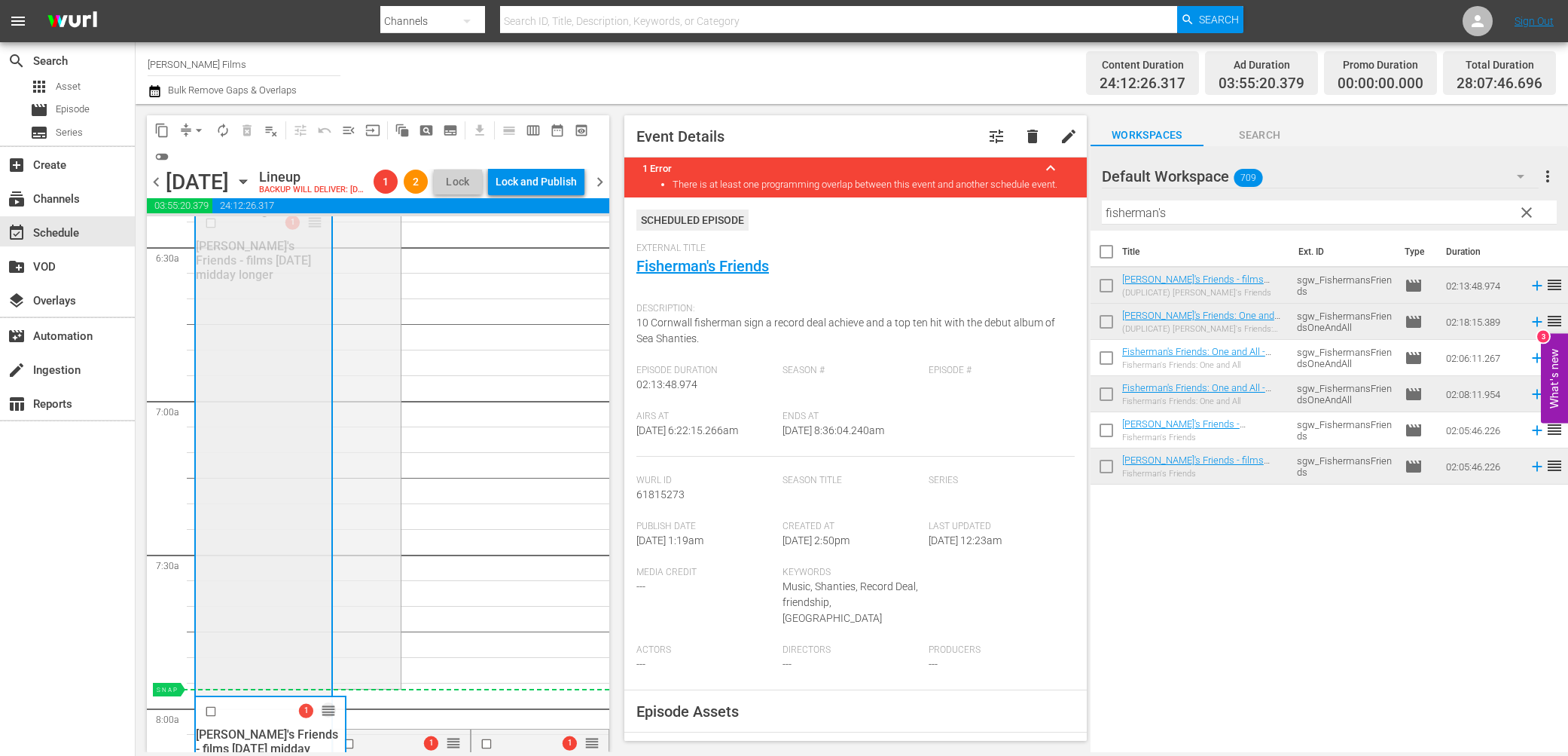
drag, startPoint x: 310, startPoint y: 247, endPoint x: 354, endPoint y: 720, distance: 475.0
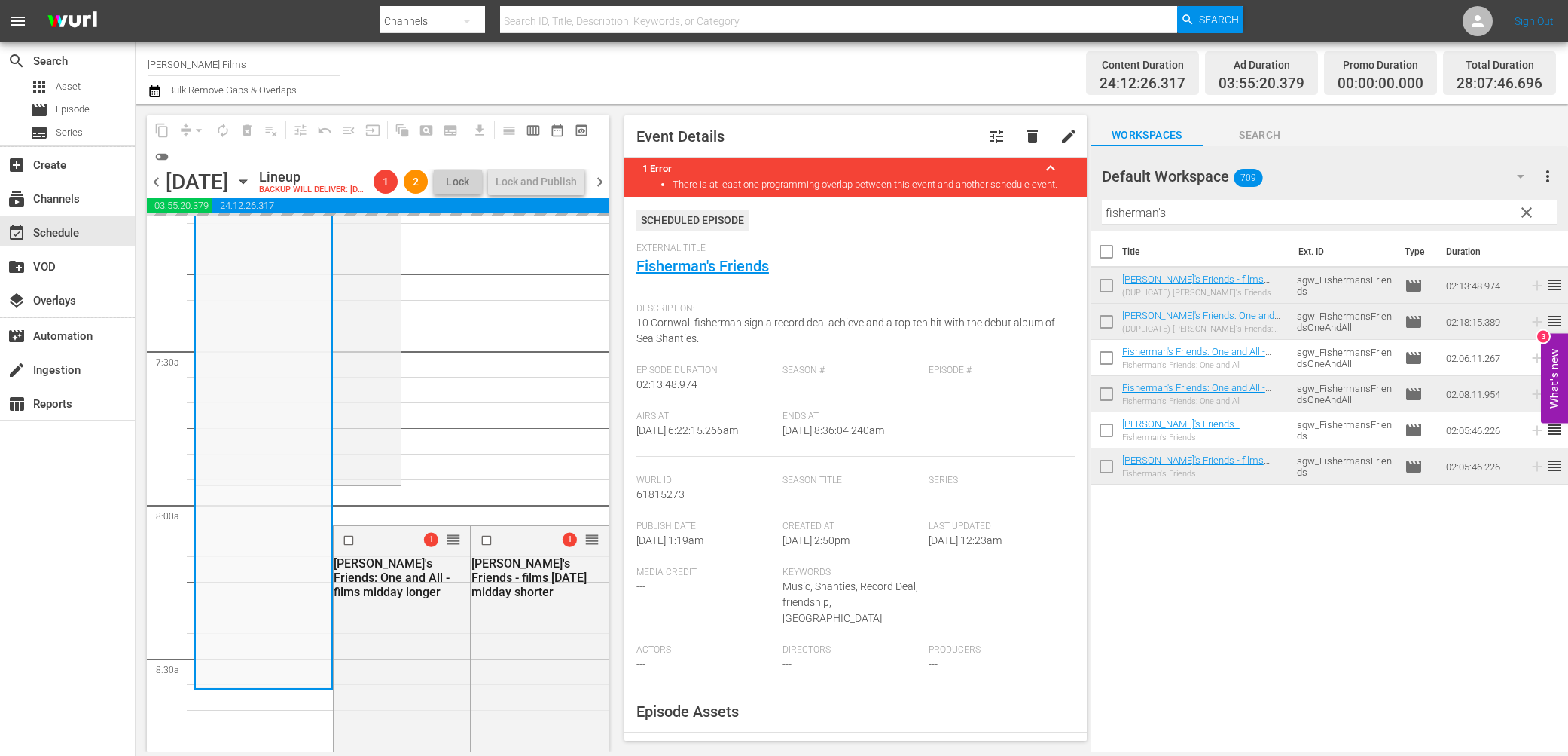
scroll to position [2238, 0]
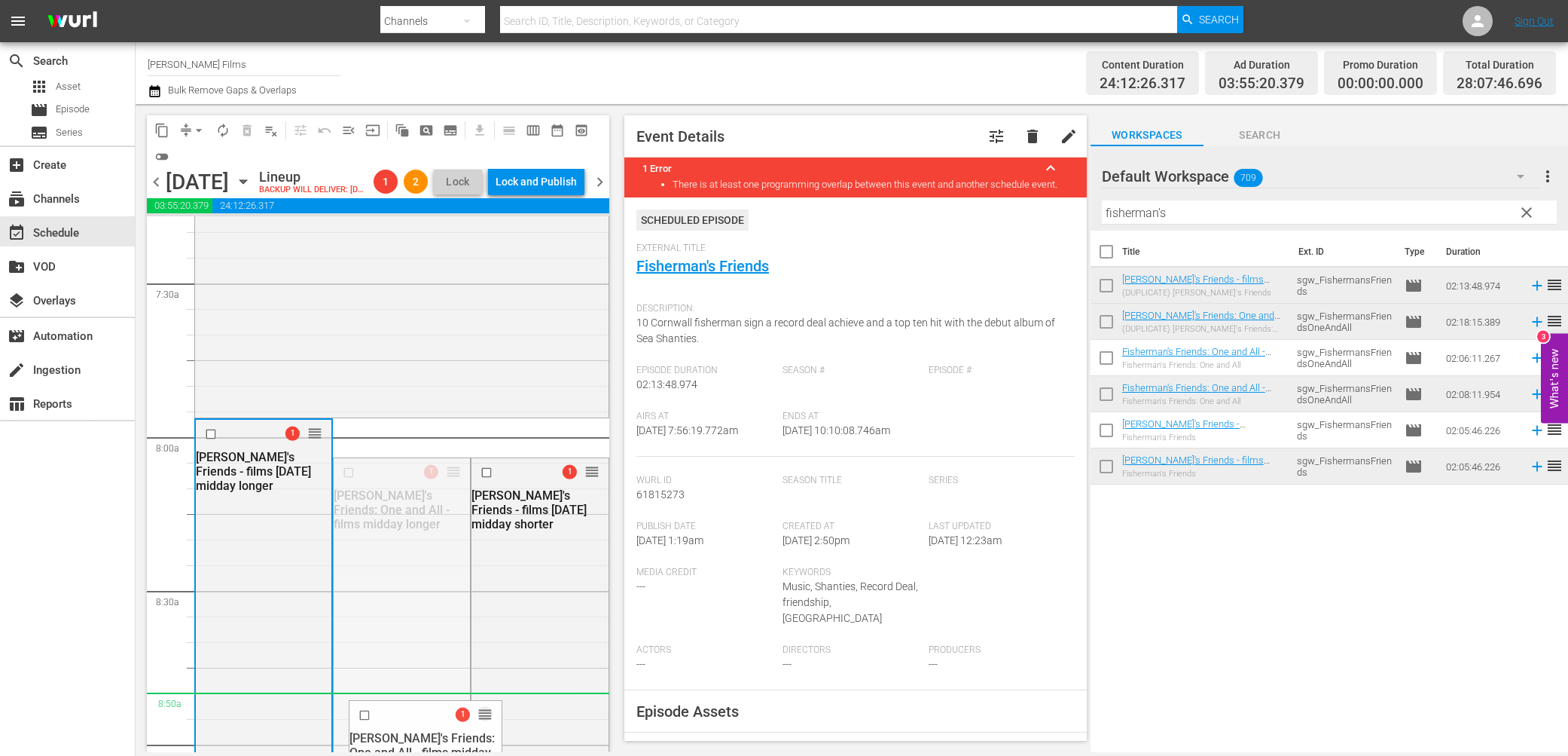
drag, startPoint x: 450, startPoint y: 494, endPoint x: 439, endPoint y: 719, distance: 225.3
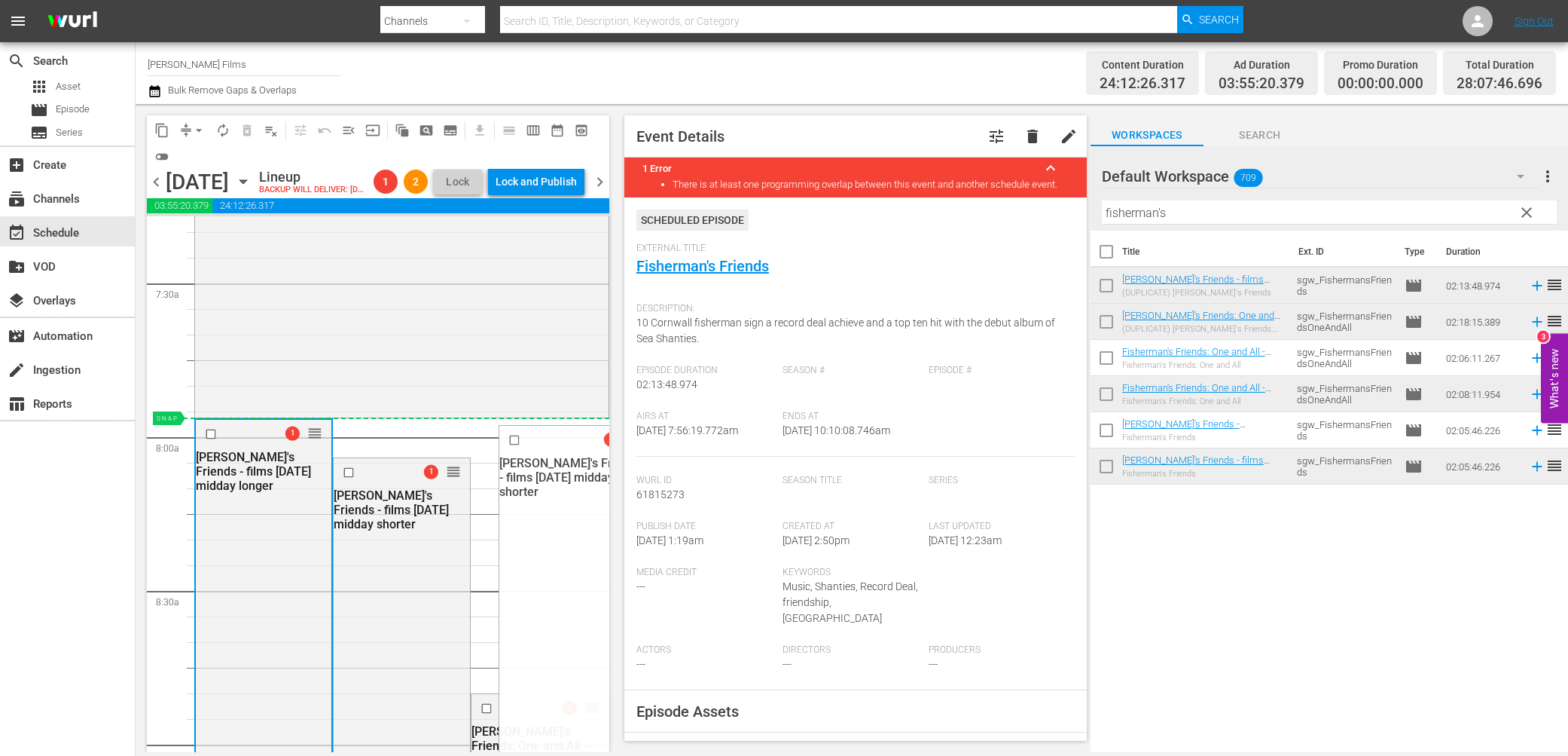
drag, startPoint x: 591, startPoint y: 493, endPoint x: 590, endPoint y: 449, distance: 44.0
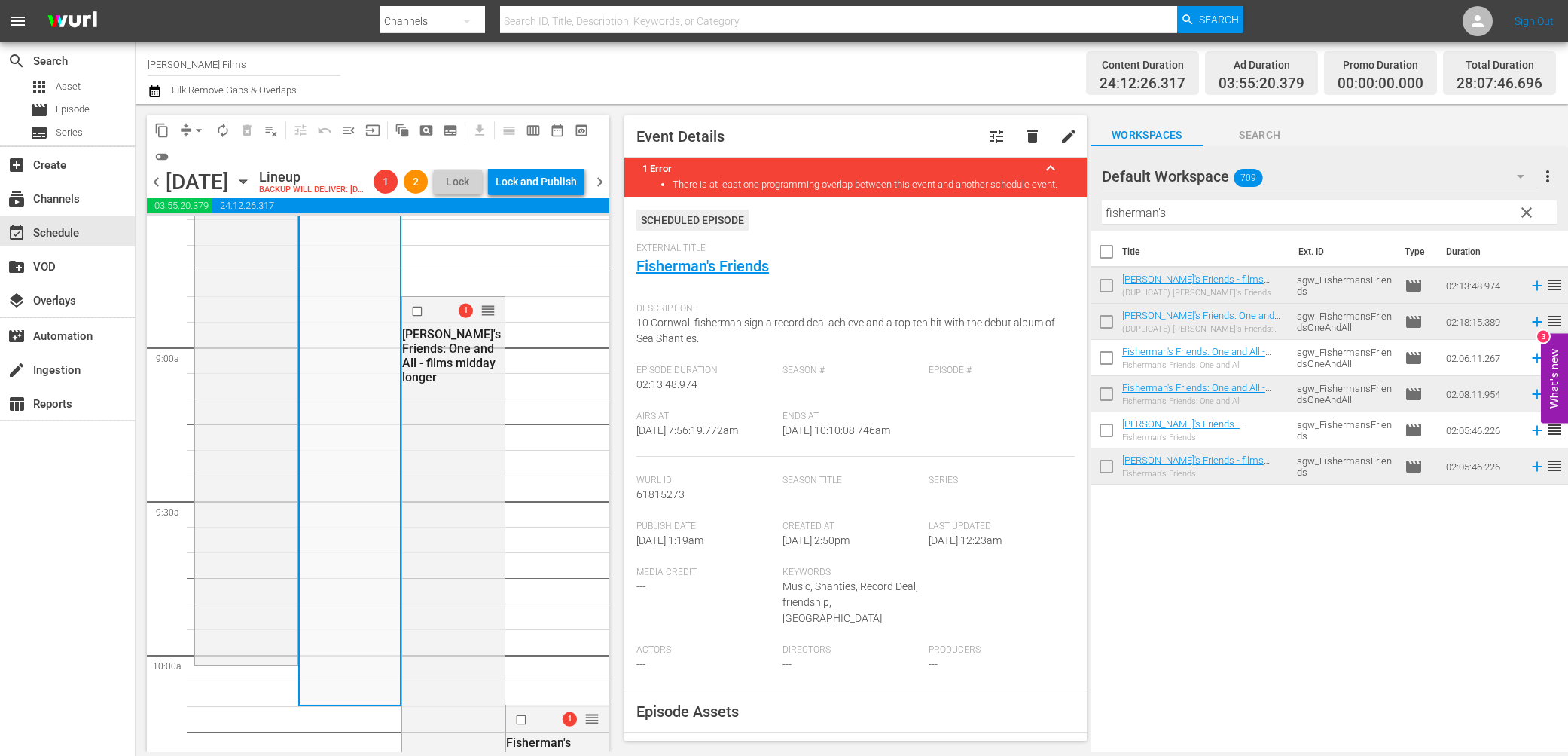
scroll to position [2687, 0]
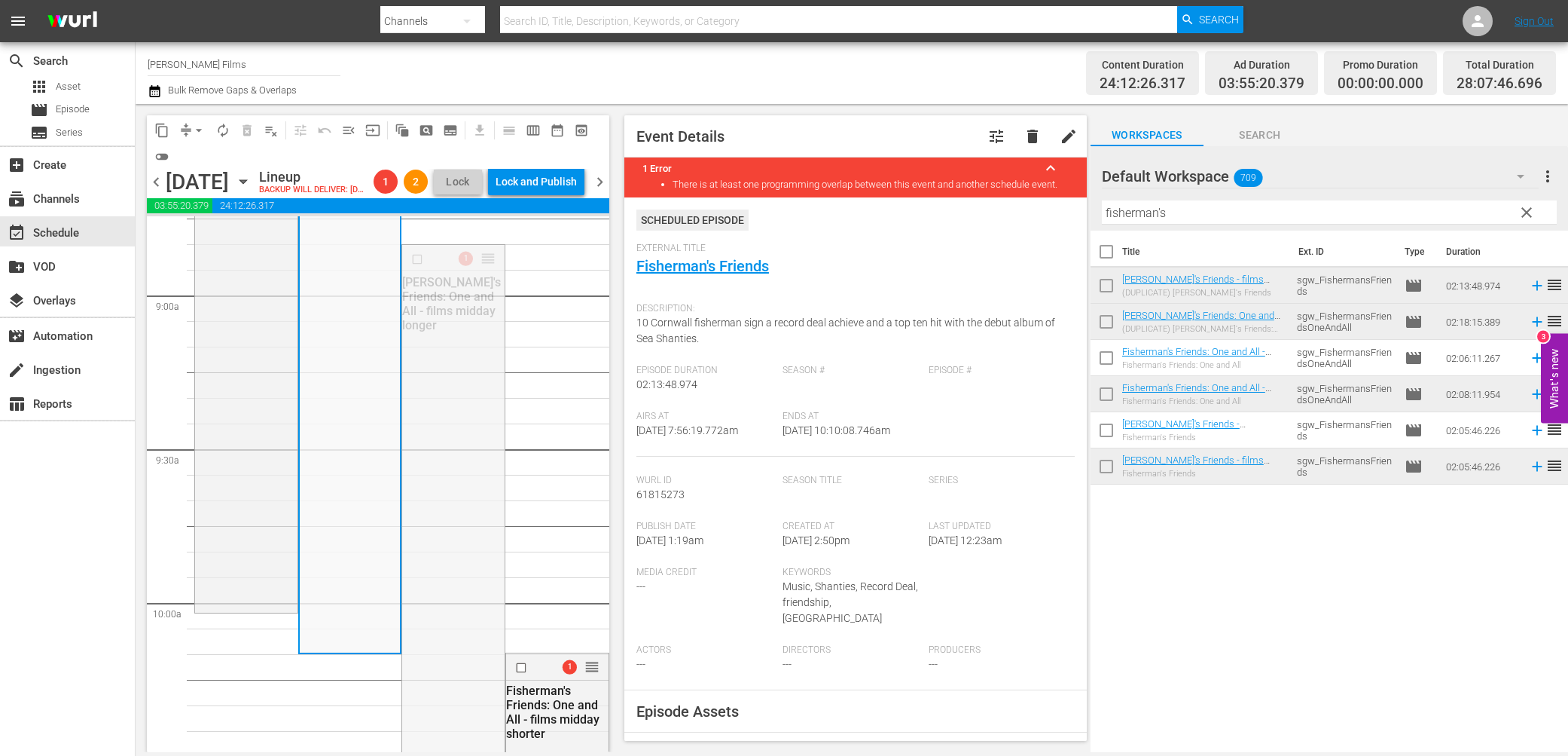
drag, startPoint x: 490, startPoint y: 278, endPoint x: 410, endPoint y: 683, distance: 412.8
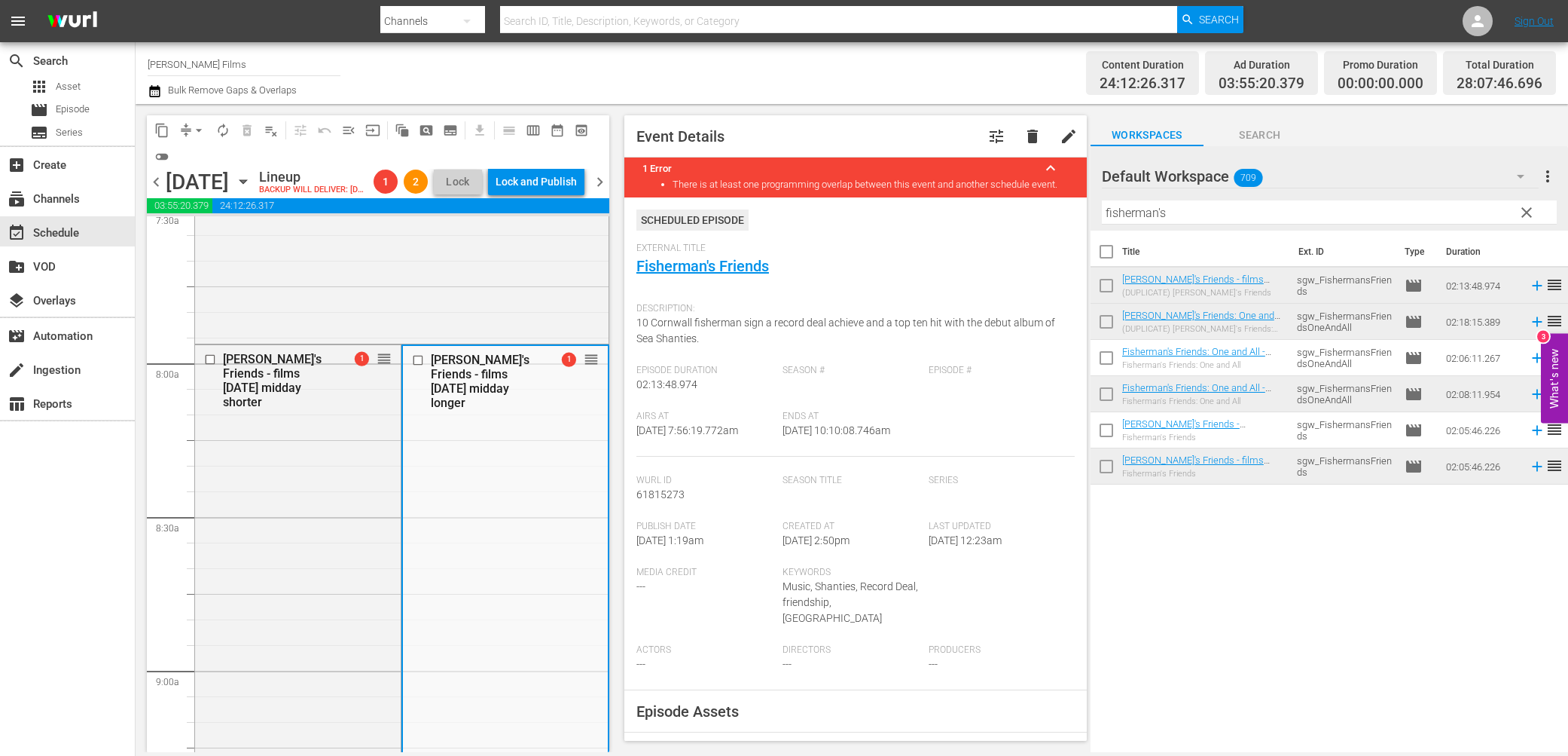
scroll to position [2259, 0]
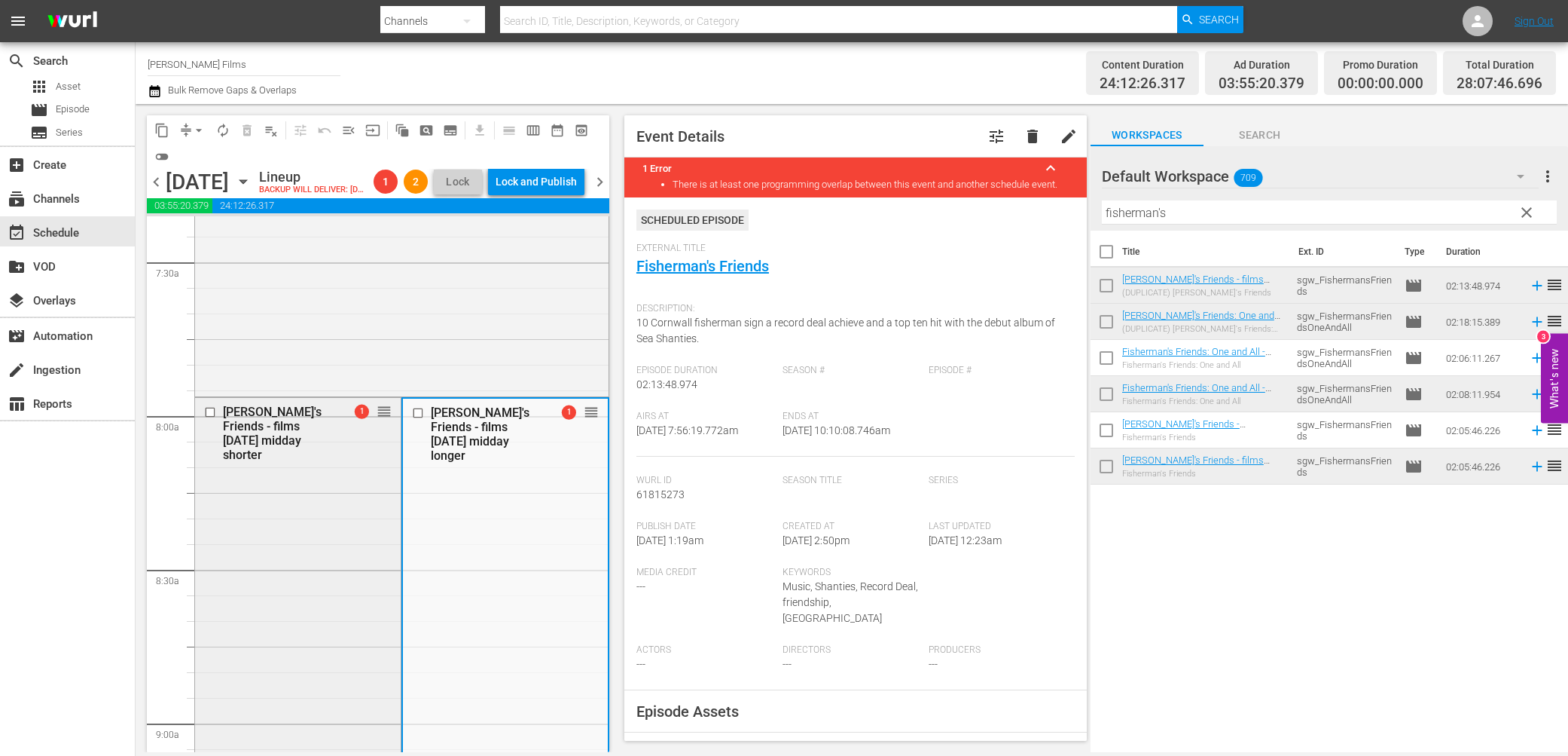
click at [209, 418] on input "checkbox" at bounding box center [212, 411] width 15 height 12
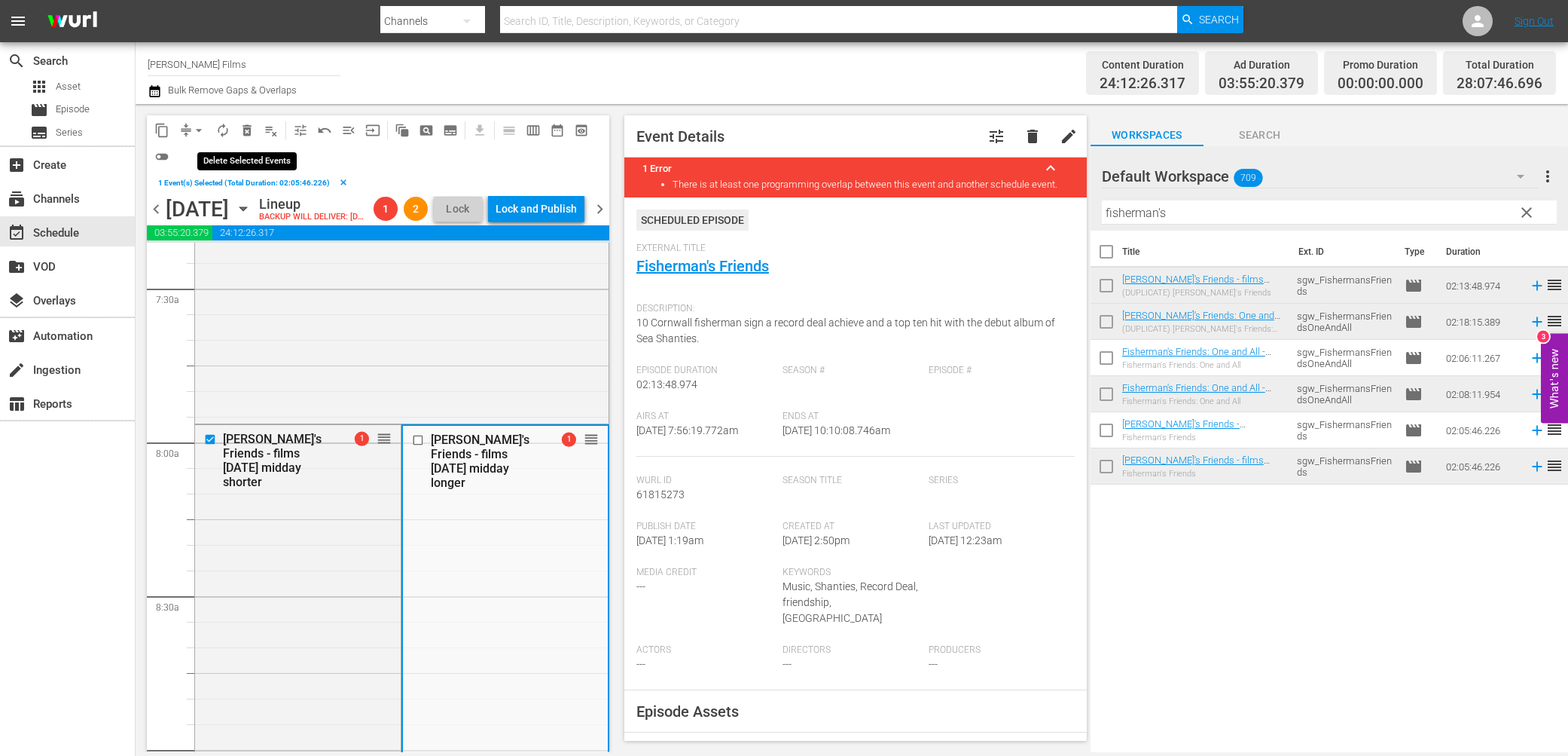
click at [250, 133] on span "delete_forever_outlined" at bounding box center [247, 131] width 15 height 15
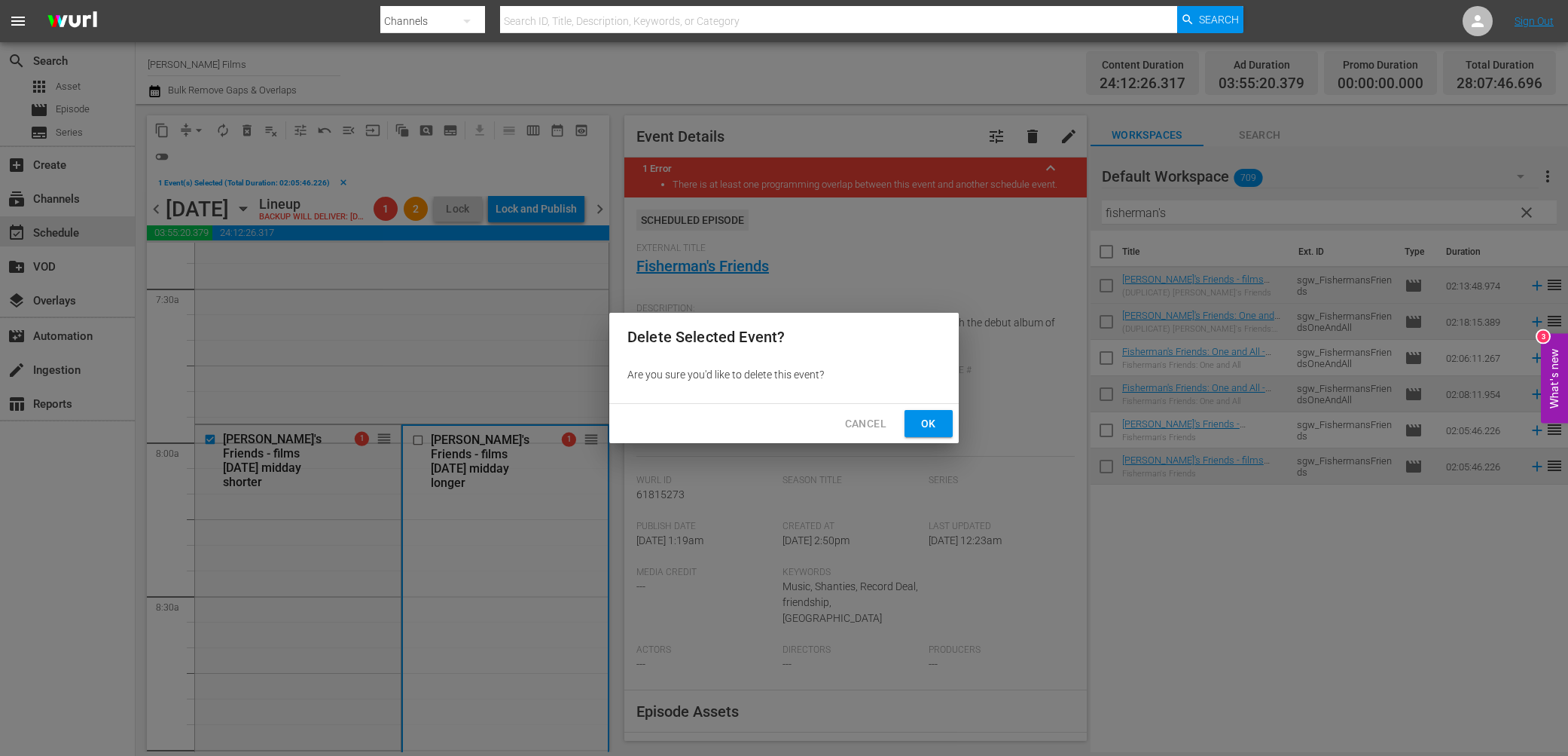
click at [929, 426] on span "Ok" at bounding box center [928, 424] width 24 height 19
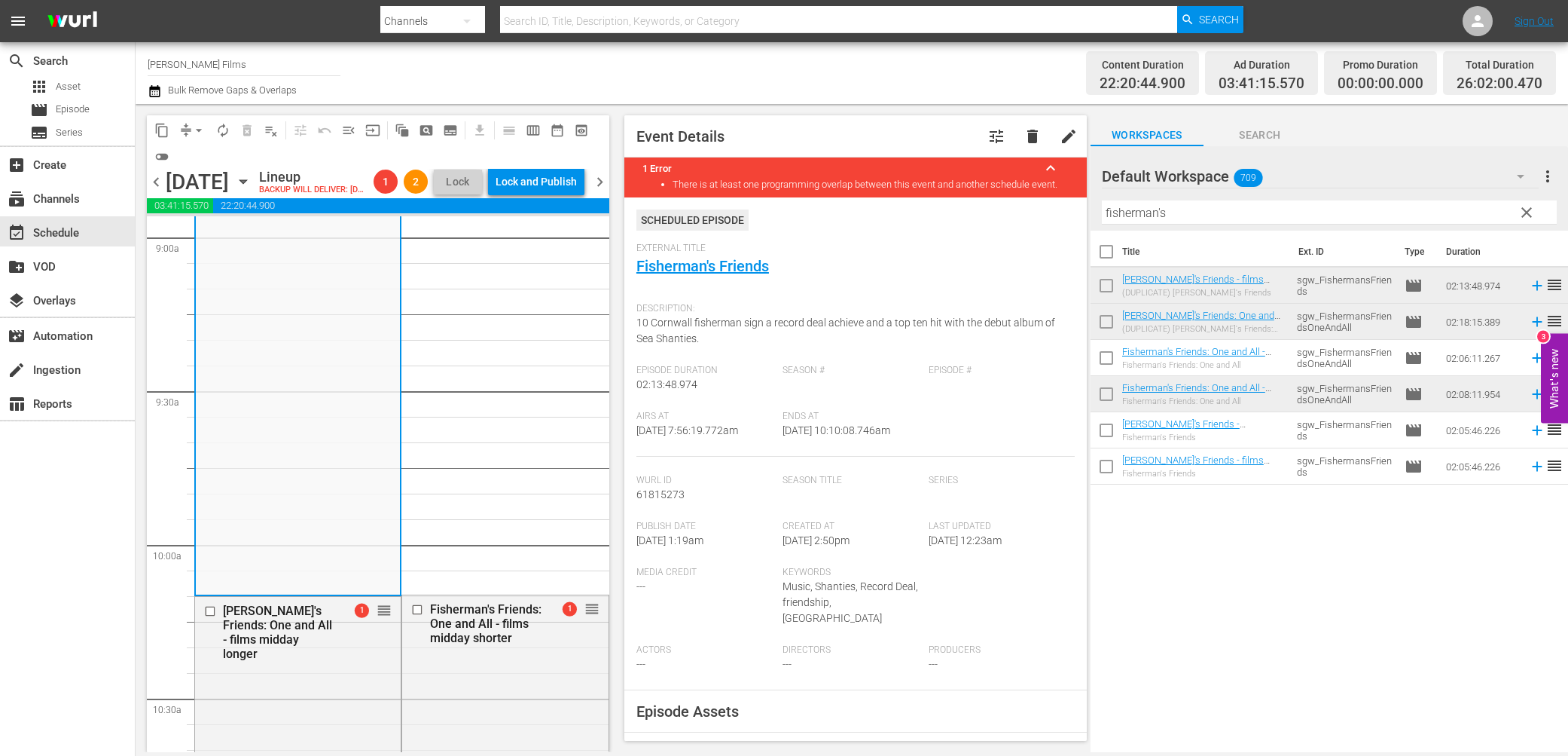
scroll to position [2754, 0]
click at [215, 609] on input "checkbox" at bounding box center [212, 601] width 15 height 12
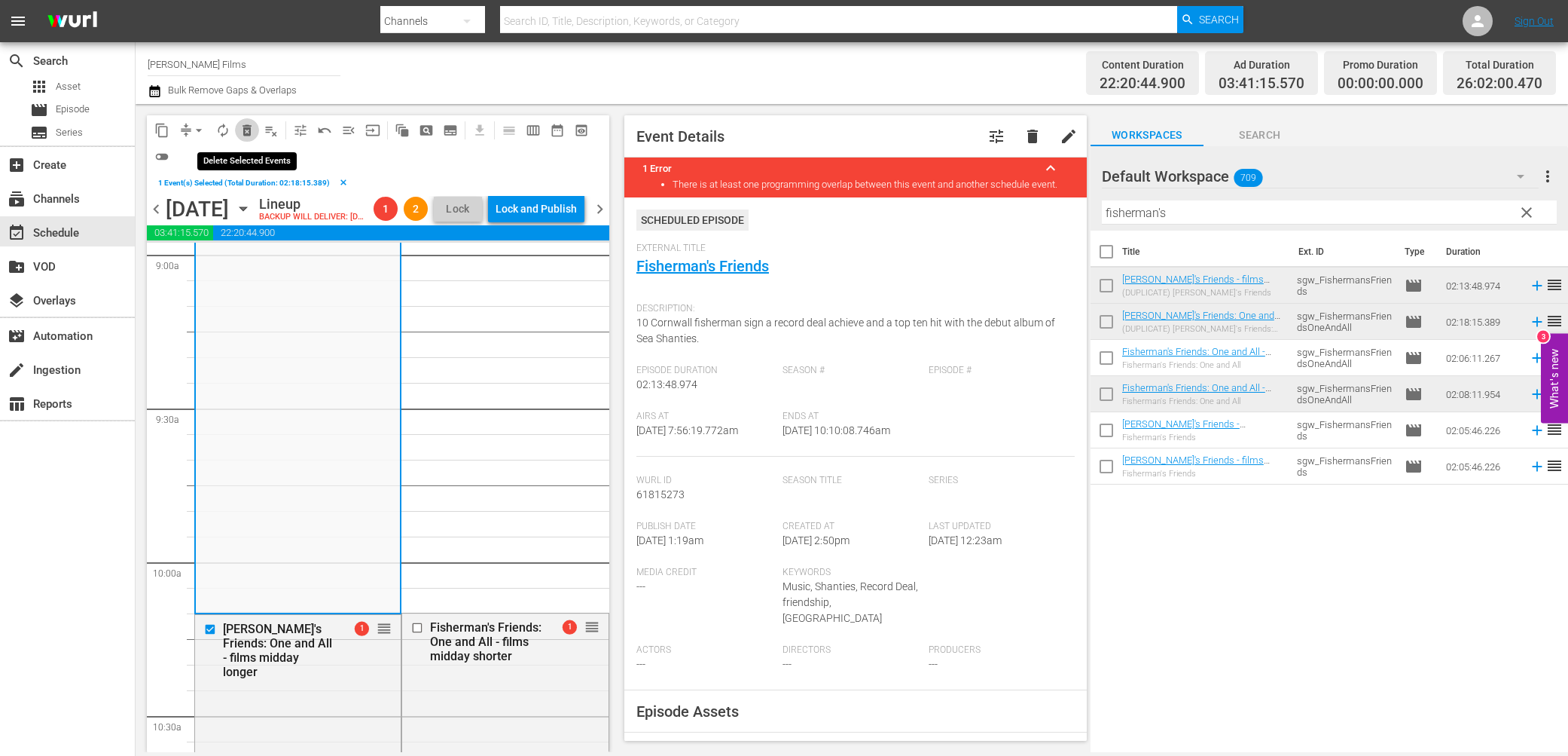
click at [248, 129] on span "delete_forever_outlined" at bounding box center [247, 131] width 15 height 15
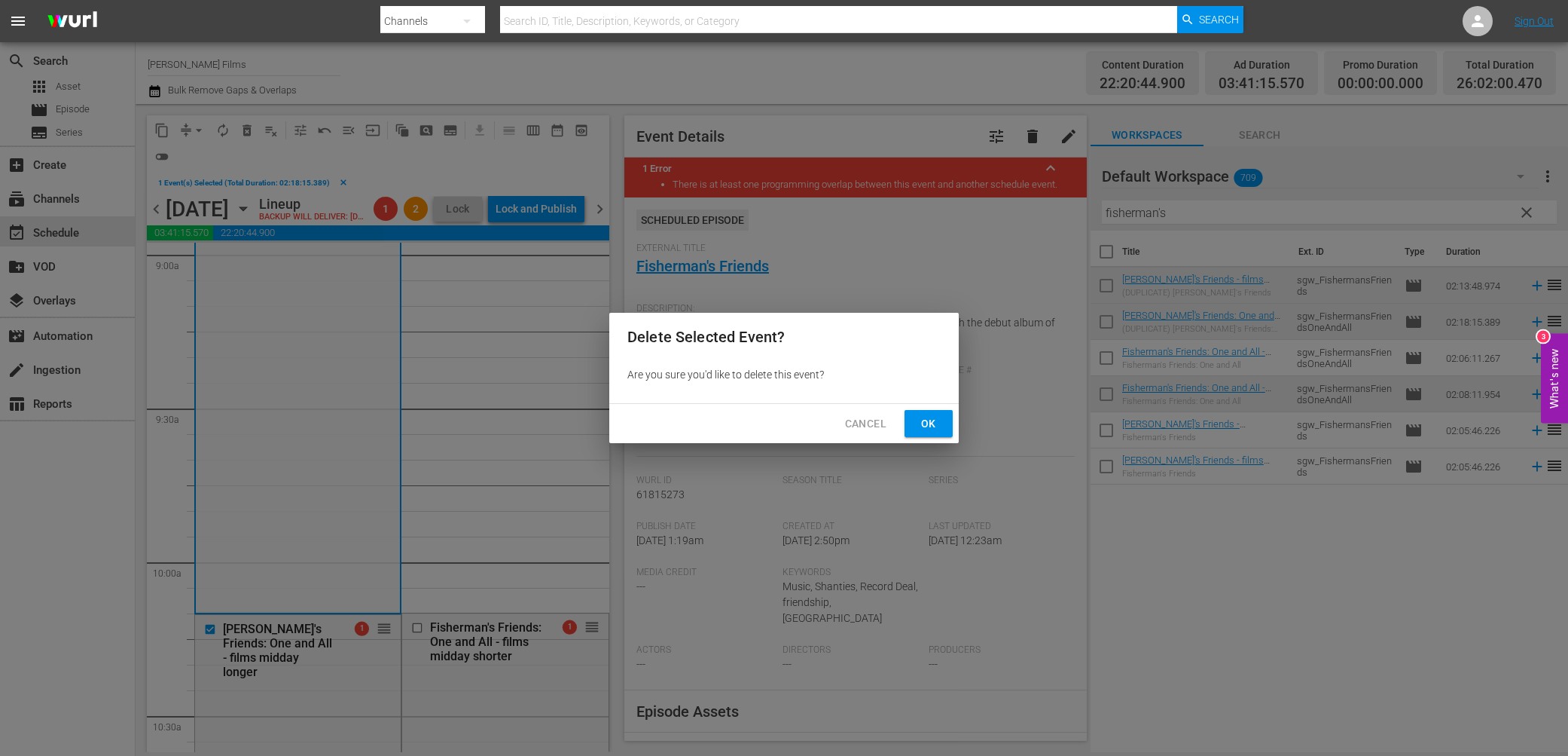
click at [945, 416] on button "Ok" at bounding box center [929, 424] width 48 height 28
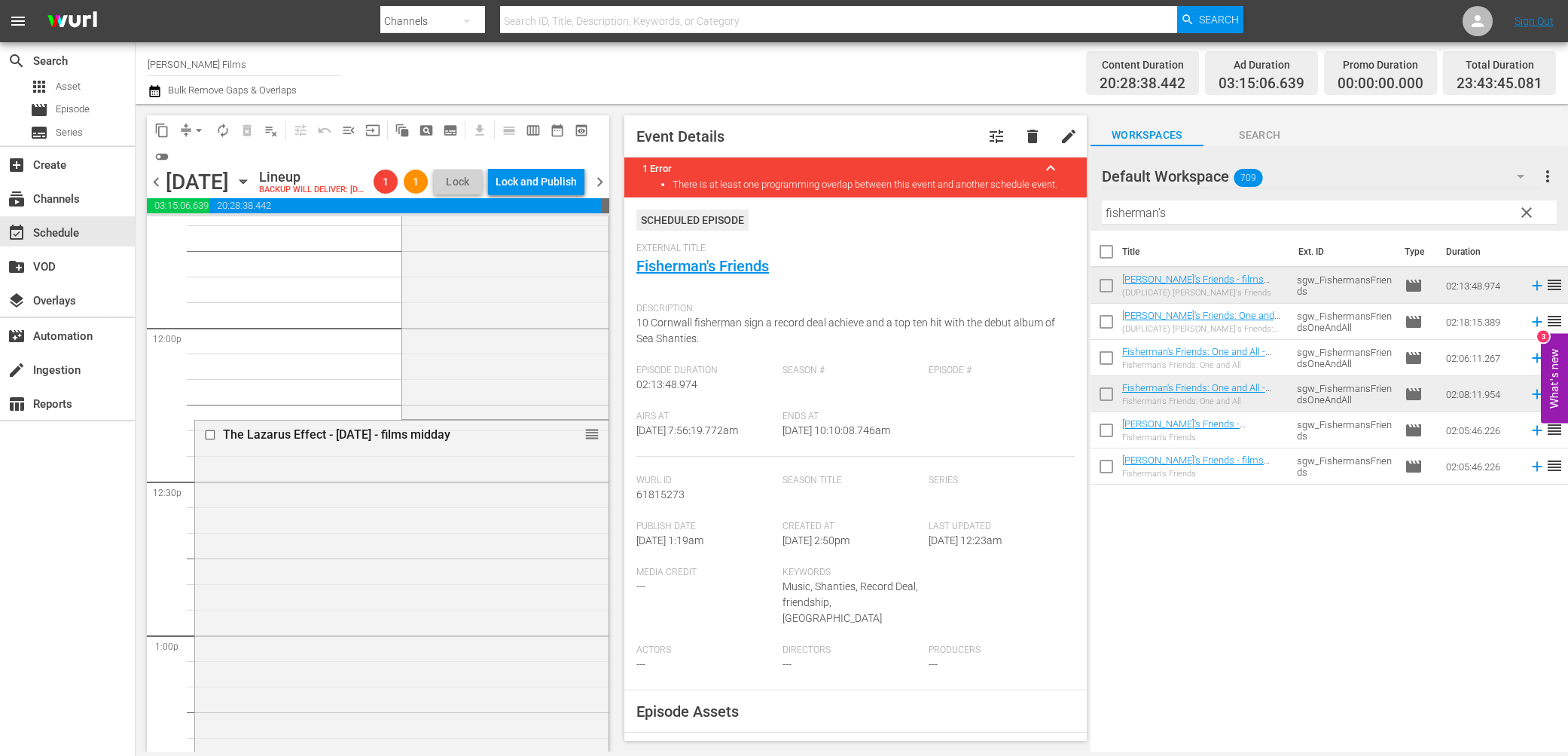
scroll to position [3766, 0]
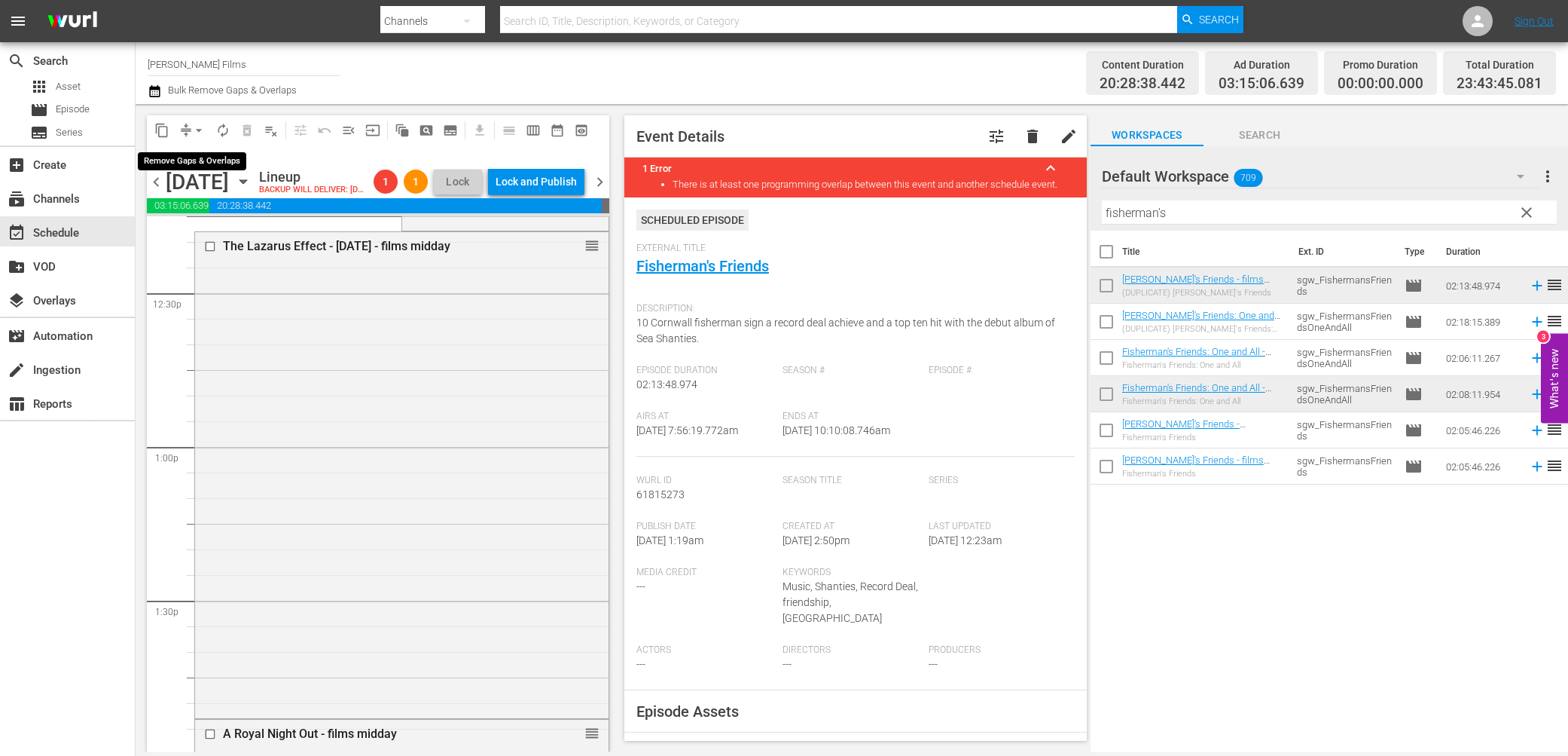
click at [194, 134] on span "arrow_drop_down" at bounding box center [199, 131] width 15 height 15
click at [189, 210] on li "Align to End of Previous Day" at bounding box center [199, 209] width 158 height 25
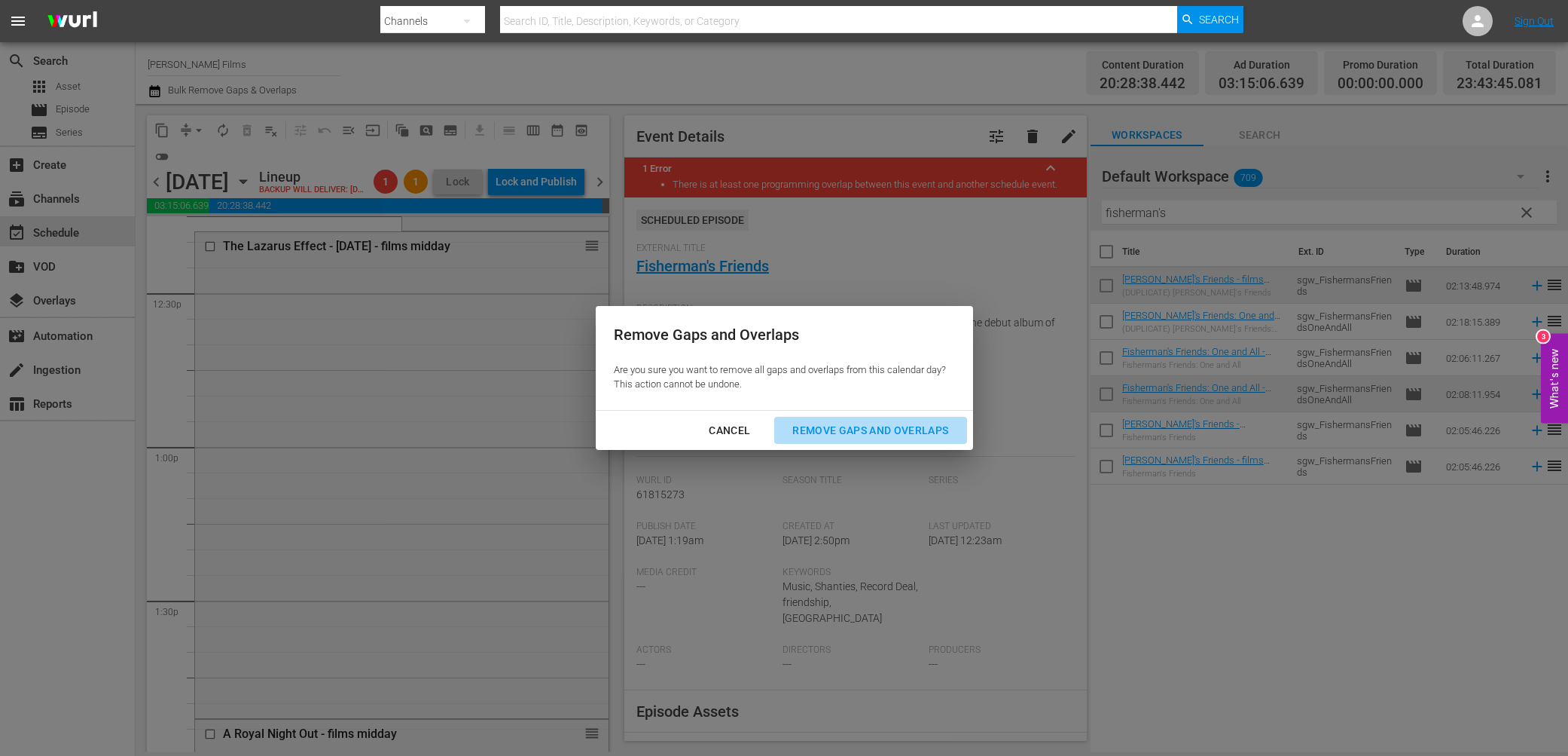
click at [852, 433] on div "Remove Gaps and Overlaps" at bounding box center [869, 430] width 180 height 19
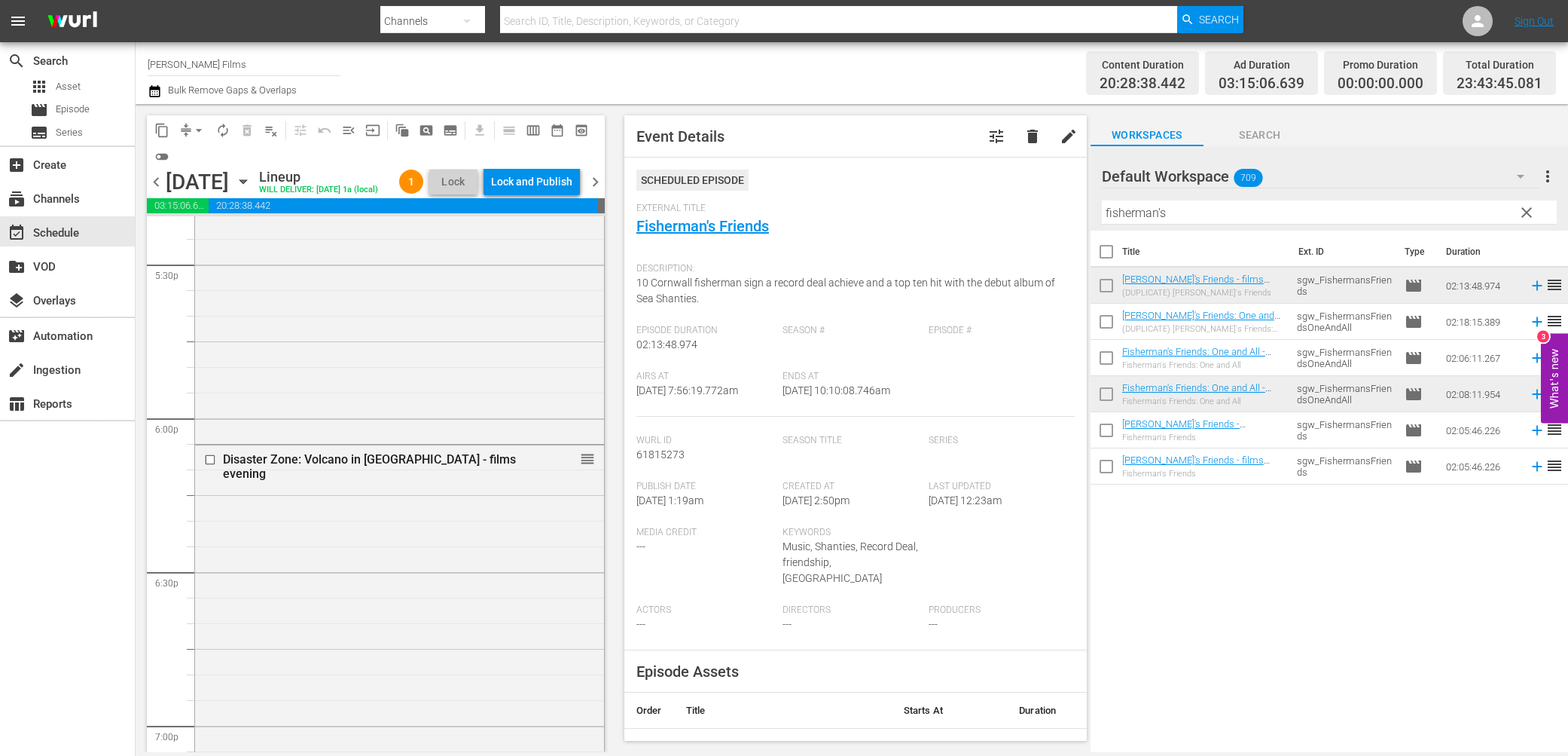
scroll to position [5348, 0]
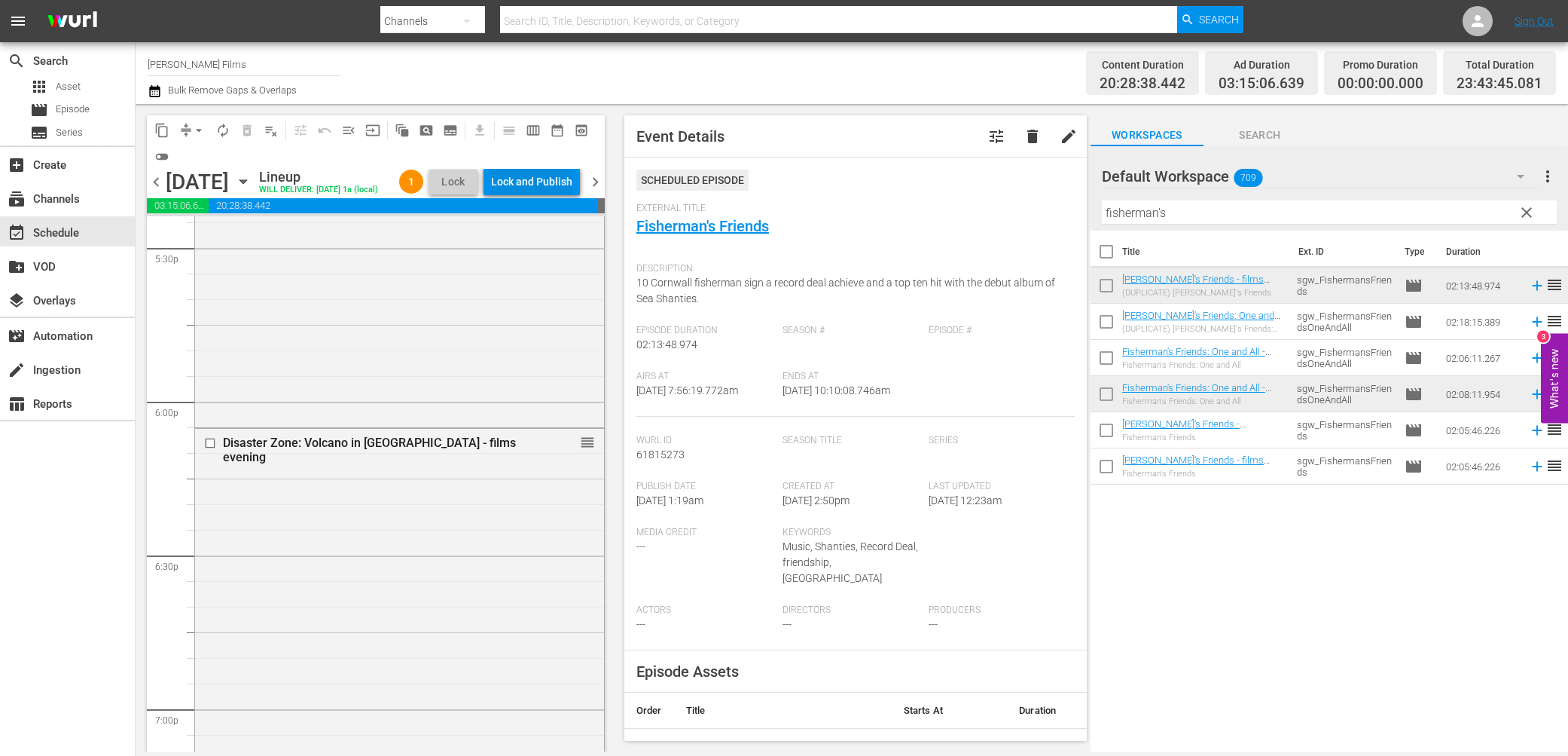
click at [559, 180] on div "Lock and Publish" at bounding box center [531, 182] width 82 height 27
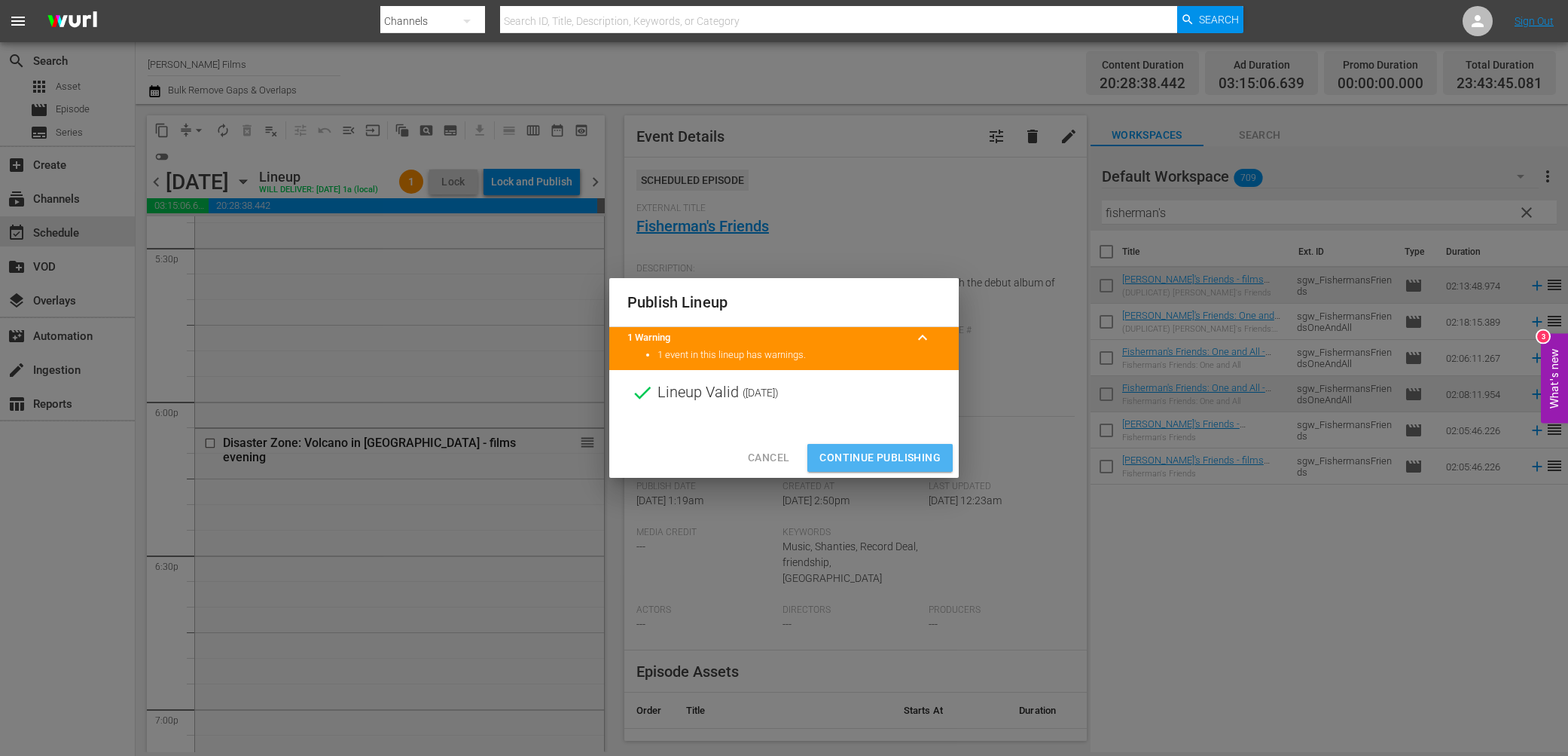
click at [898, 467] on button "Continue Publishing" at bounding box center [880, 457] width 145 height 28
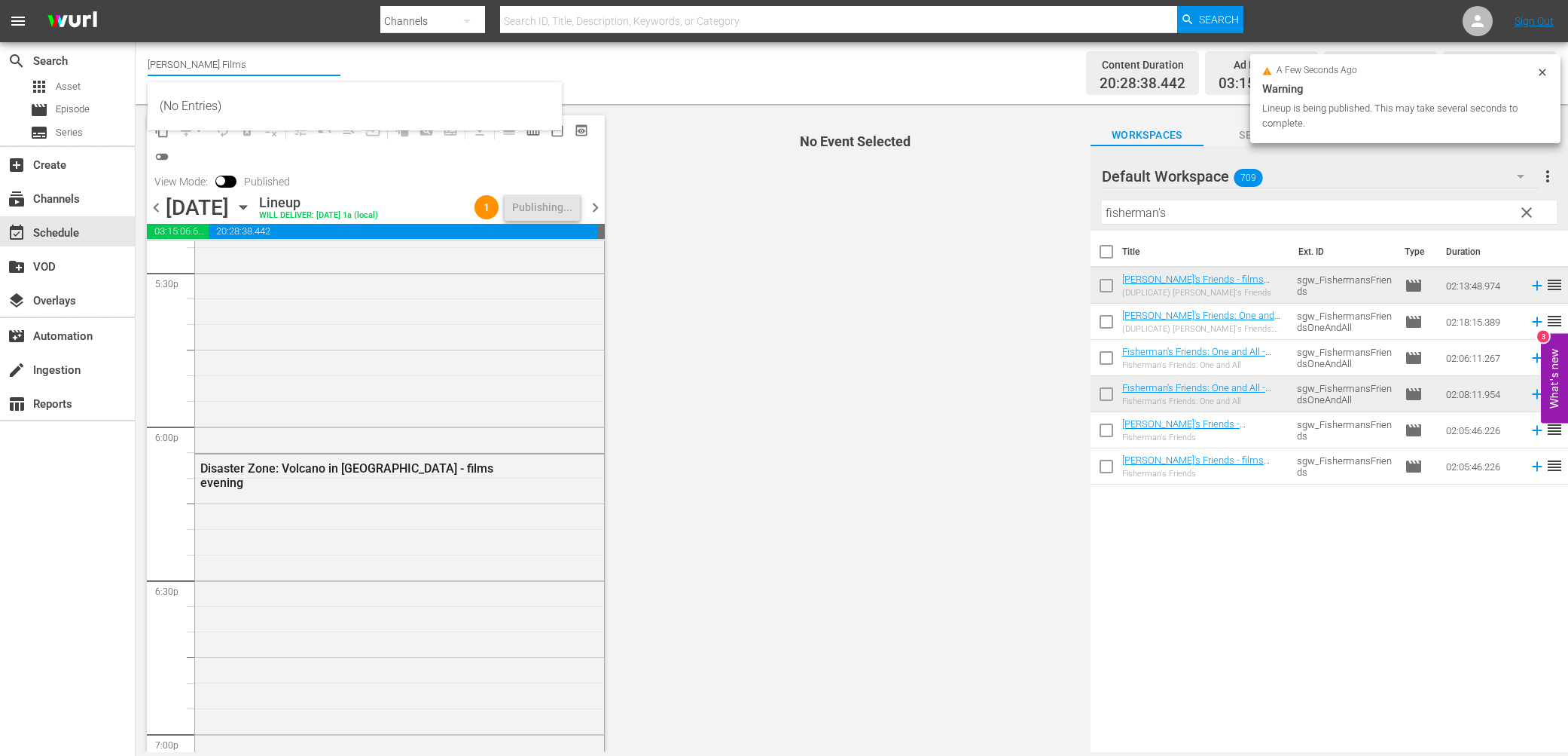
click at [225, 62] on input "[PERSON_NAME] Films" at bounding box center [244, 64] width 193 height 37
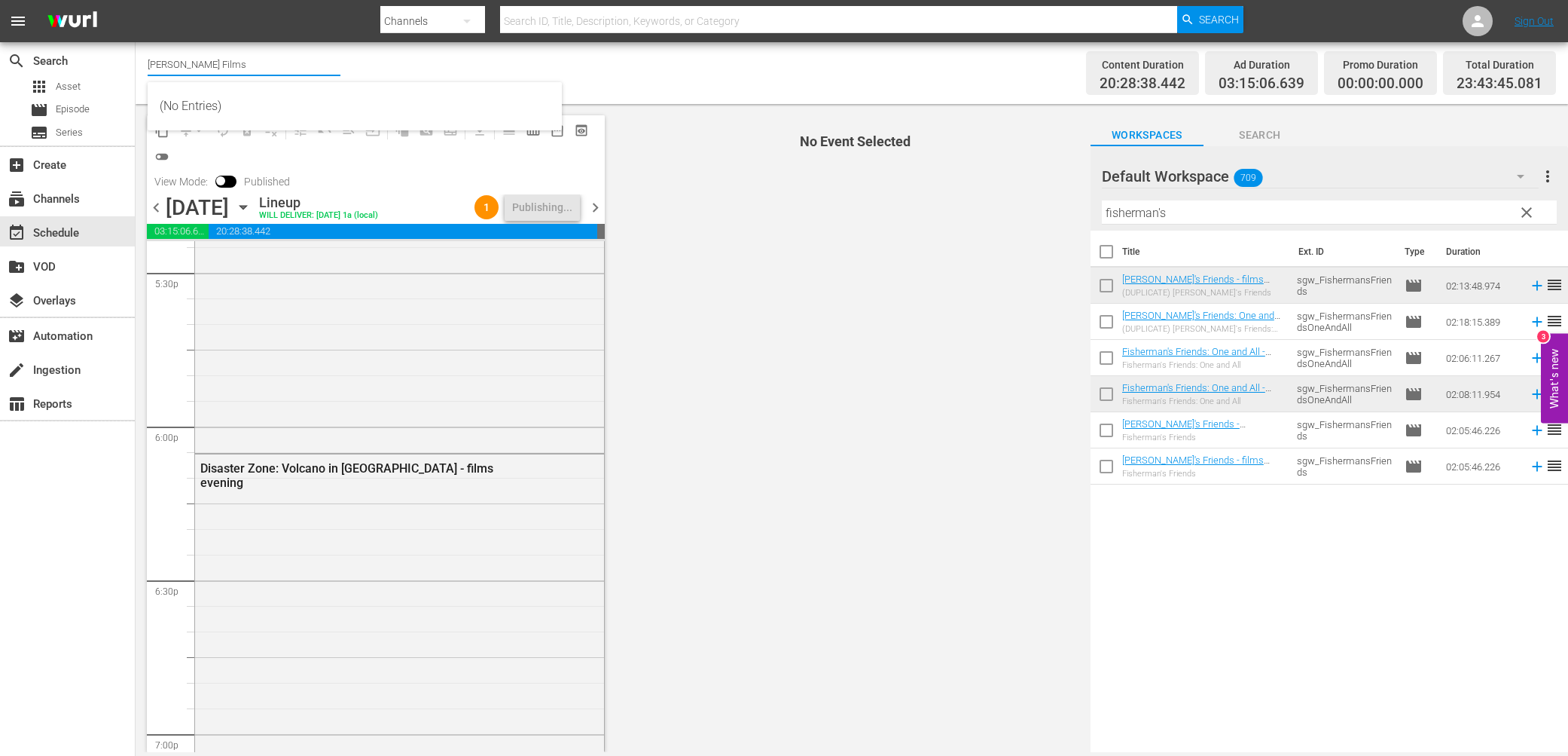
click at [225, 62] on input "[PERSON_NAME] Films" at bounding box center [244, 64] width 193 height 37
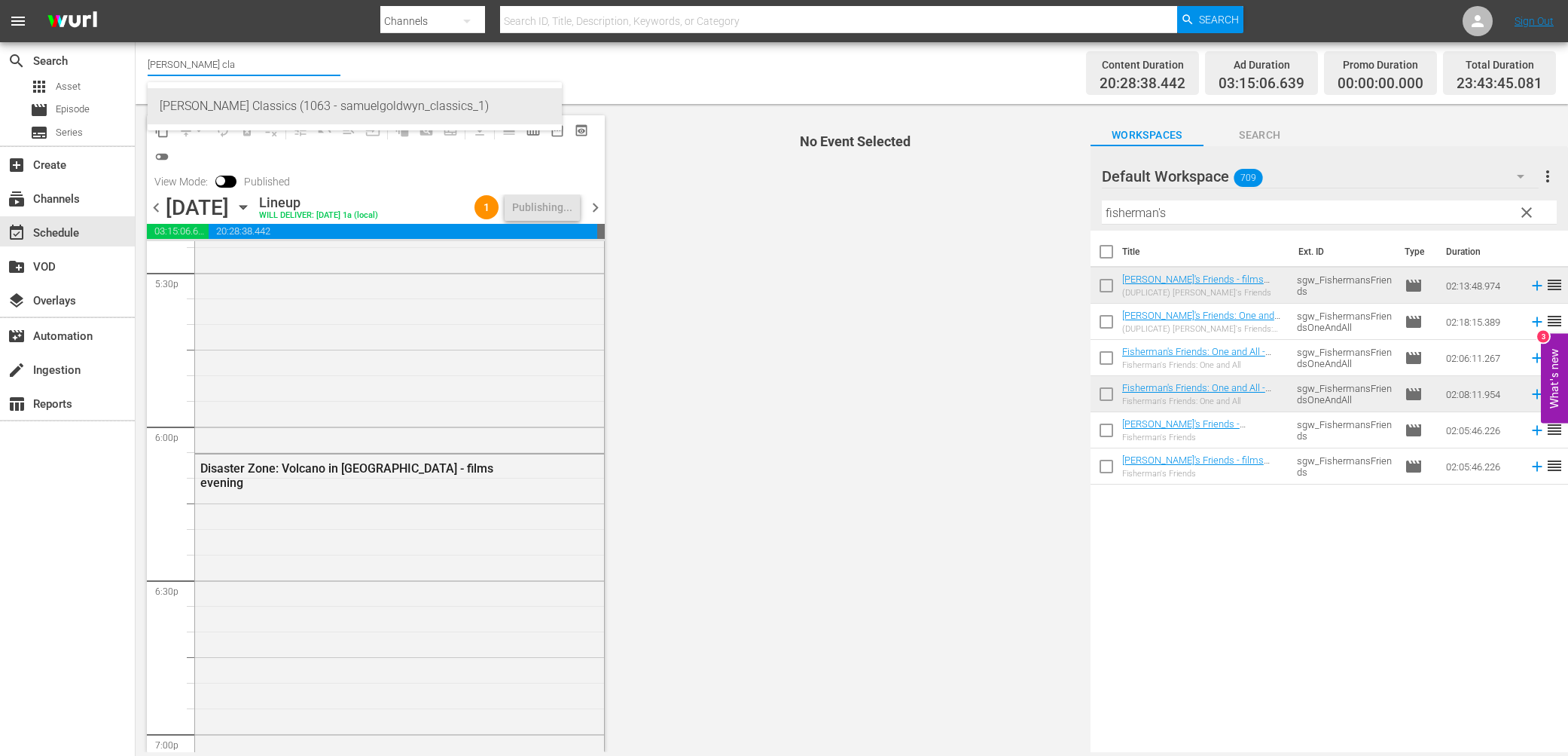
click at [235, 113] on div "[PERSON_NAME] Classics (1063 - samuelgoldwyn_classics_1)" at bounding box center [354, 107] width 390 height 37
type input "[PERSON_NAME] Classics (1063 - samuelgoldwyn_classics_1)"
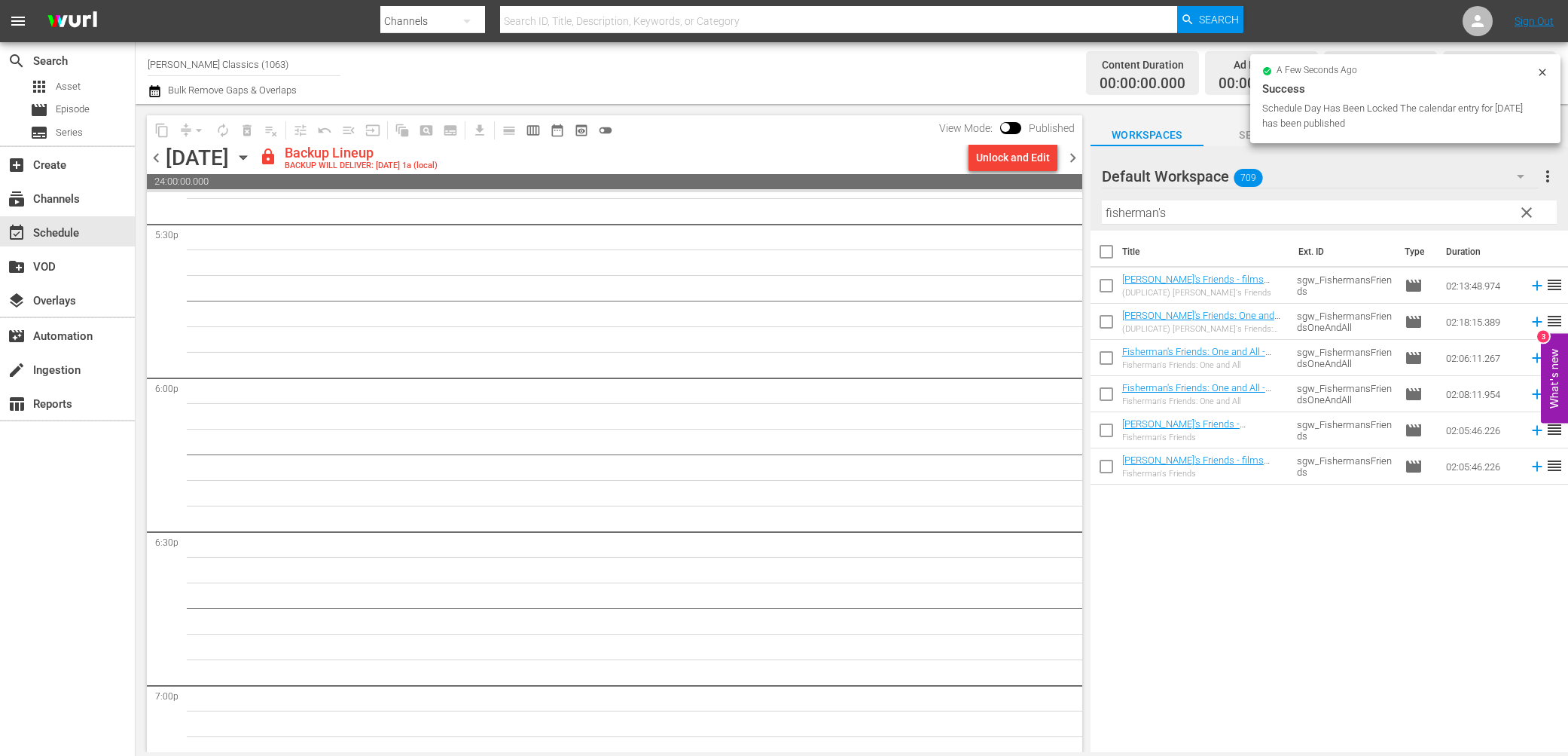
scroll to position [5451, 0]
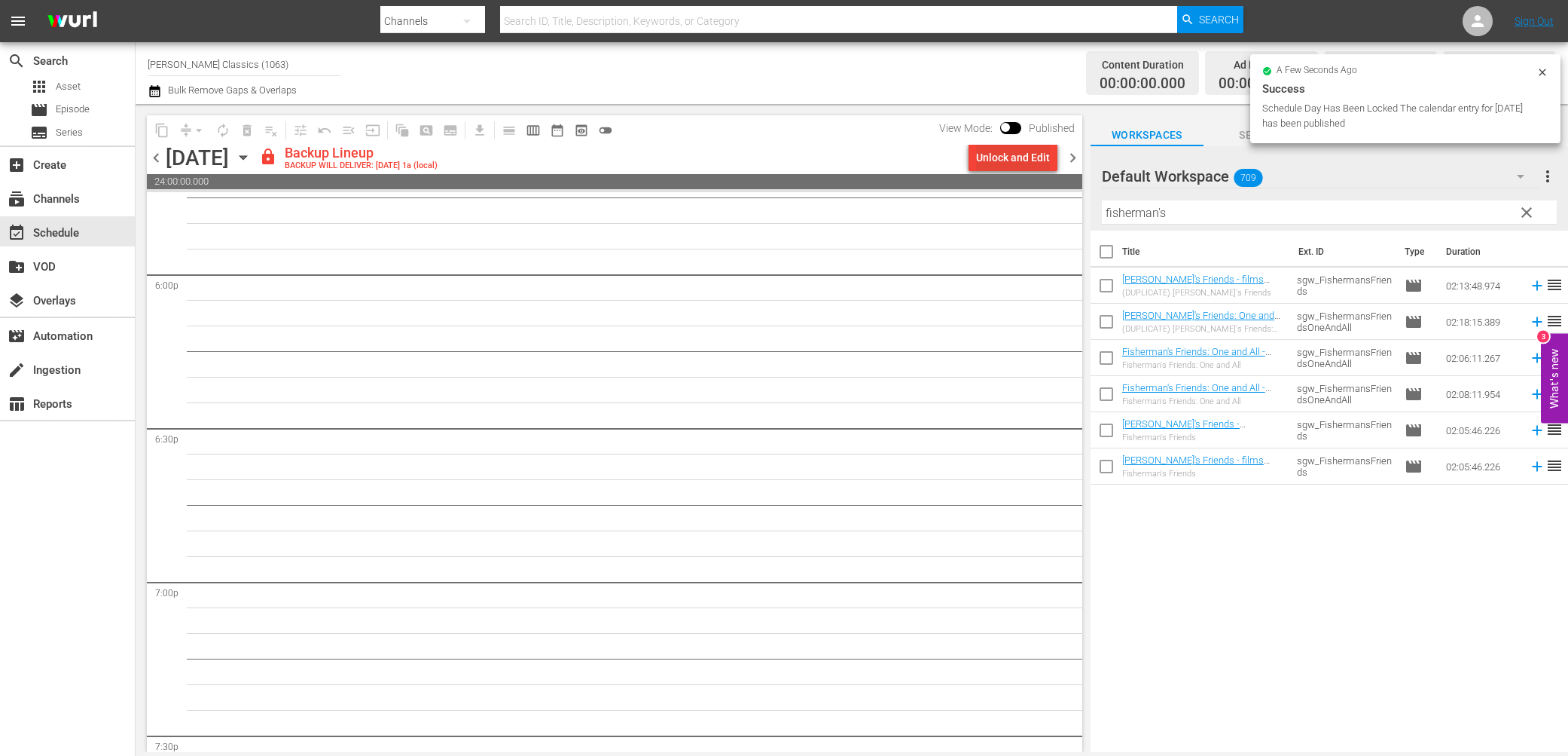
click at [1003, 160] on div "Unlock and Edit" at bounding box center [1012, 158] width 74 height 27
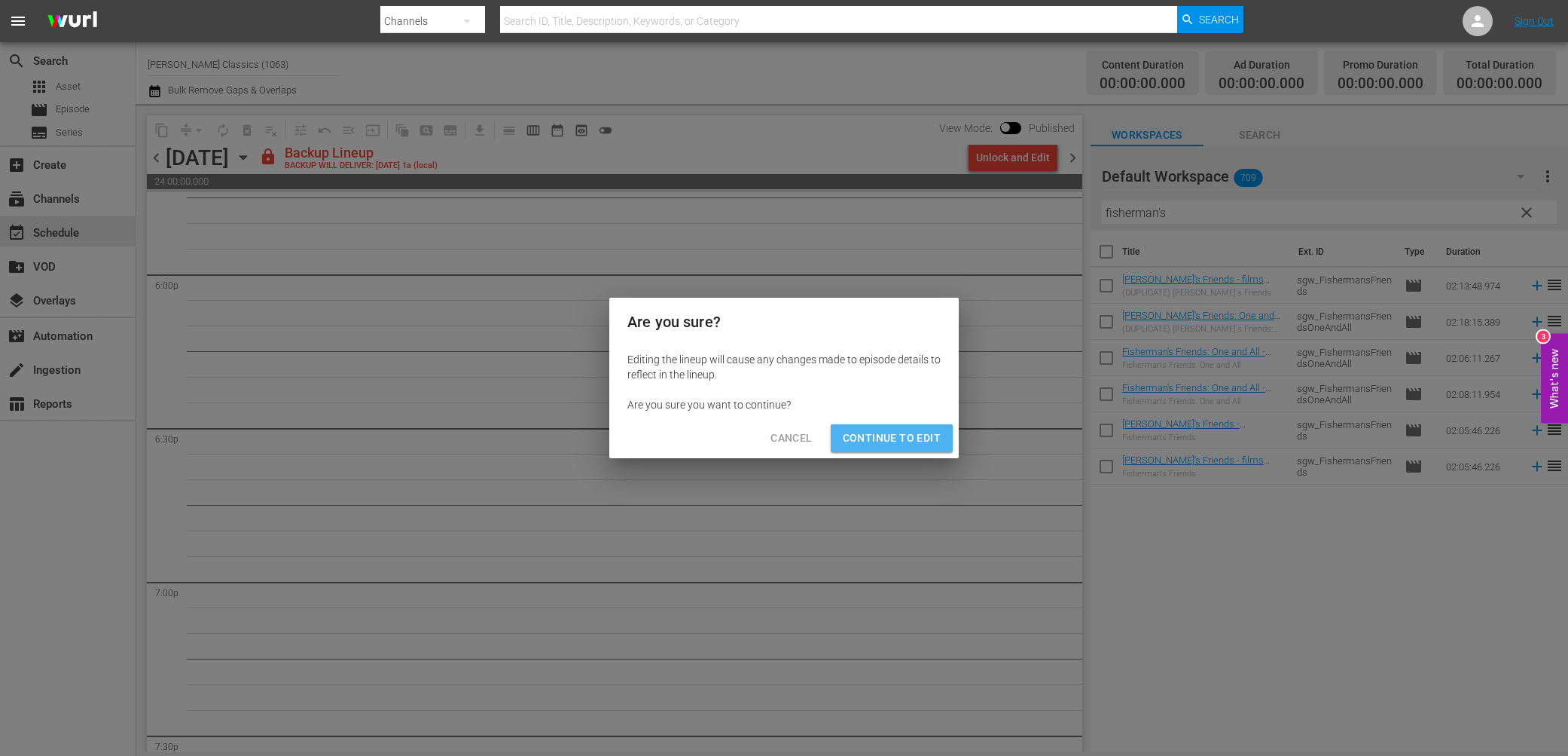
click at [902, 442] on span "Continue to Edit" at bounding box center [892, 438] width 98 height 19
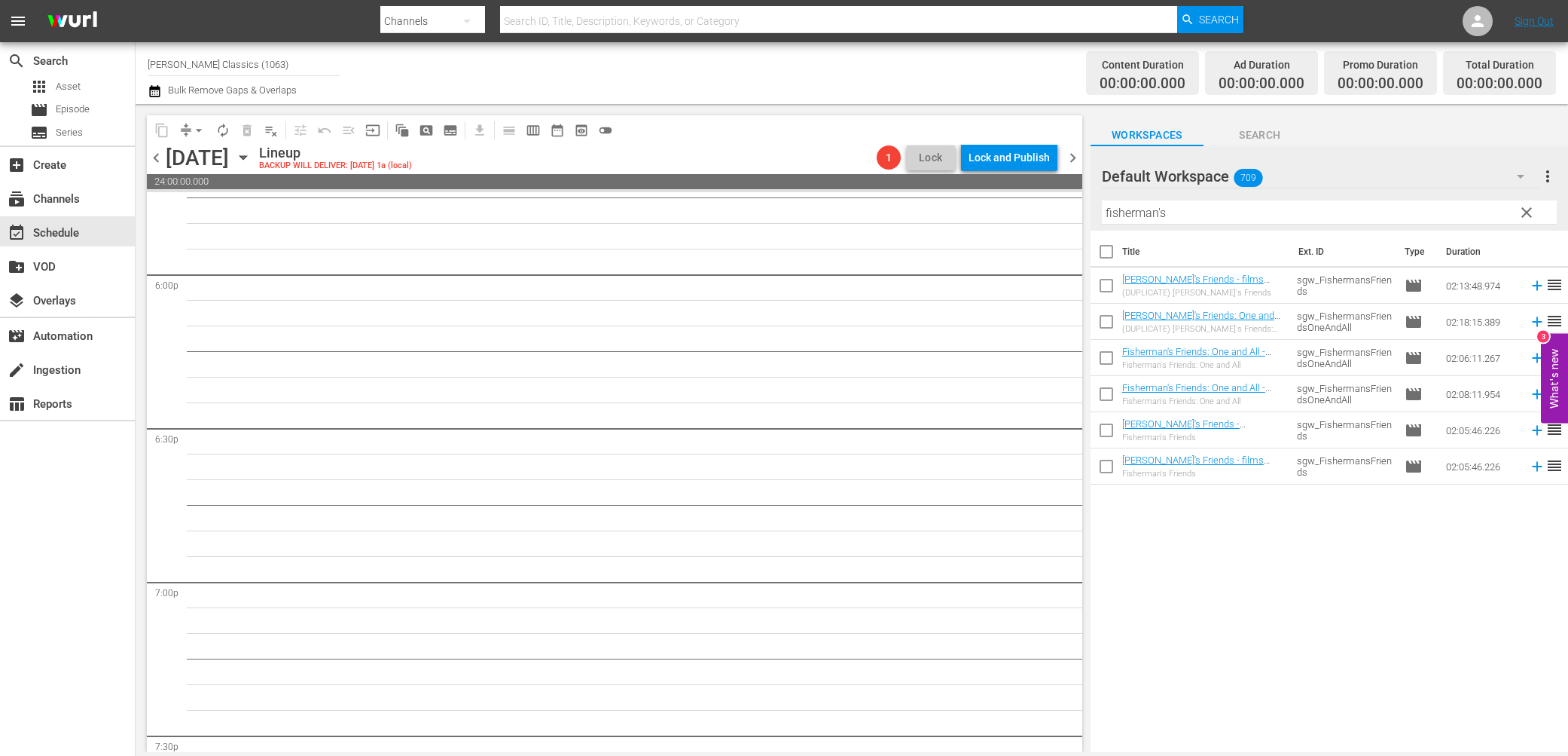
click at [246, 156] on icon "button" at bounding box center [242, 158] width 7 height 4
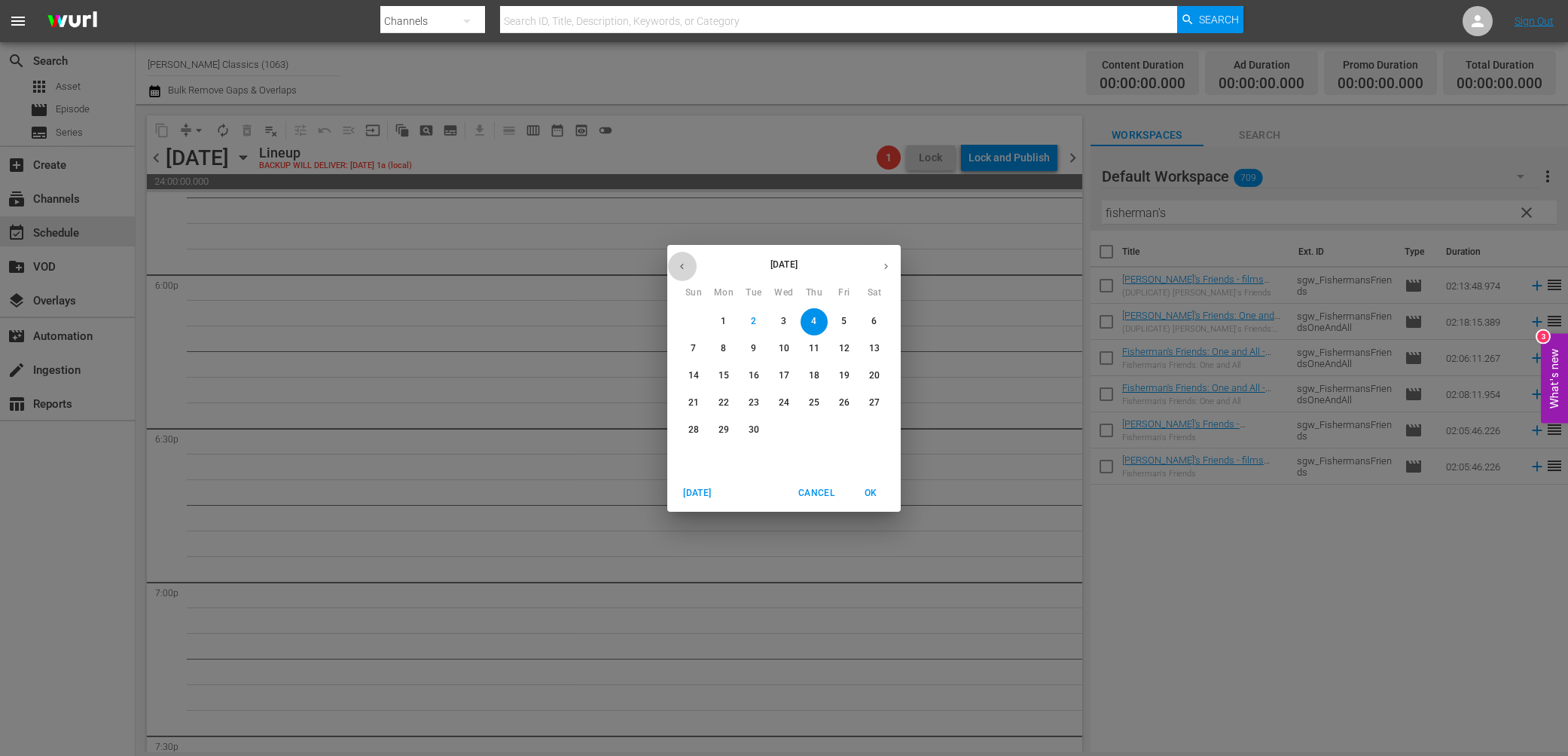
click at [681, 265] on icon "button" at bounding box center [682, 266] width 4 height 6
click at [876, 425] on p "30" at bounding box center [874, 429] width 11 height 12
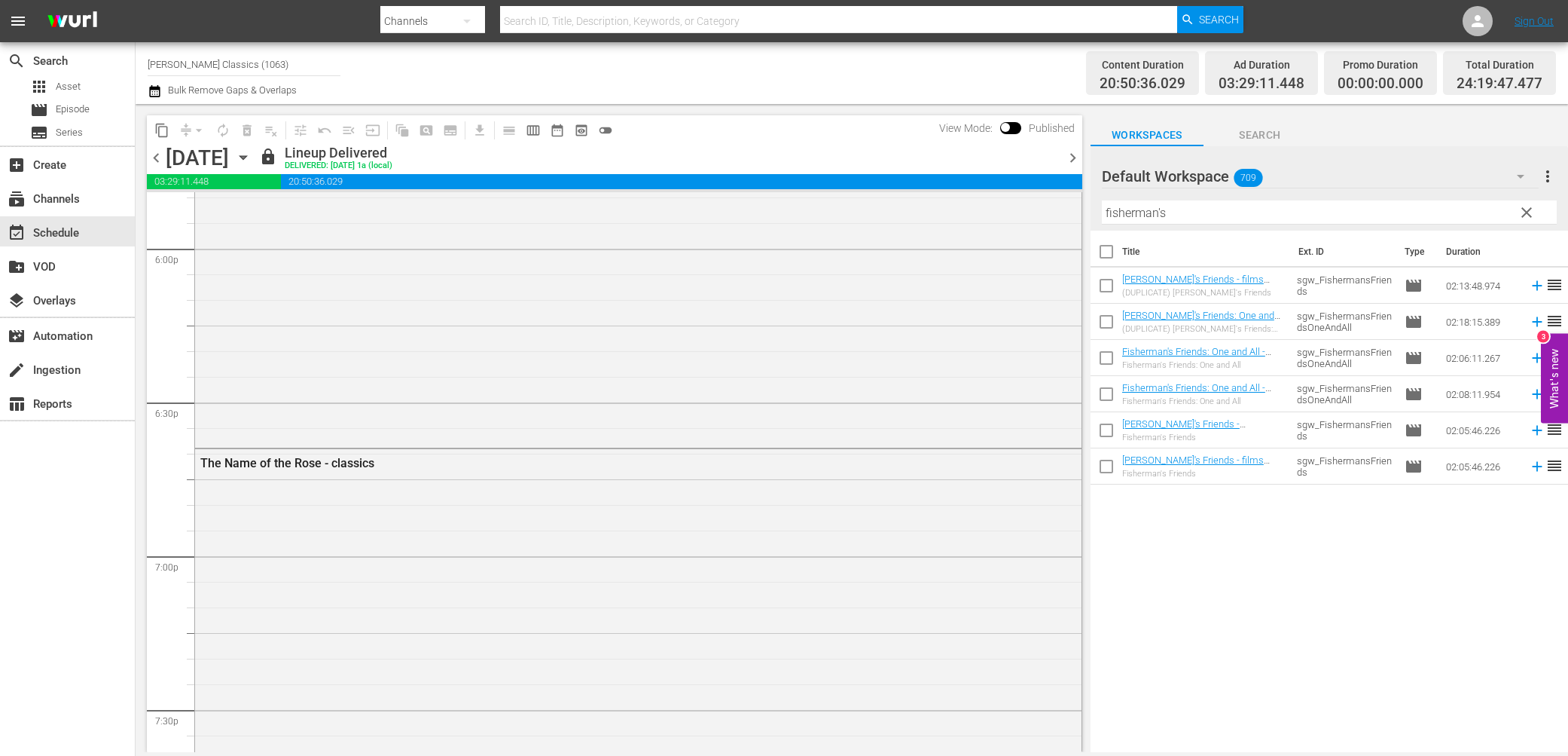
scroll to position [5348, 0]
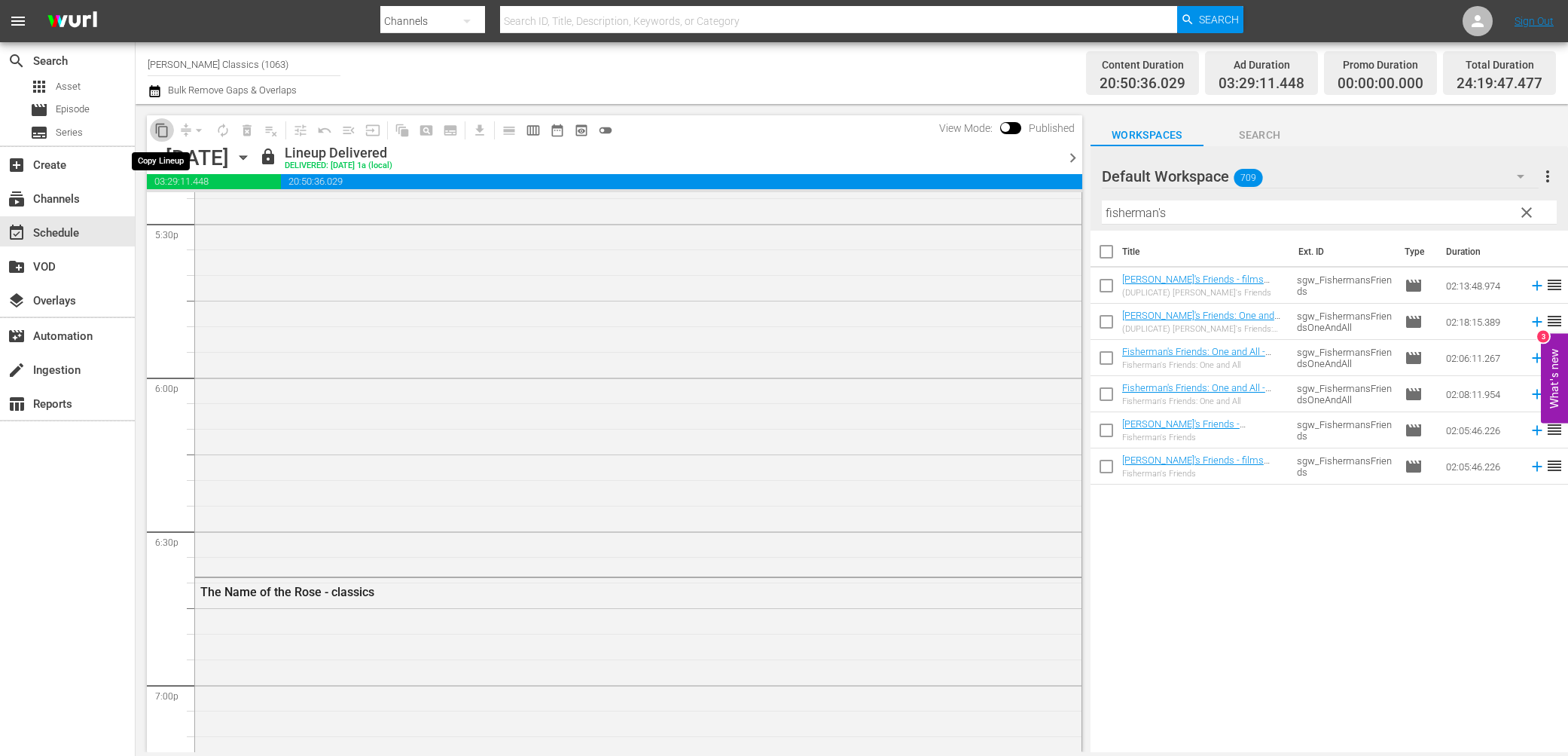
click at [161, 125] on span "content_copy" at bounding box center [162, 131] width 15 height 15
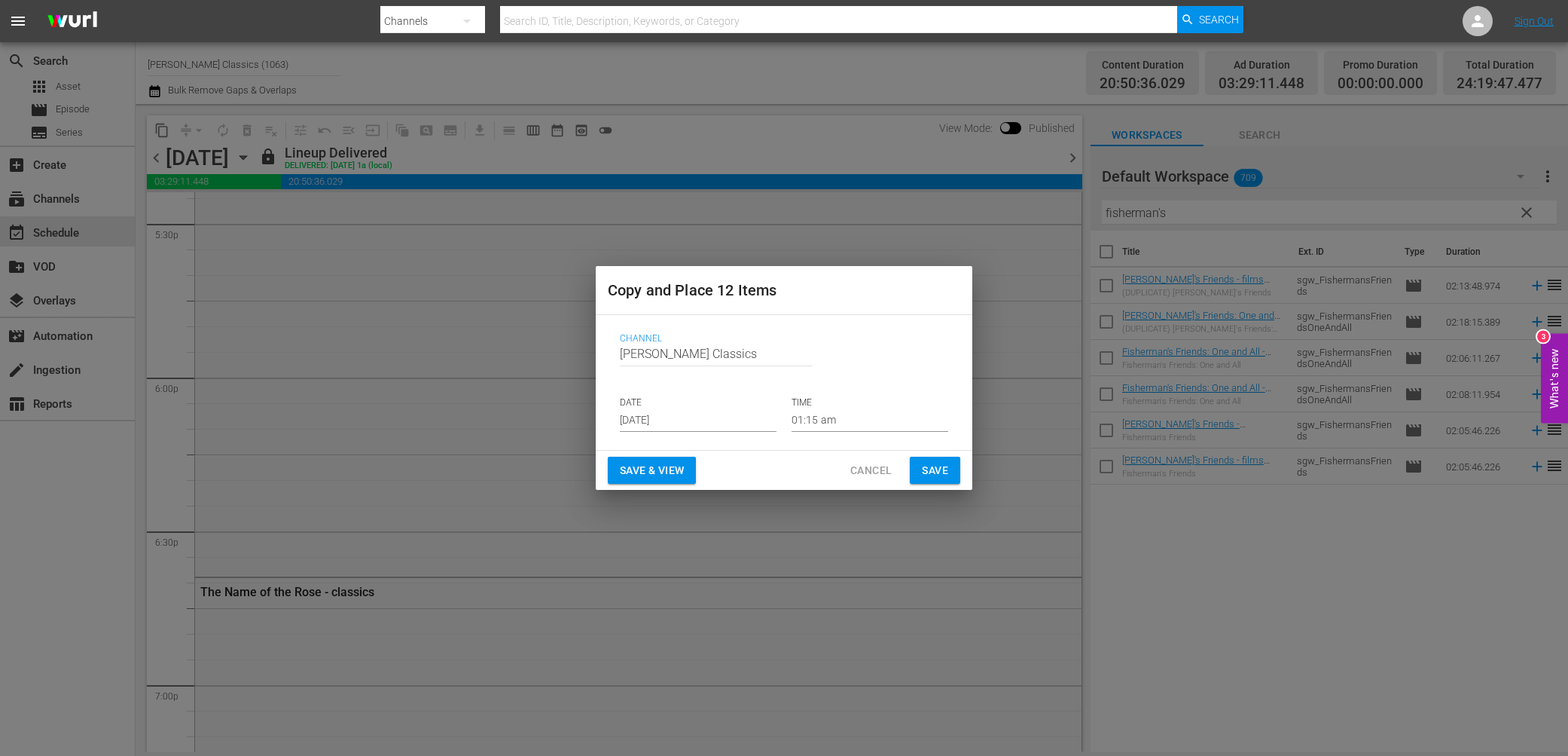
click at [946, 464] on span "Save" at bounding box center [934, 471] width 26 height 19
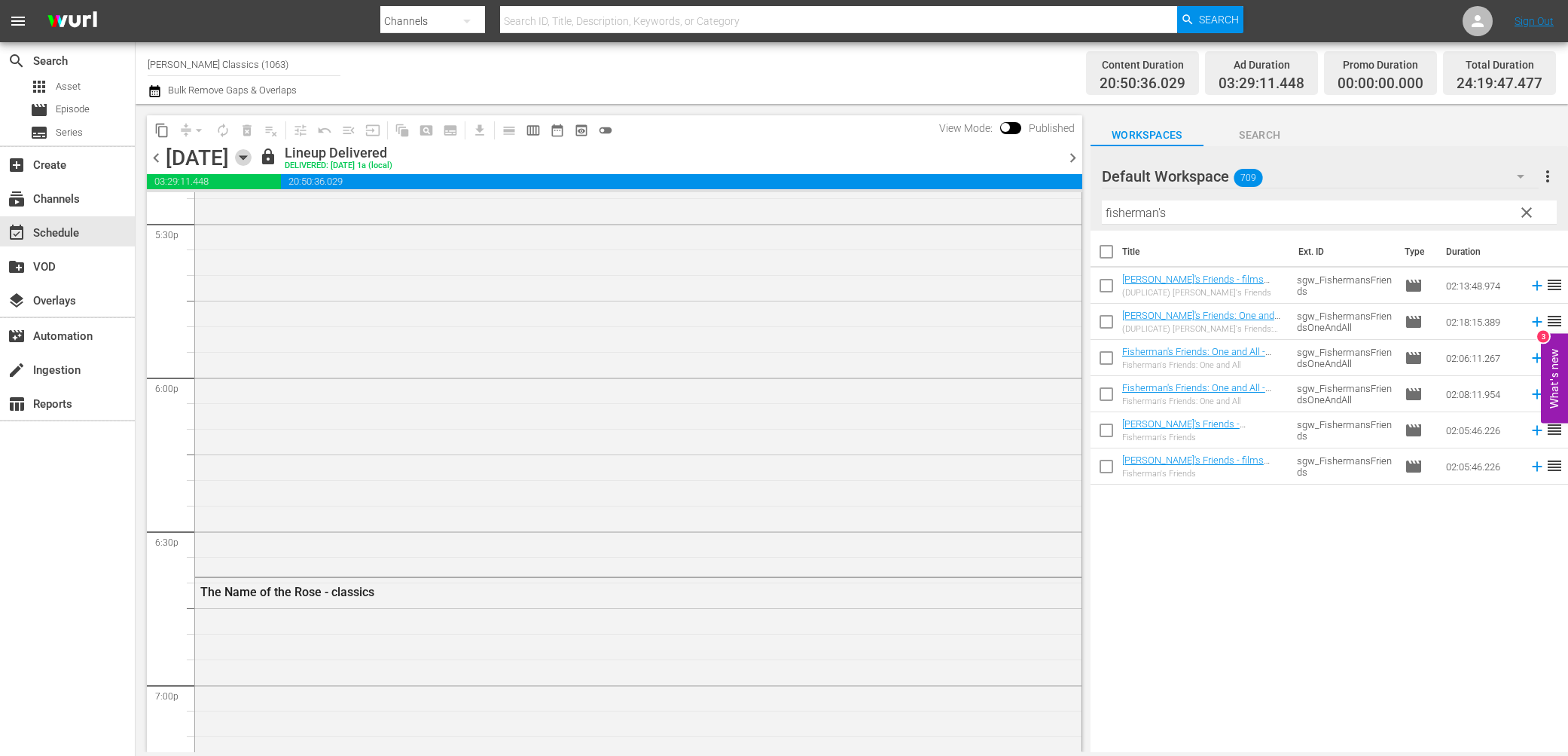
click at [252, 158] on icon "button" at bounding box center [243, 157] width 16 height 16
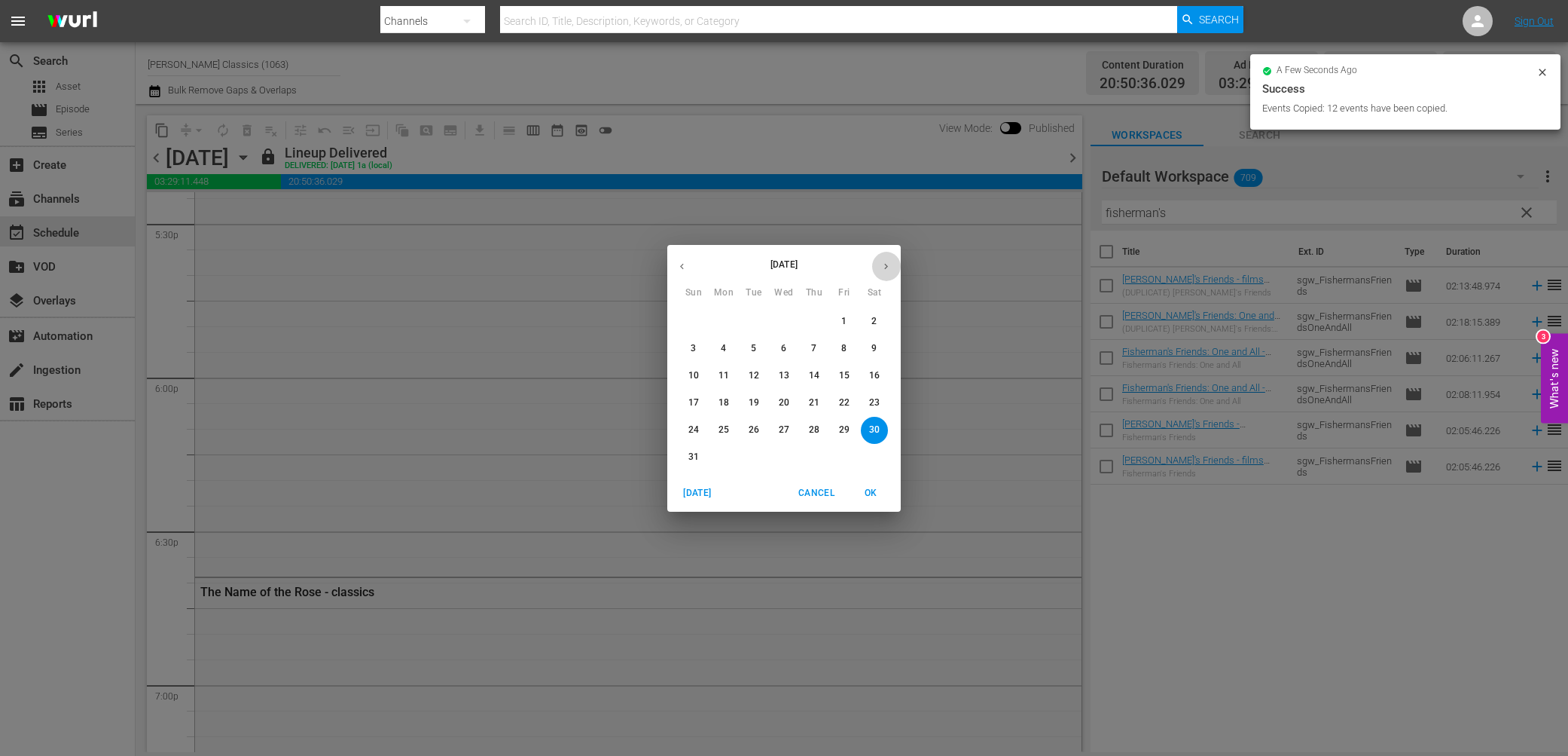
click at [895, 254] on button "button" at bounding box center [885, 266] width 30 height 30
click at [814, 322] on p "4" at bounding box center [813, 321] width 5 height 12
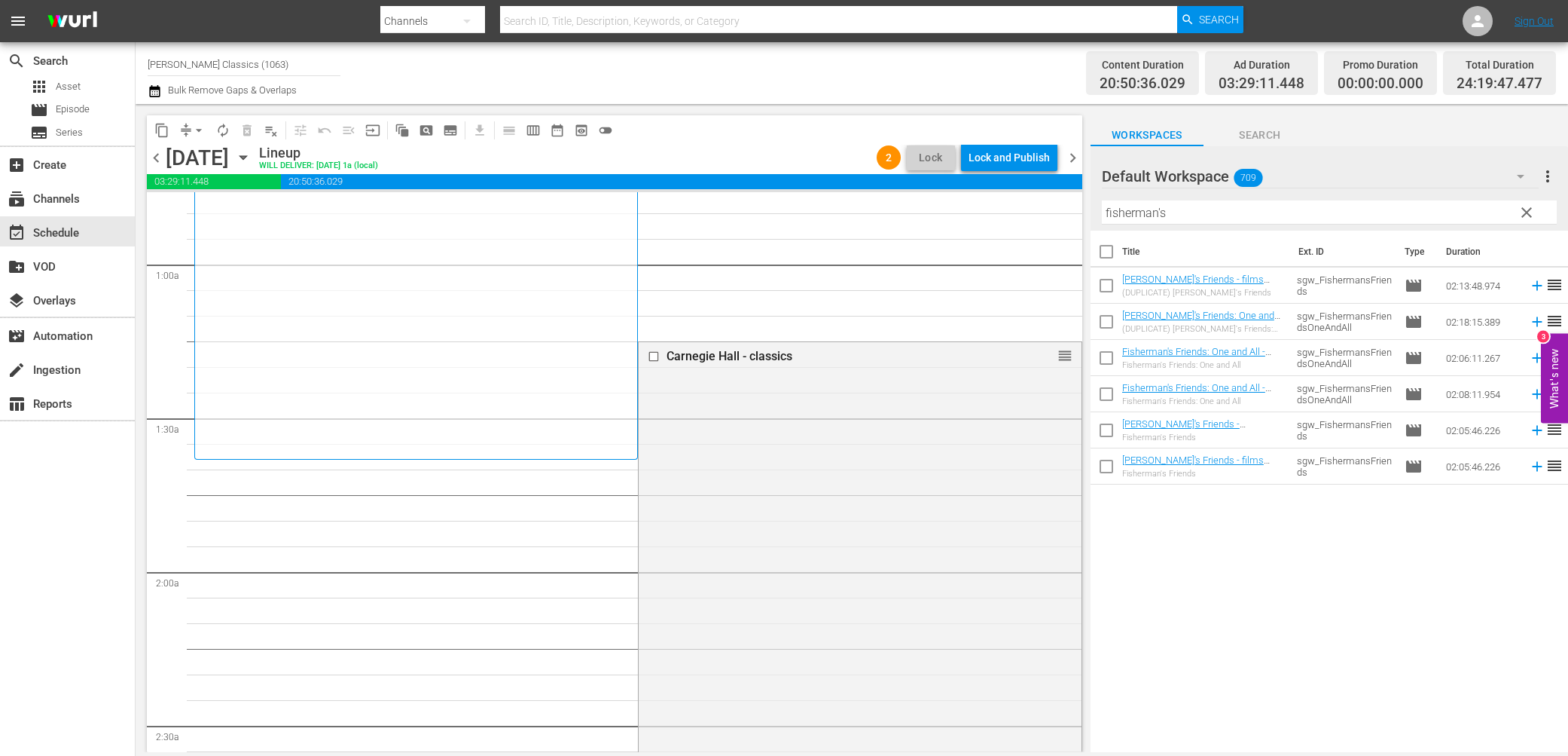
scroll to position [219, 0]
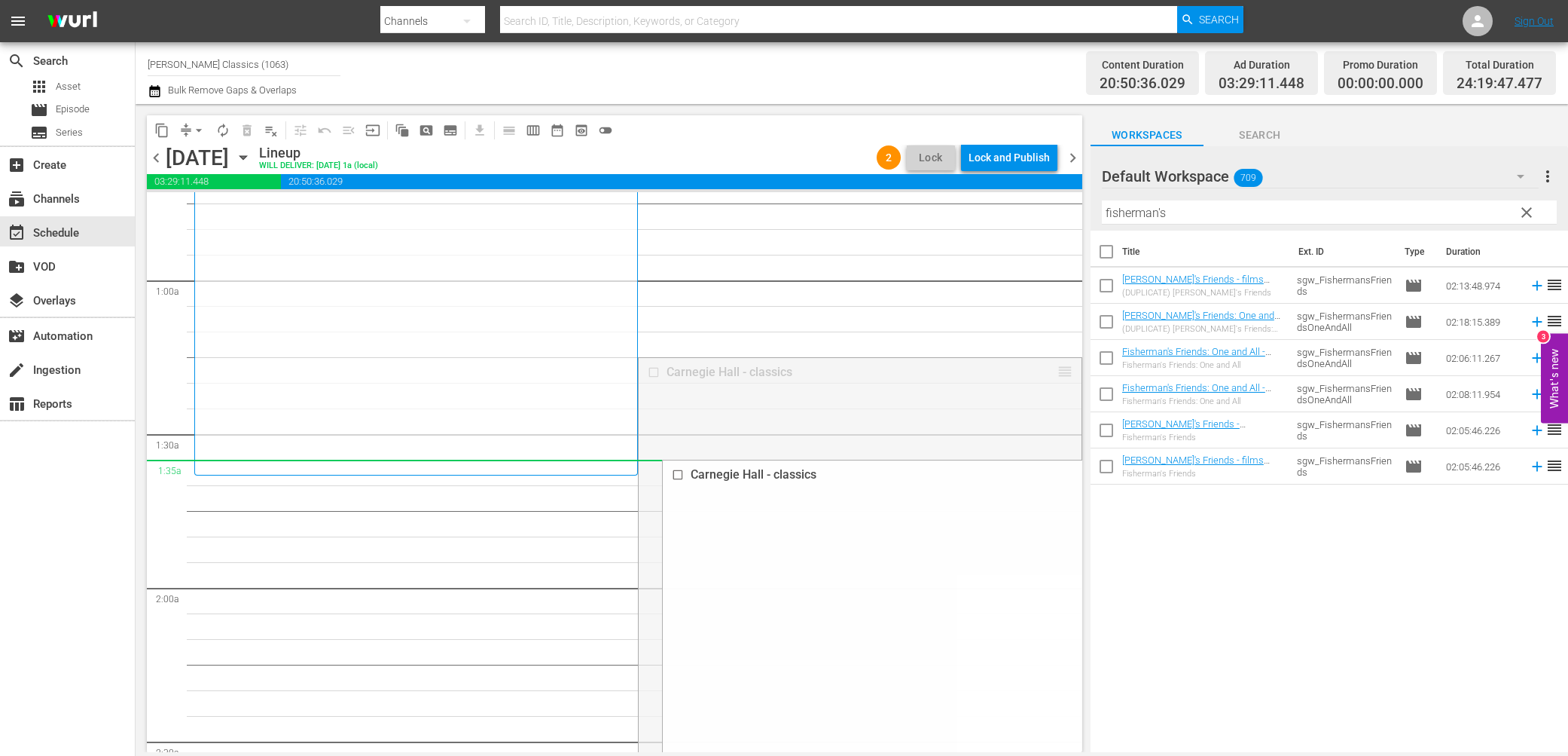
drag, startPoint x: 1069, startPoint y: 368, endPoint x: 997, endPoint y: 474, distance: 128.1
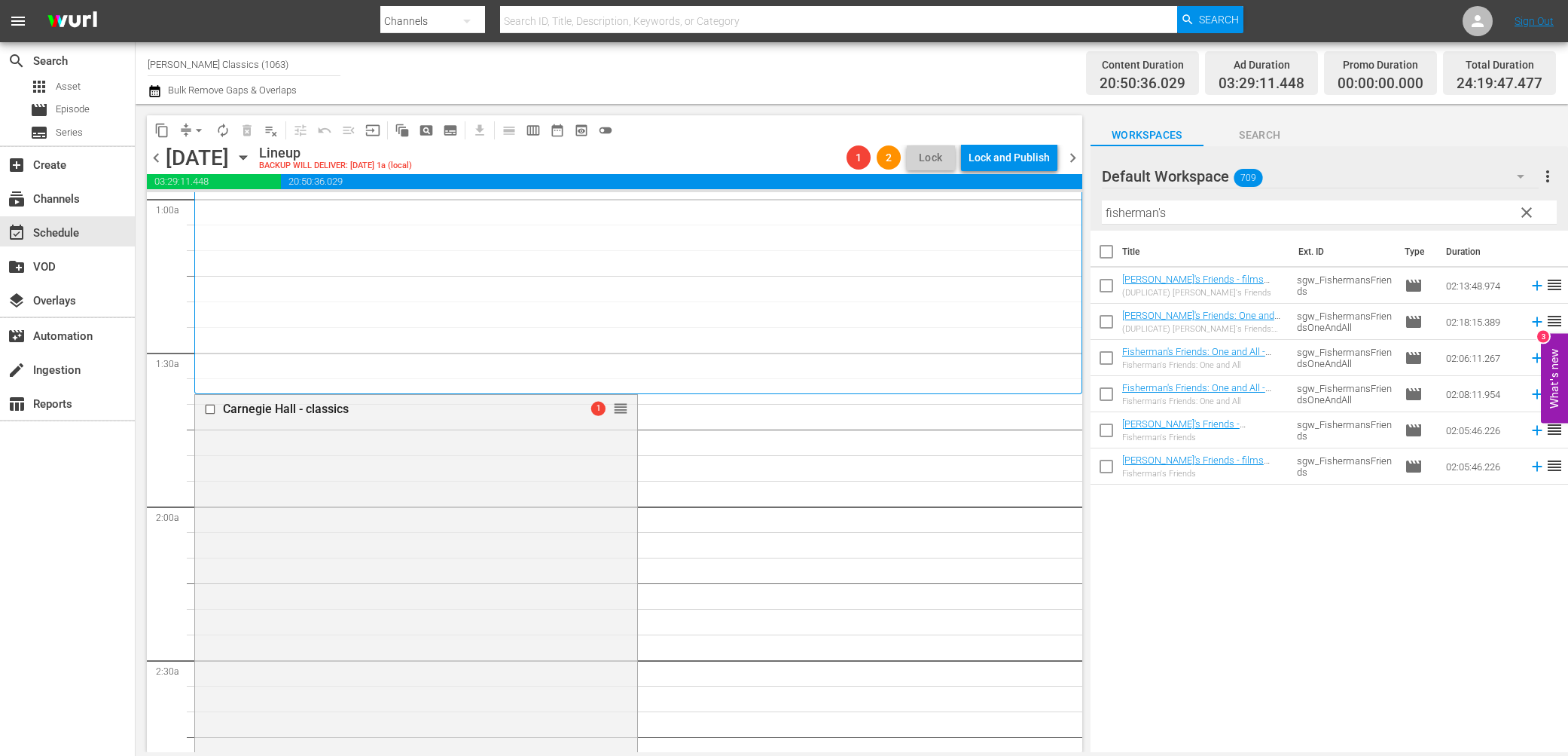
scroll to position [285, 0]
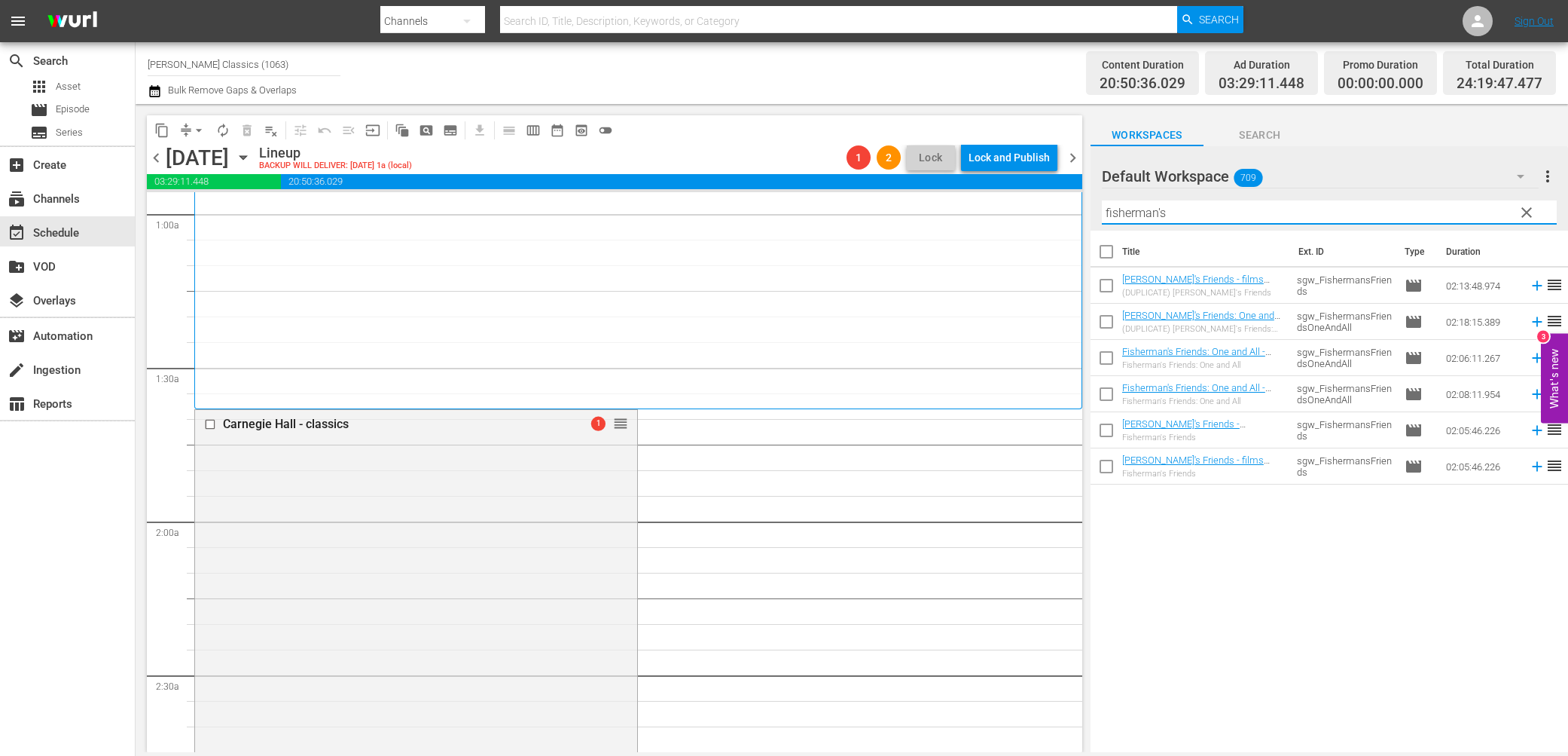
drag, startPoint x: 1238, startPoint y: 215, endPoint x: 846, endPoint y: 197, distance: 392.4
click at [846, 197] on div "content_copy compress arrow_drop_down autorenew_outlined delete_forever_outline…" at bounding box center [852, 427] width 1433 height 647
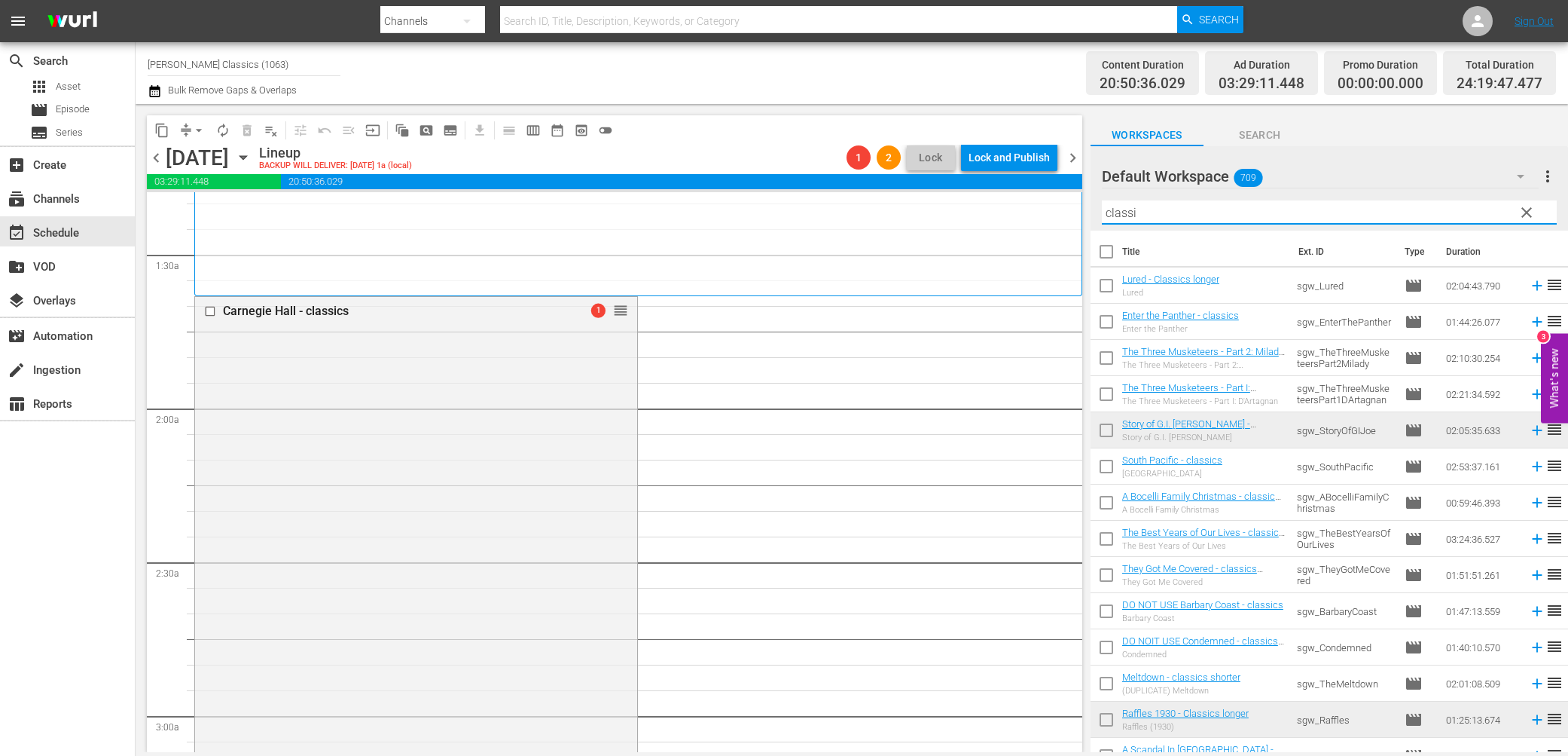
scroll to position [404, 0]
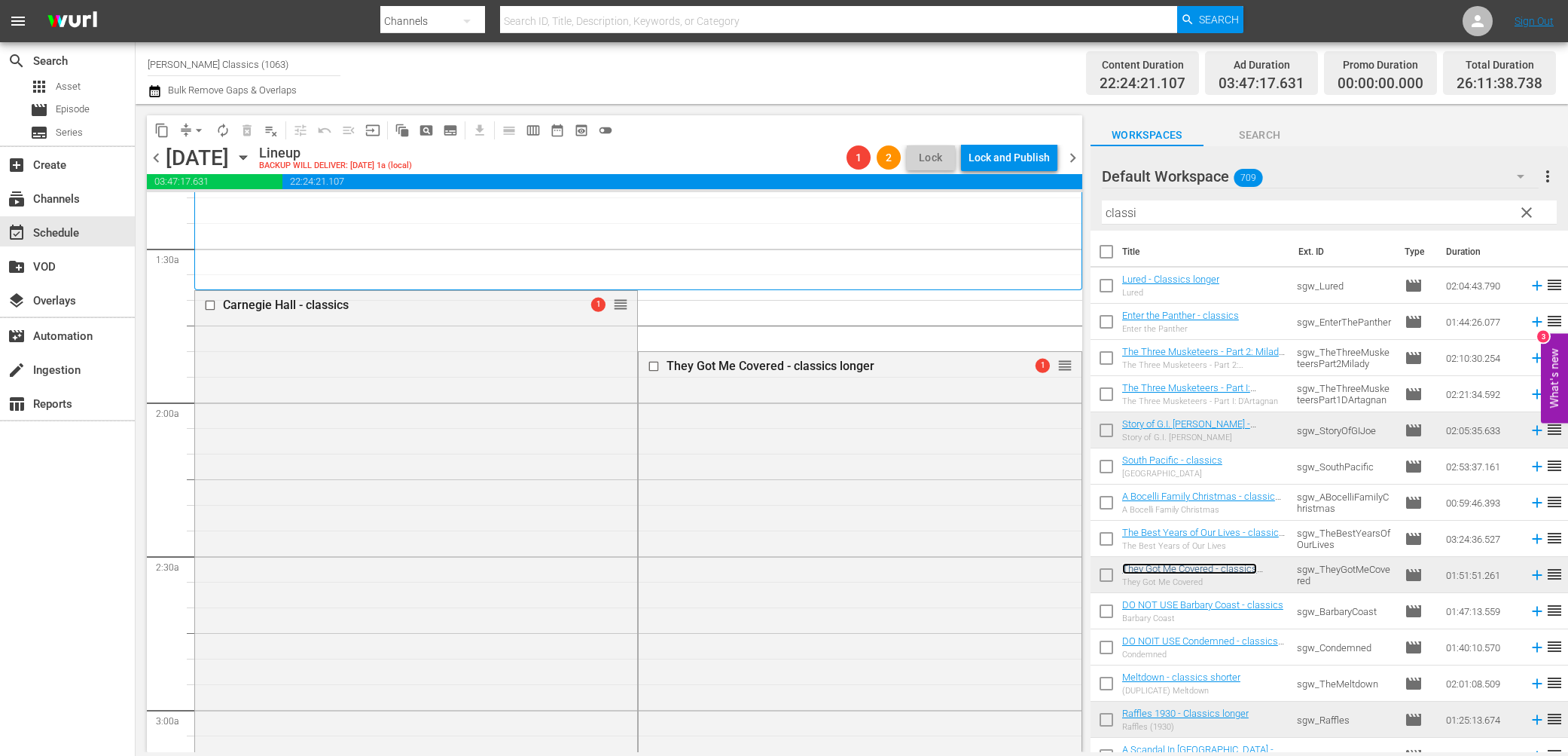
drag, startPoint x: 1063, startPoint y: 365, endPoint x: 1055, endPoint y: 294, distance: 71.4
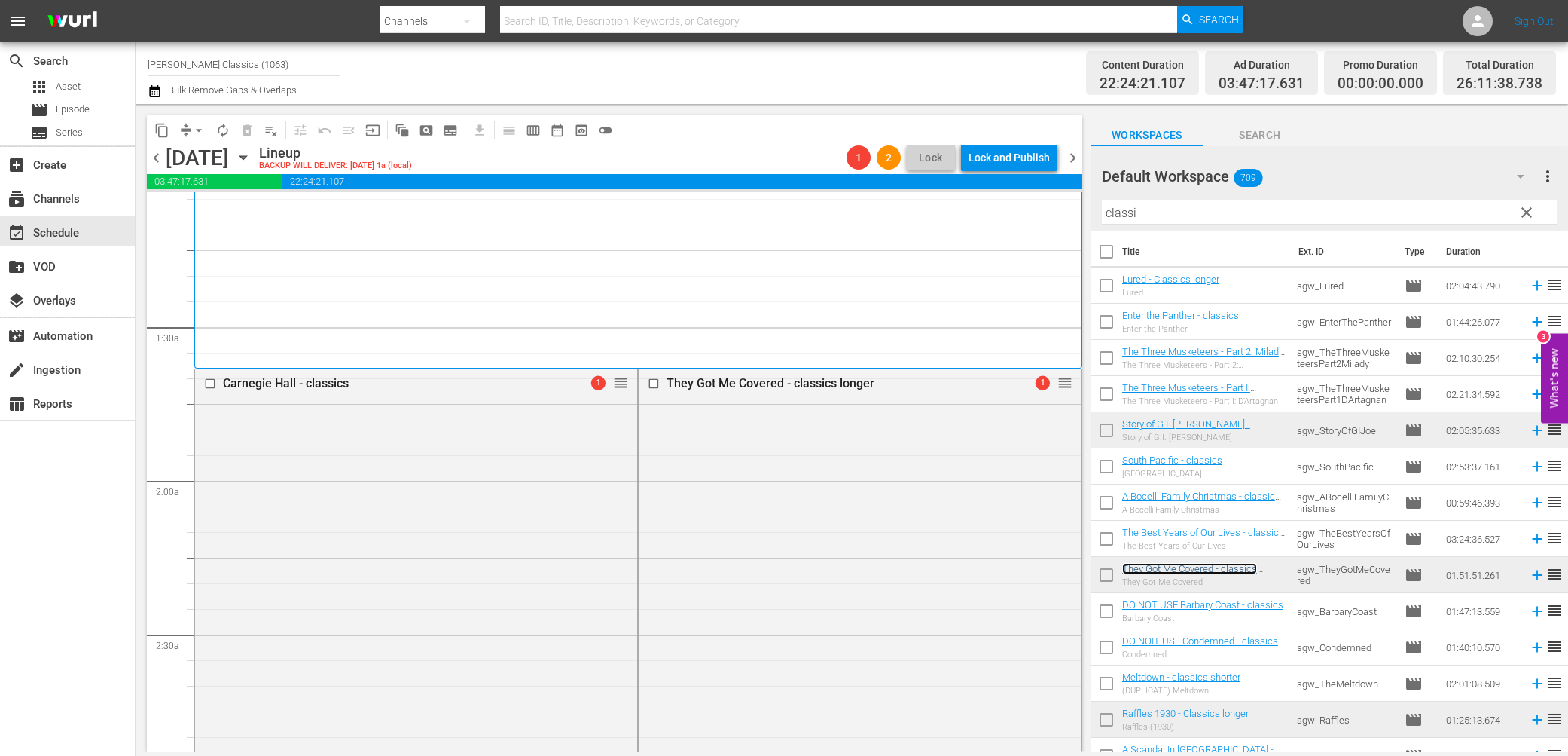
scroll to position [305, 0]
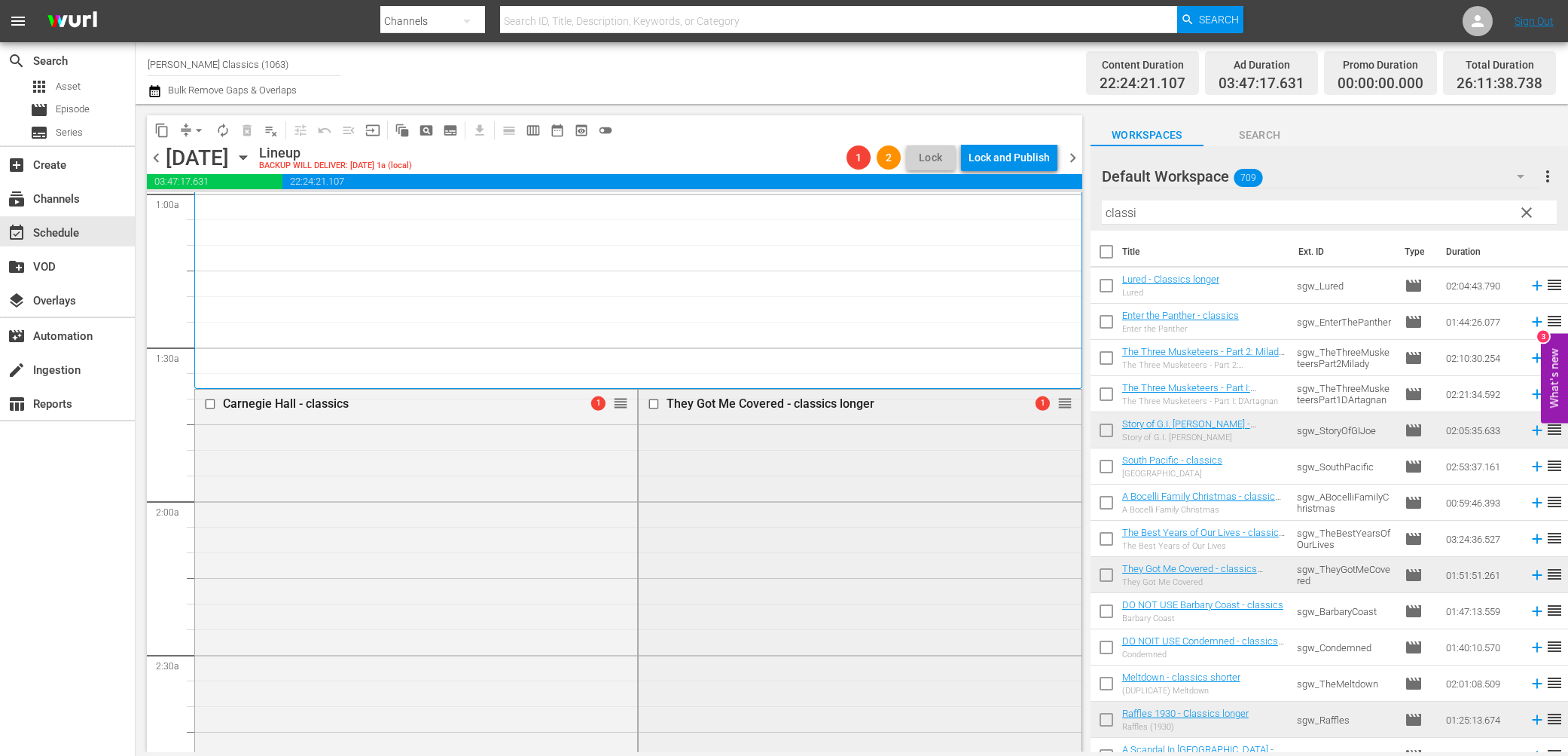
click at [651, 403] on input "checkbox" at bounding box center [655, 403] width 15 height 12
click at [246, 132] on span "delete_forever_outlined" at bounding box center [247, 131] width 15 height 15
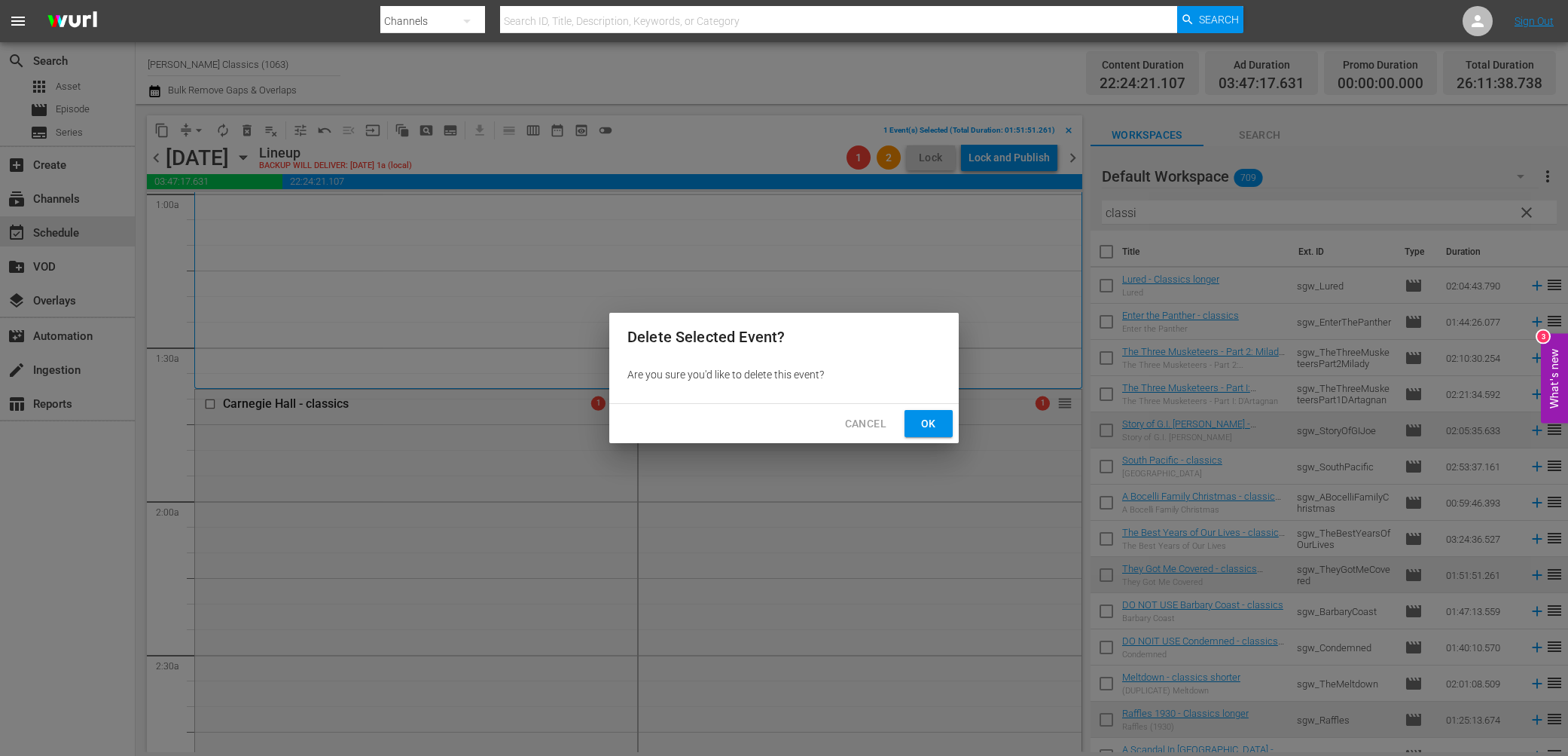
click at [933, 421] on span "Ok" at bounding box center [928, 424] width 24 height 19
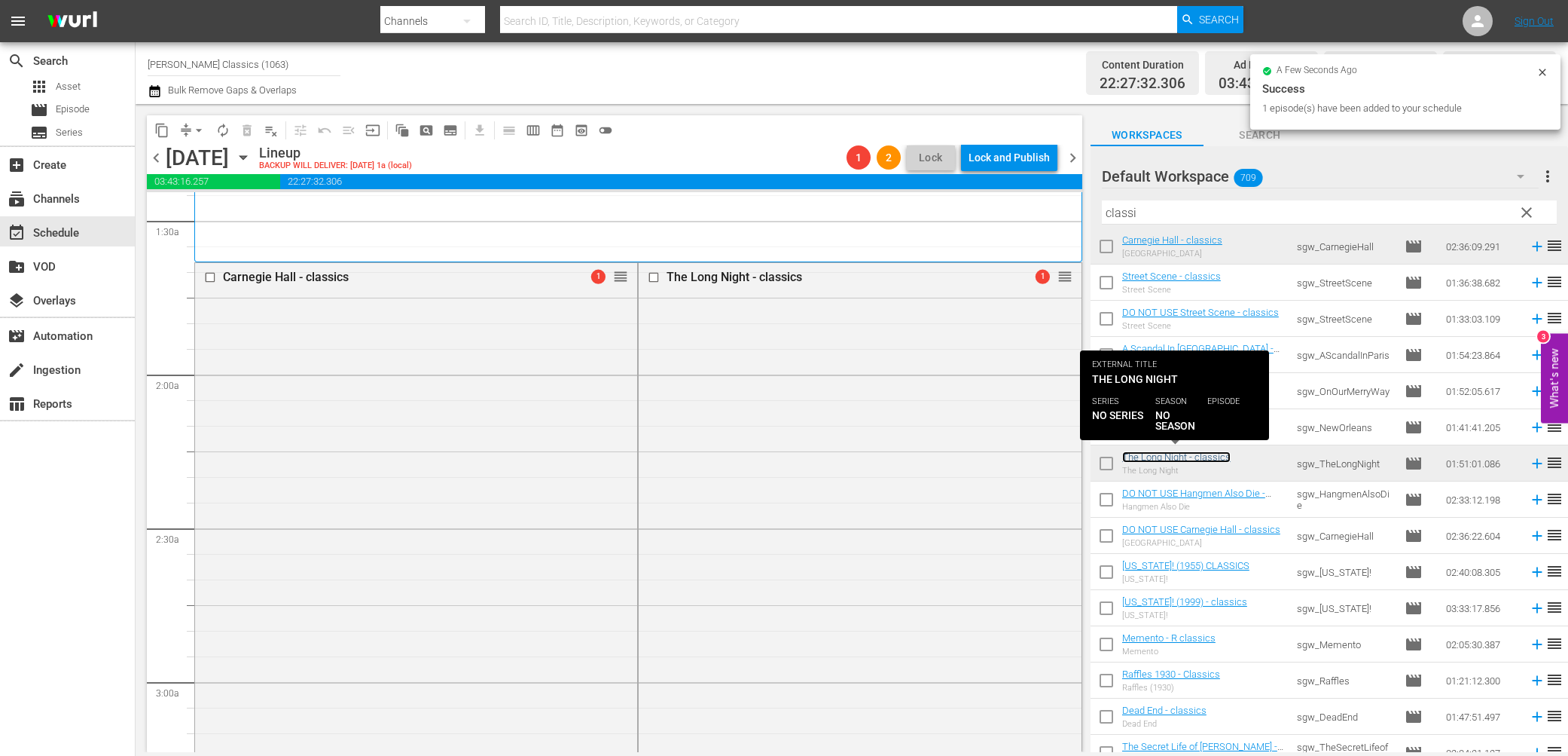
scroll to position [429, 0]
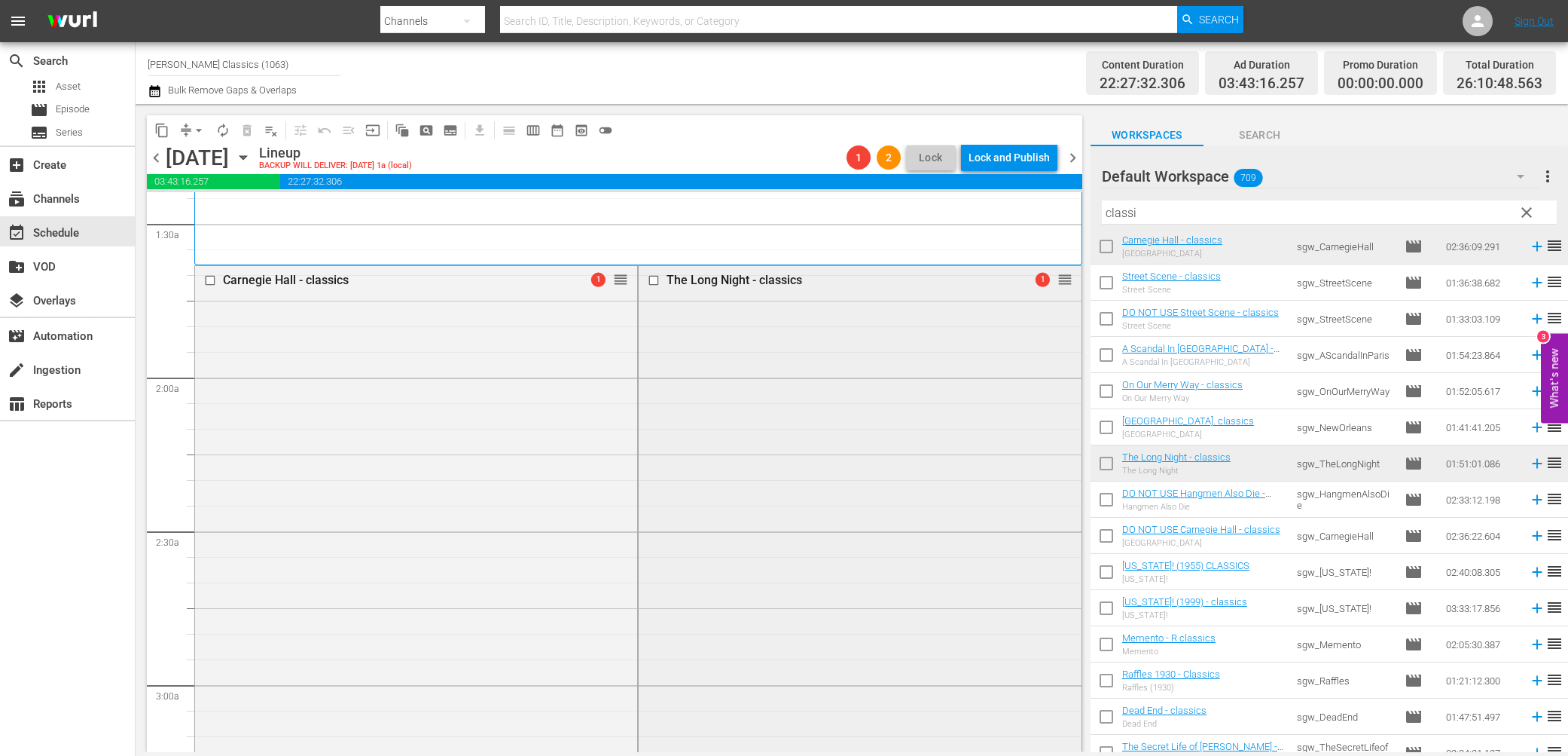
click at [662, 280] on input "checkbox" at bounding box center [655, 280] width 15 height 12
click at [253, 124] on button "delete_forever_outlined" at bounding box center [247, 130] width 24 height 24
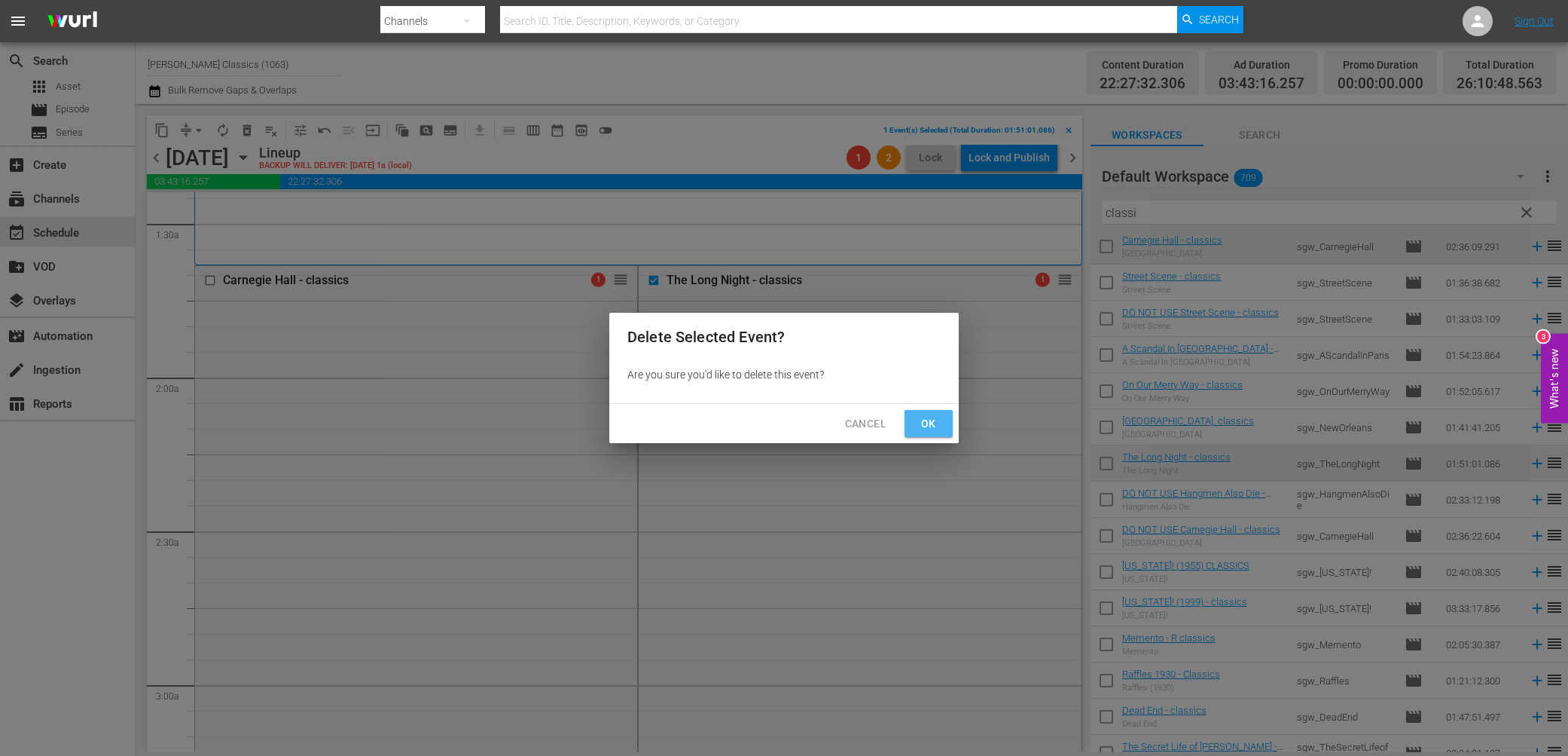
click at [932, 413] on button "Ok" at bounding box center [929, 424] width 48 height 28
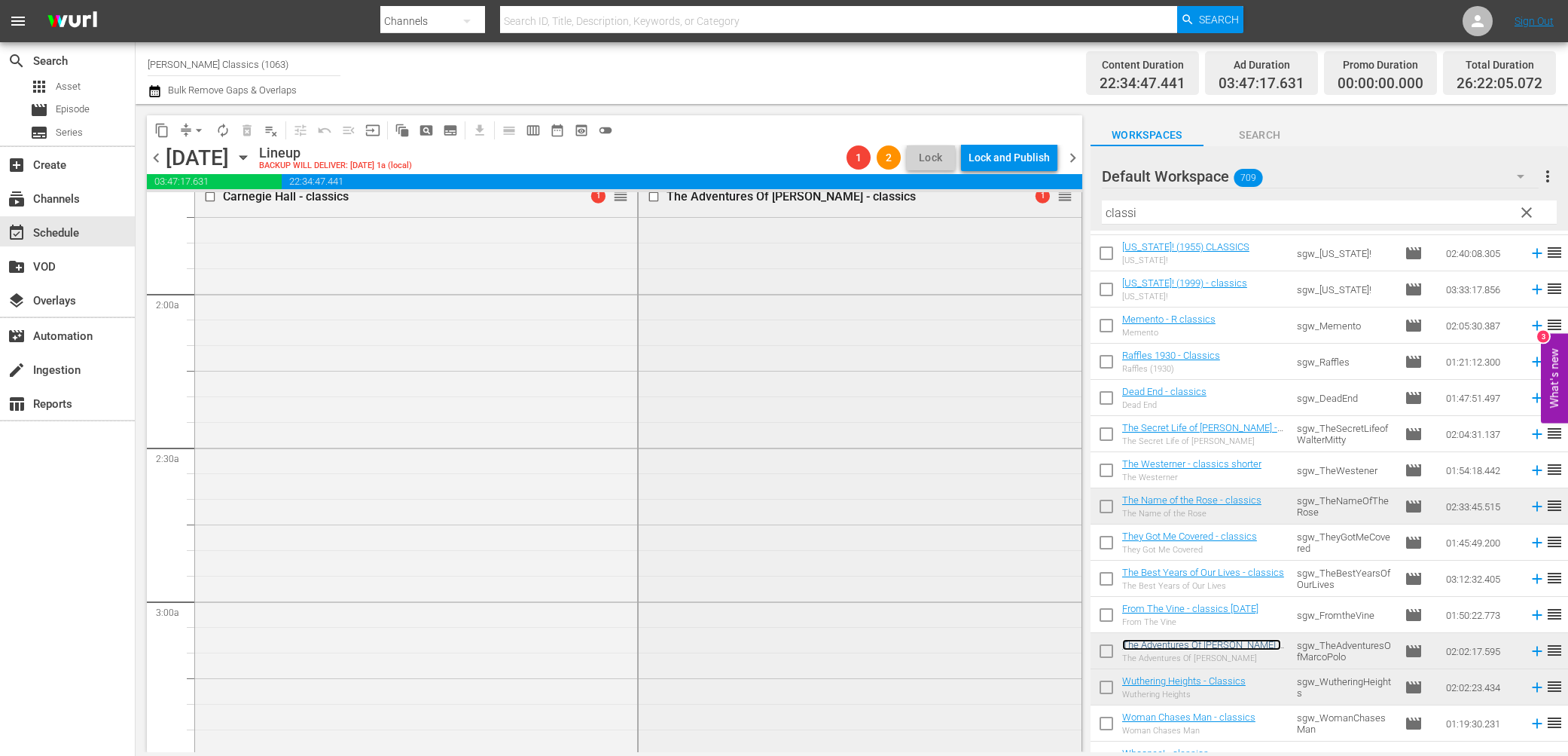
scroll to position [500, 0]
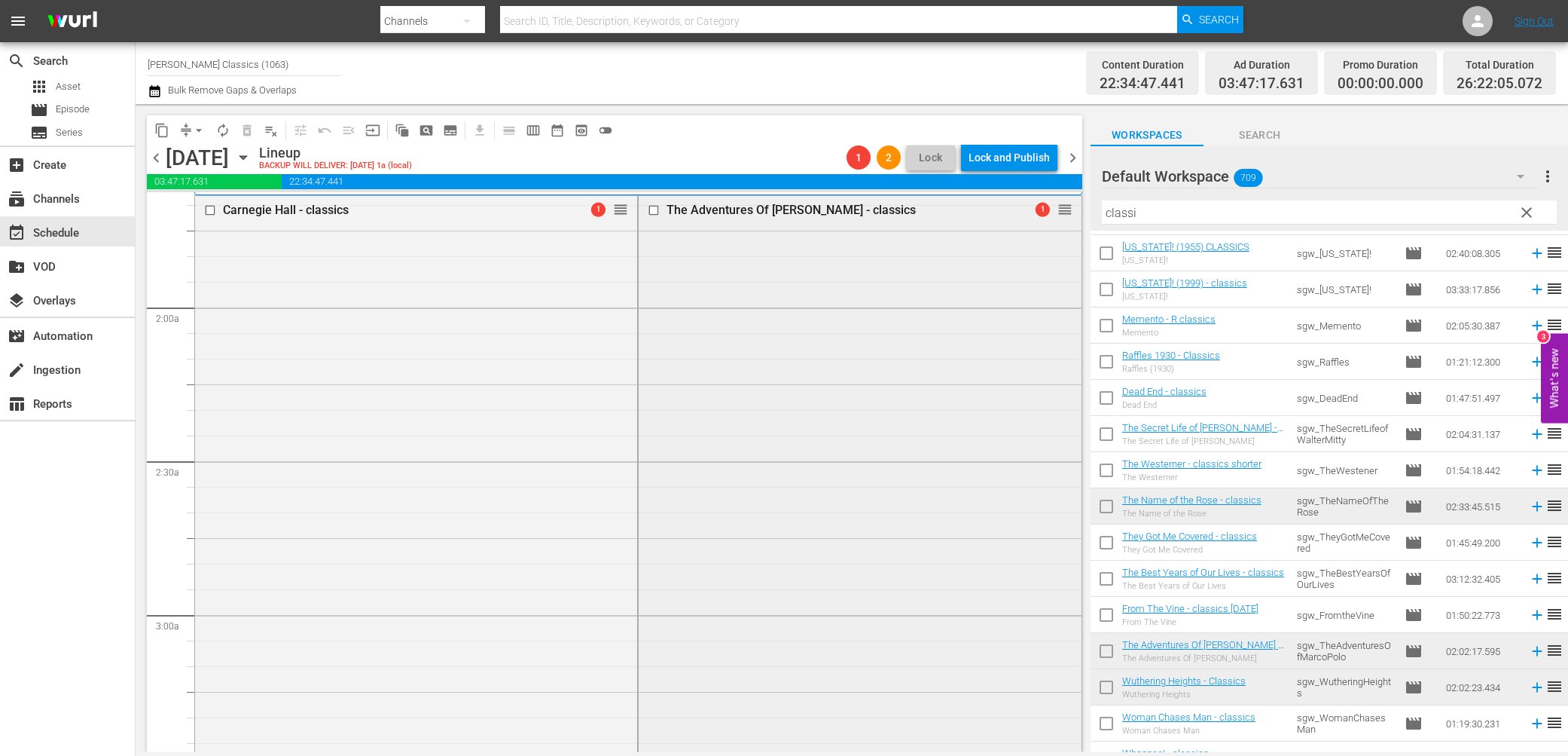
click at [652, 211] on input "checkbox" at bounding box center [655, 210] width 15 height 12
click at [250, 133] on span "delete_forever_outlined" at bounding box center [247, 131] width 15 height 15
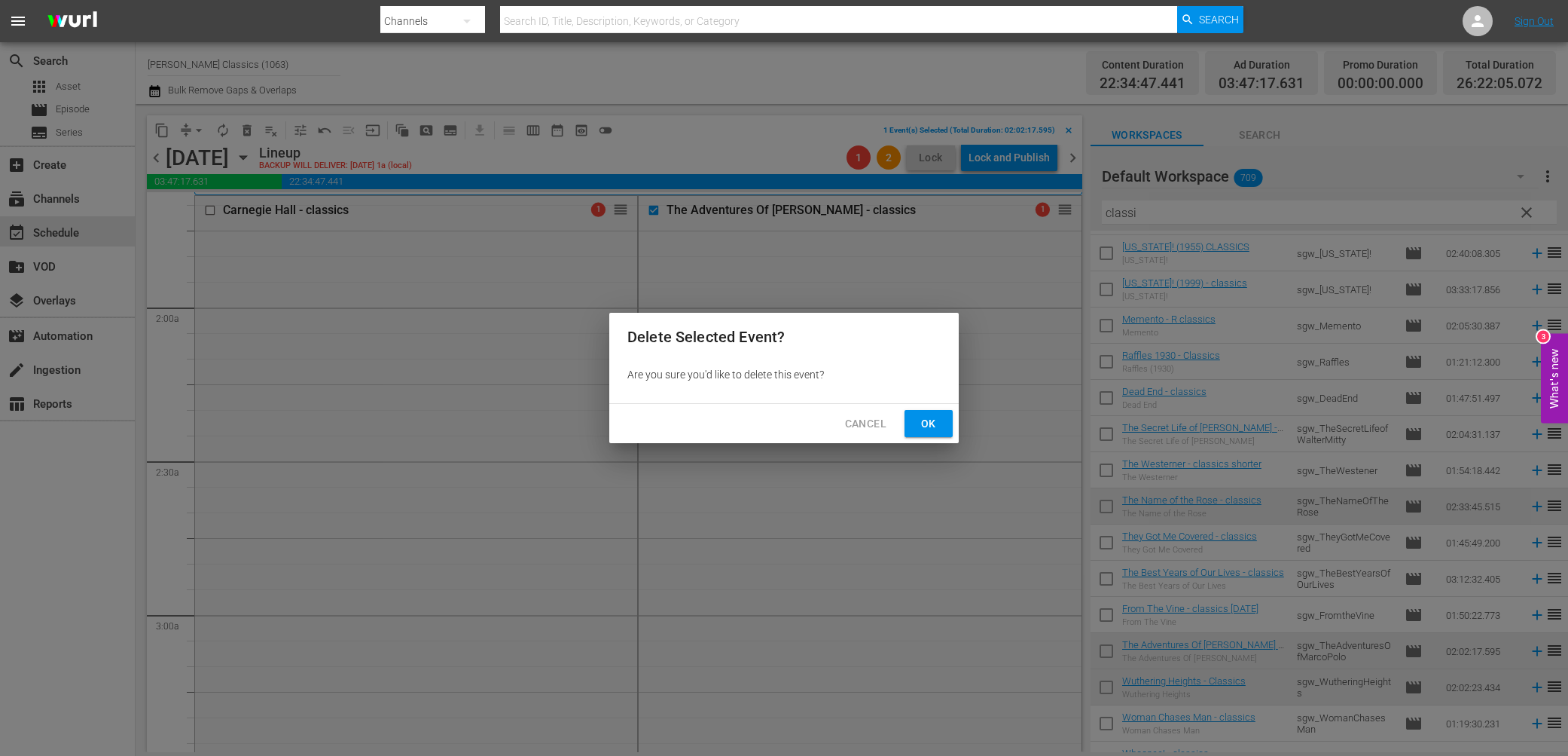
click at [927, 424] on span "Ok" at bounding box center [928, 424] width 24 height 19
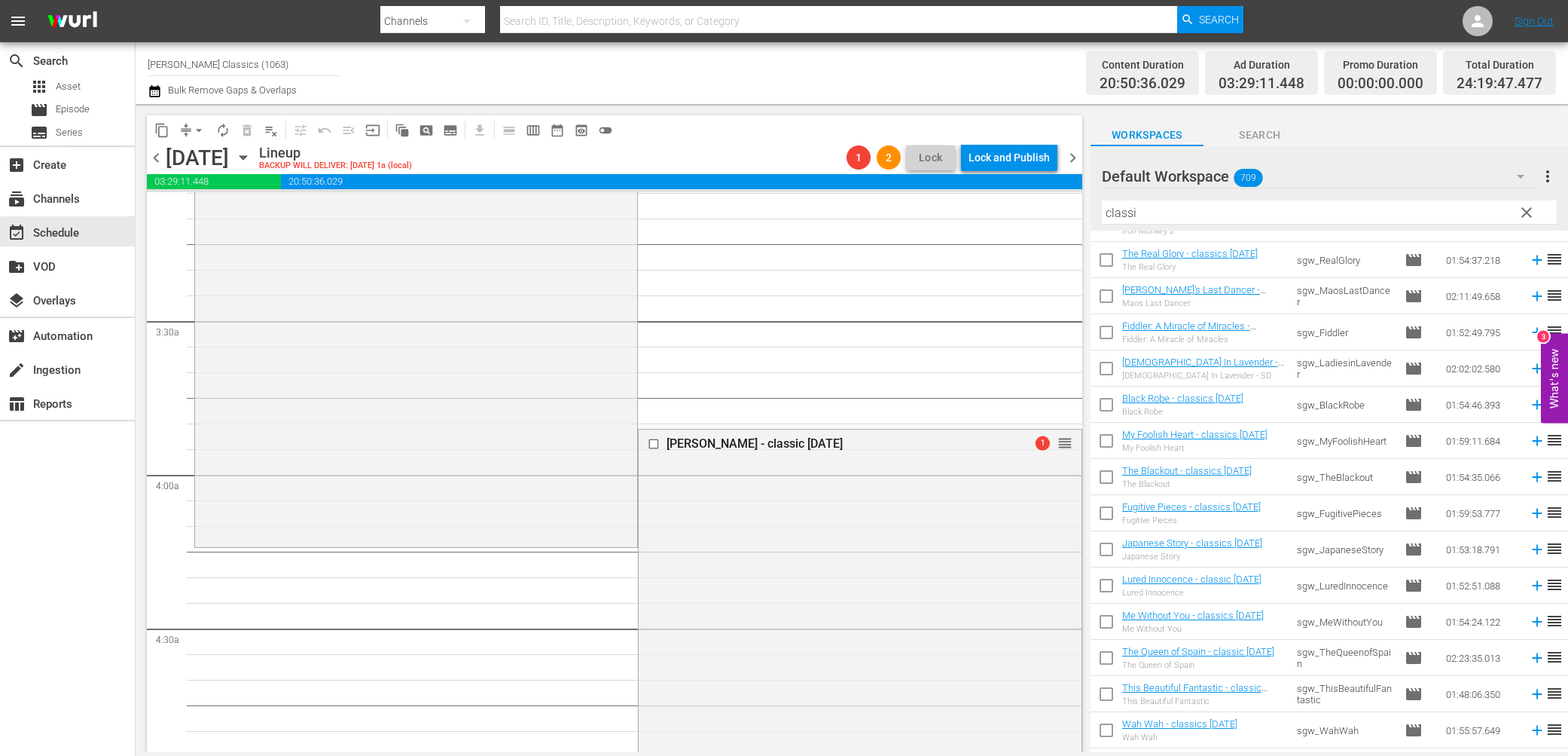
scroll to position [853, 0]
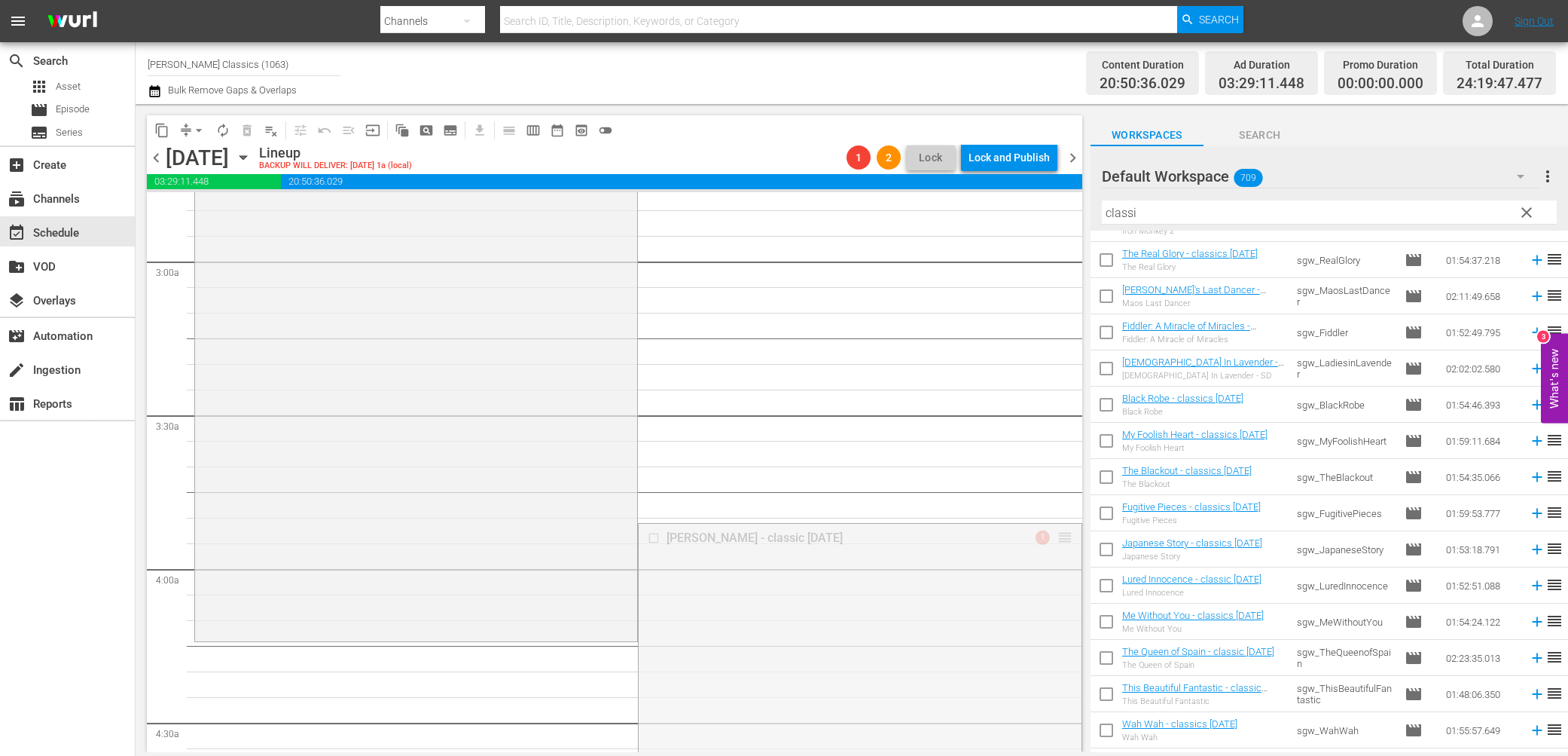
drag, startPoint x: 1068, startPoint y: 534, endPoint x: 1042, endPoint y: 645, distance: 114.0
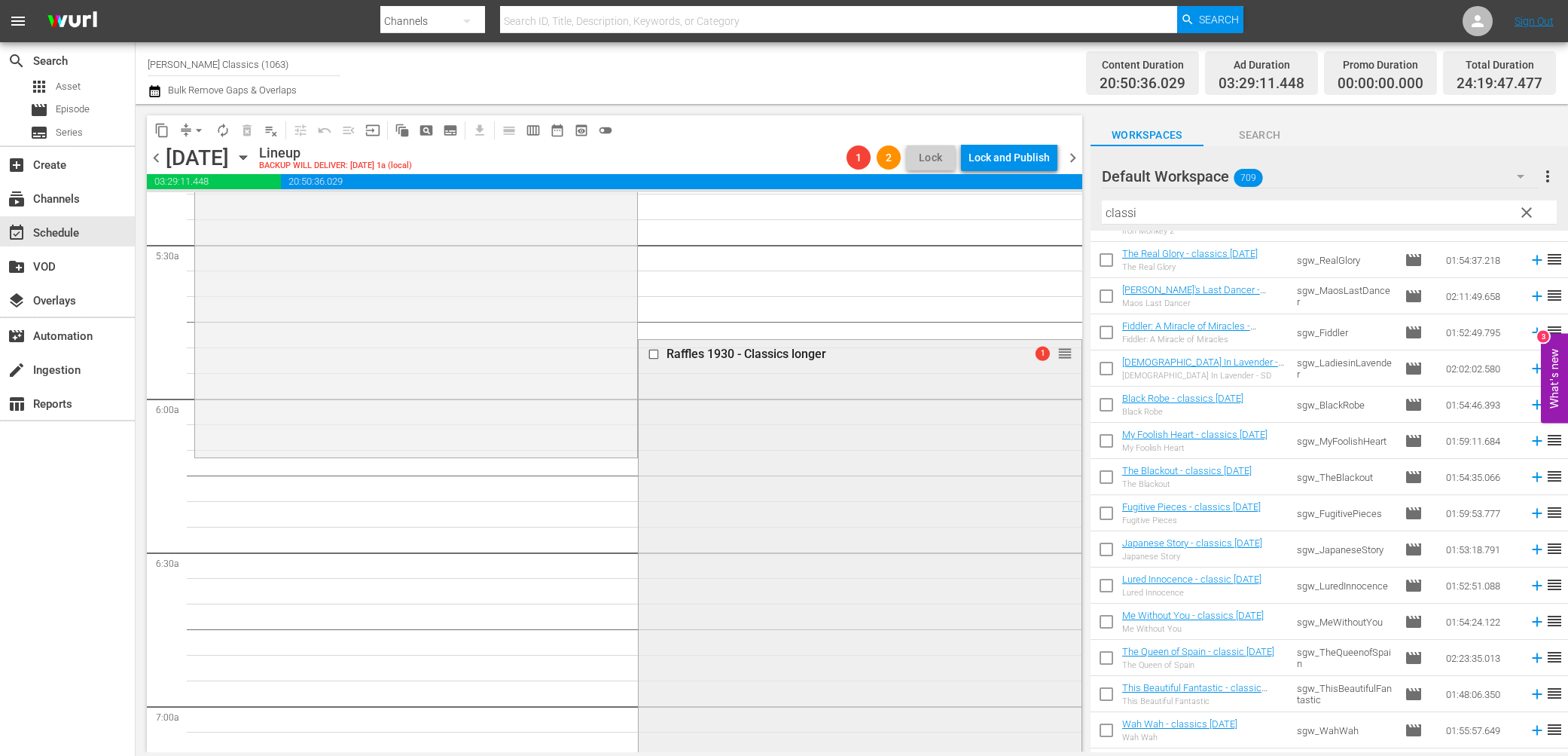
scroll to position [1636, 0]
click at [656, 355] on input "checkbox" at bounding box center [655, 356] width 15 height 12
click at [248, 133] on span "delete_forever_outlined" at bounding box center [247, 131] width 15 height 15
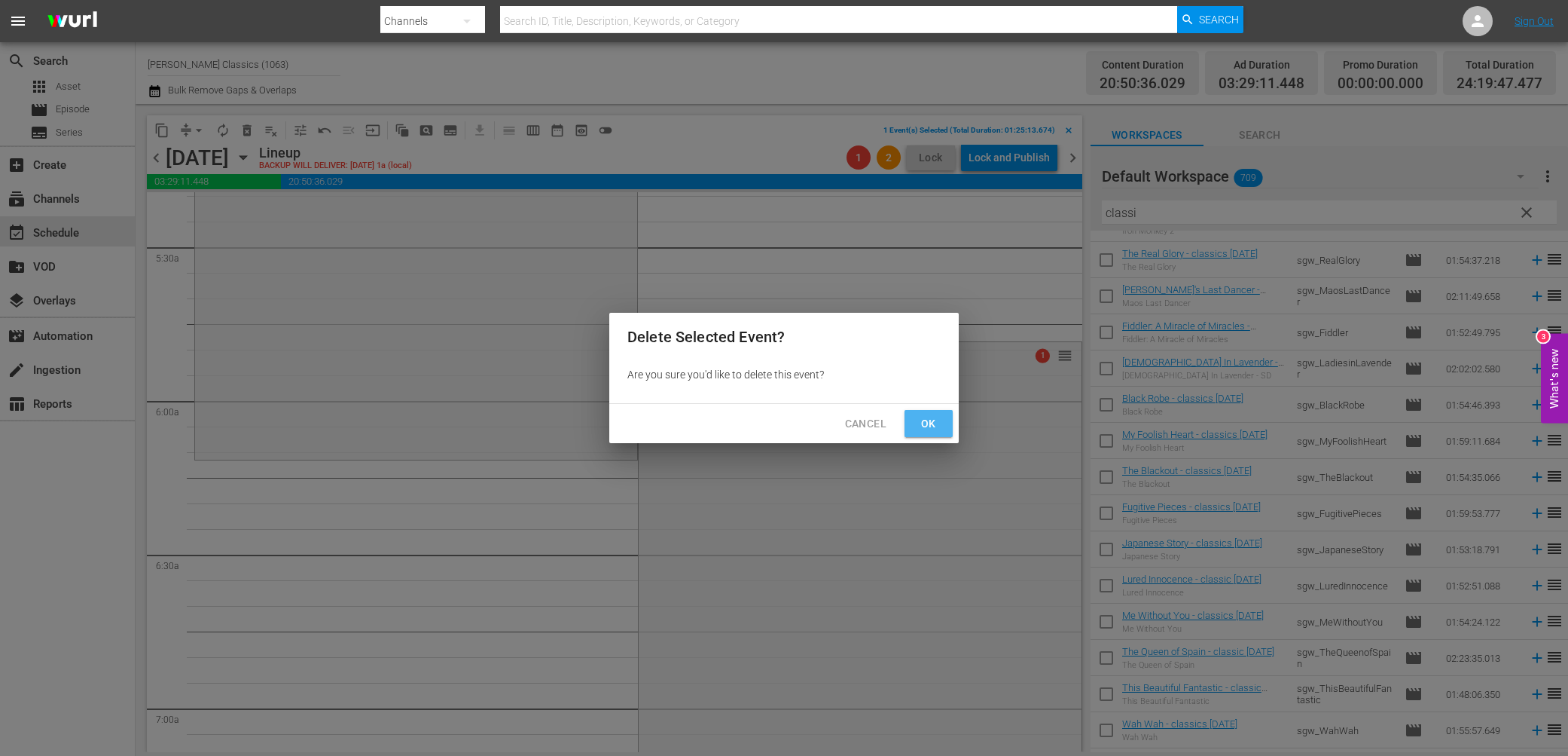
click at [937, 427] on span "Ok" at bounding box center [928, 424] width 24 height 19
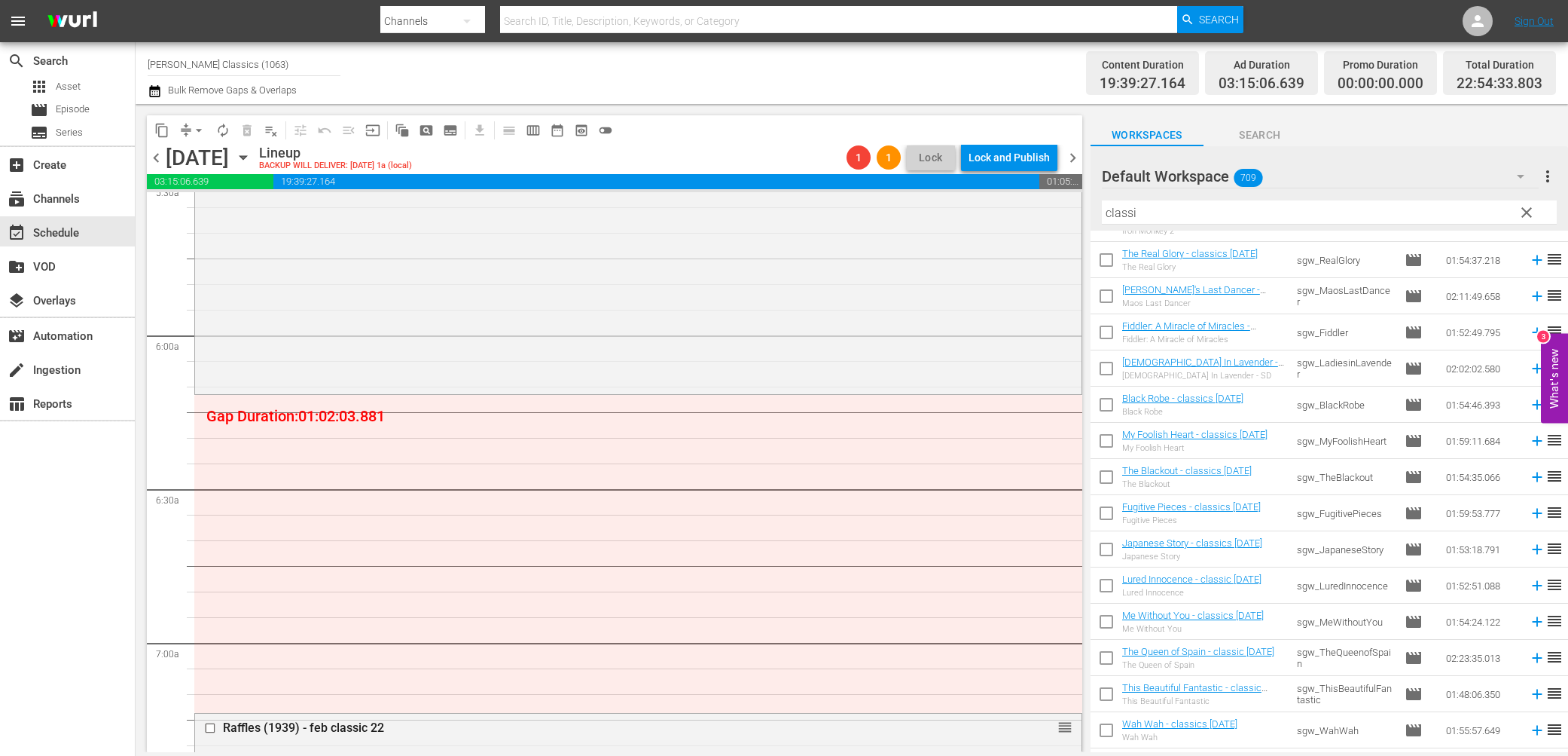
scroll to position [1596, 0]
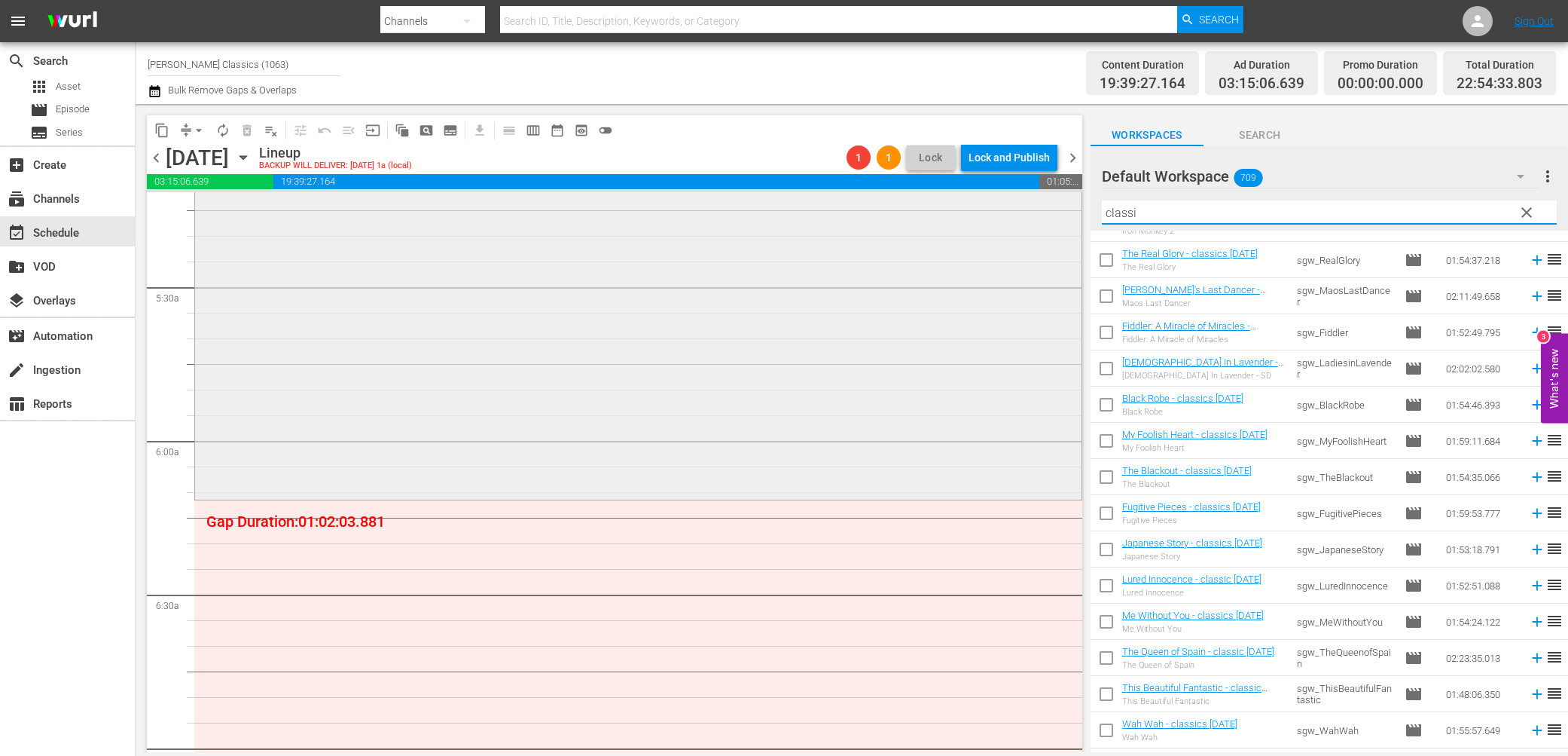
drag, startPoint x: 1255, startPoint y: 213, endPoint x: 1001, endPoint y: 203, distance: 254.2
click at [1003, 202] on div "content_copy compress arrow_drop_down autorenew_outlined delete_forever_outline…" at bounding box center [852, 427] width 1433 height 647
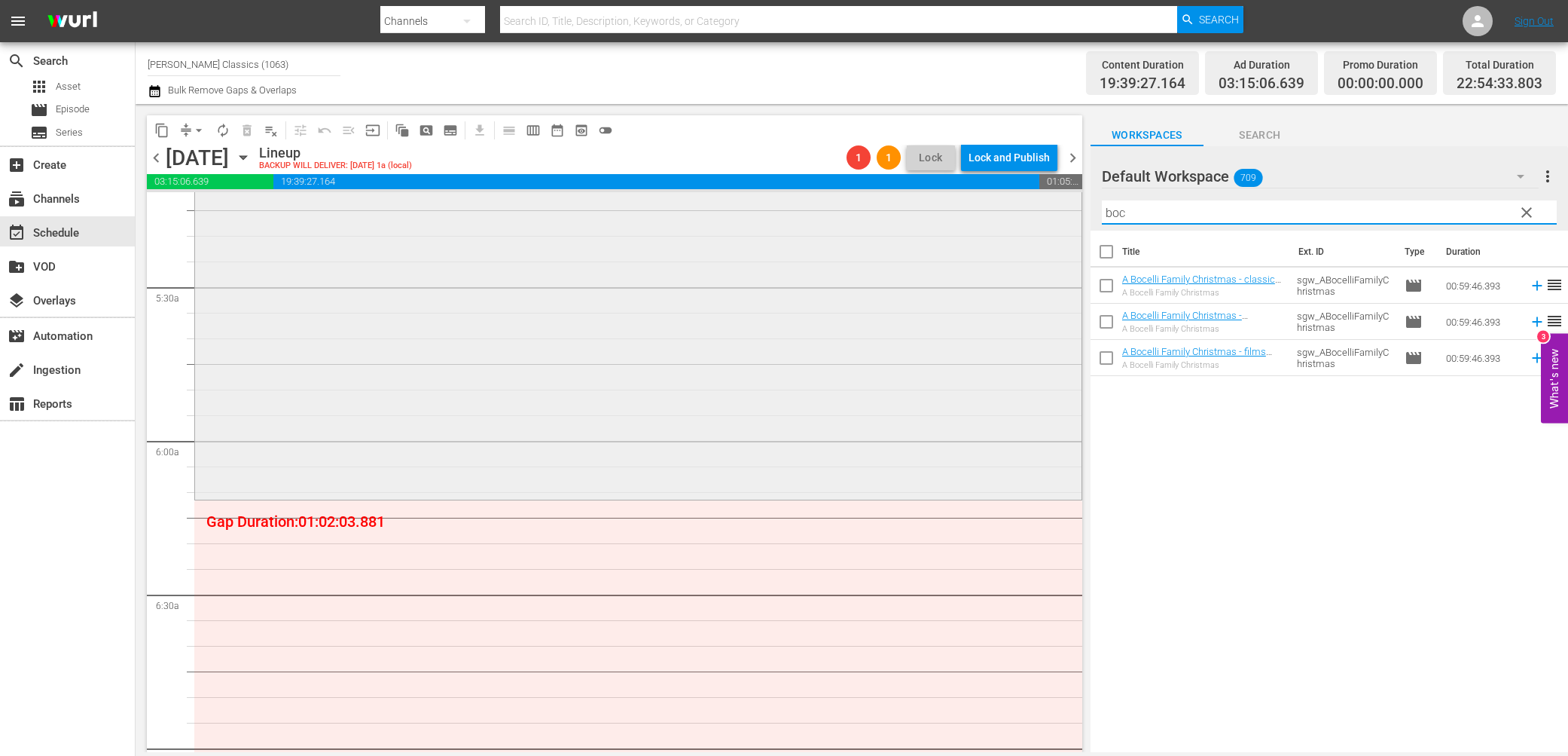
scroll to position [0, 0]
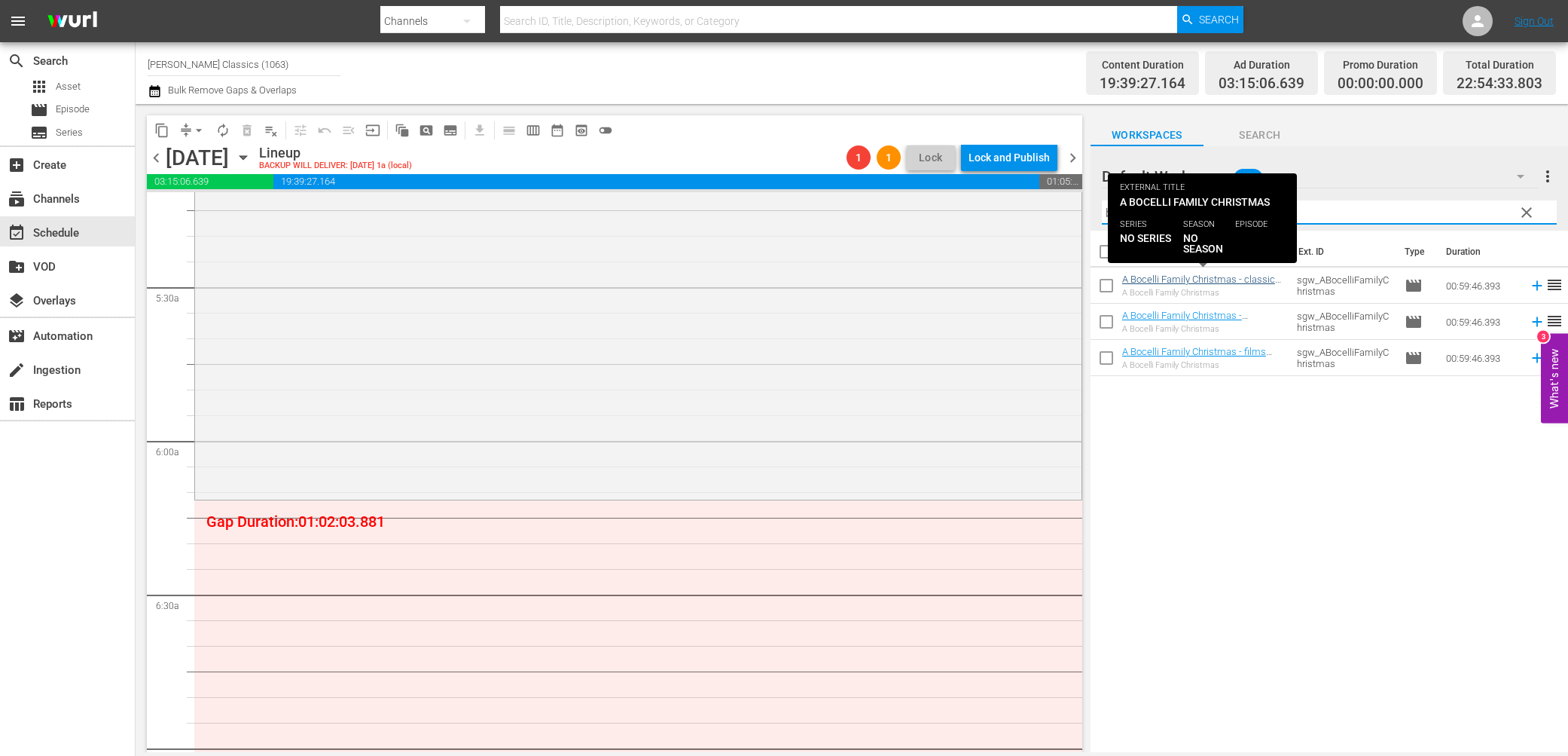
type input "bocell"
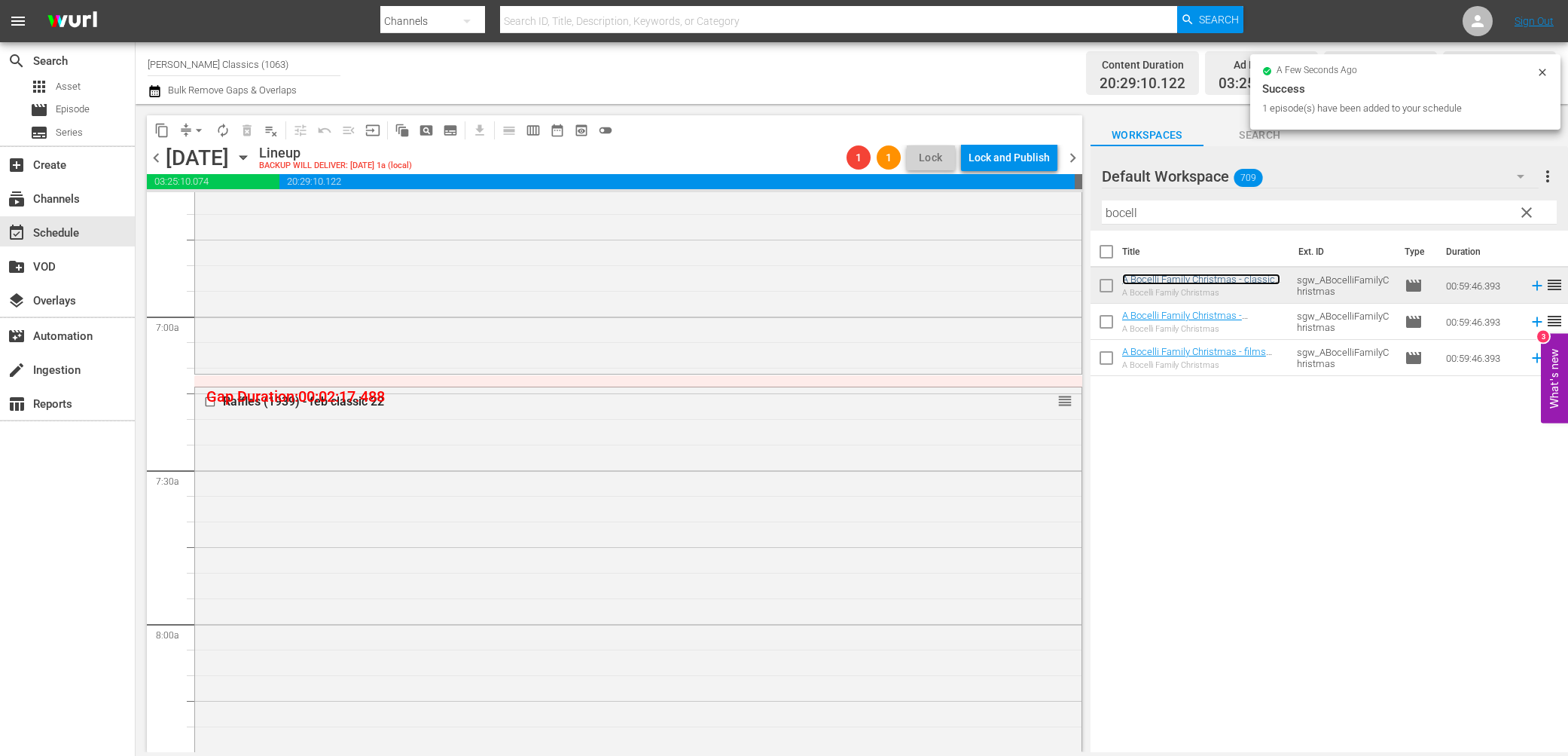
scroll to position [2020, 0]
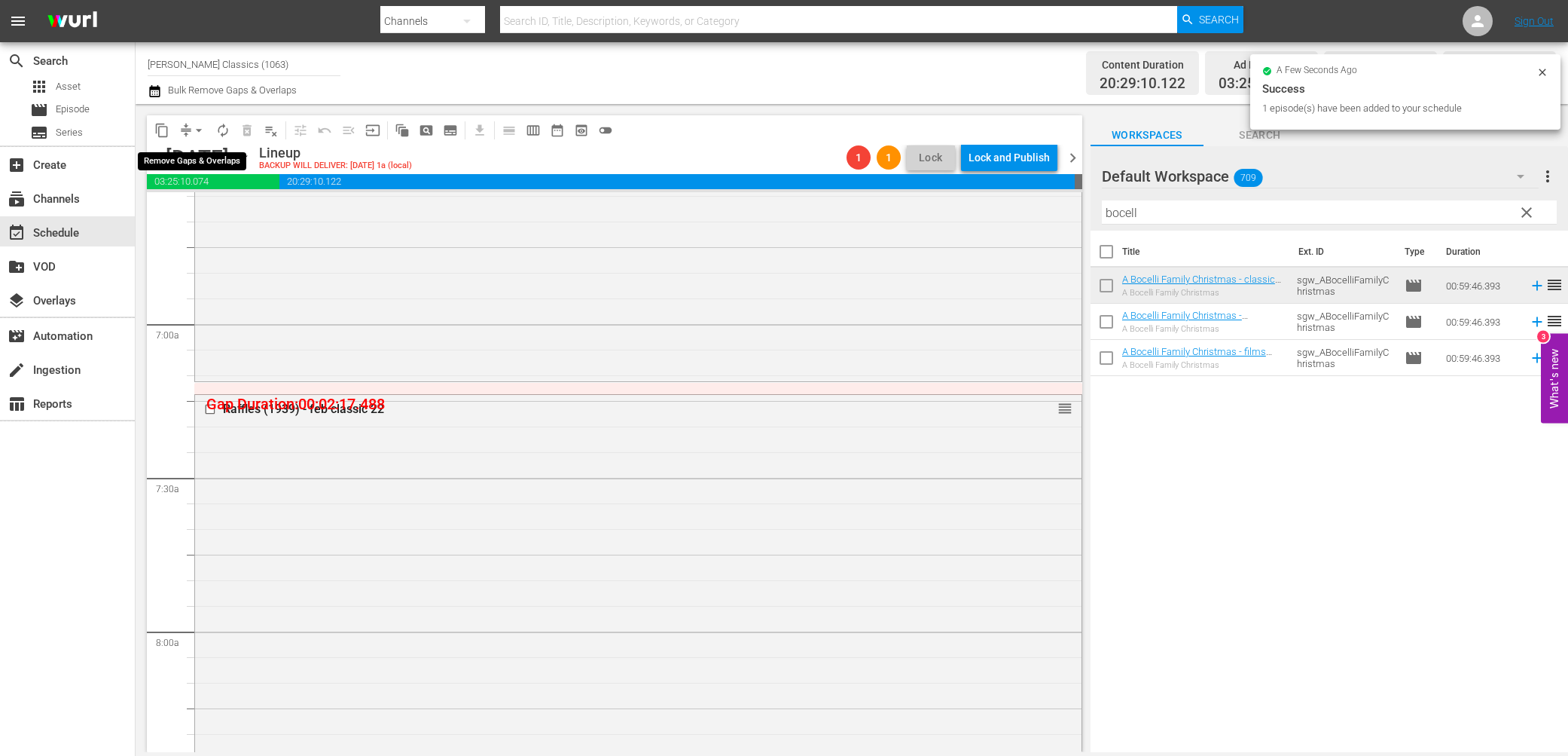
click at [194, 128] on span "arrow_drop_down" at bounding box center [199, 131] width 15 height 15
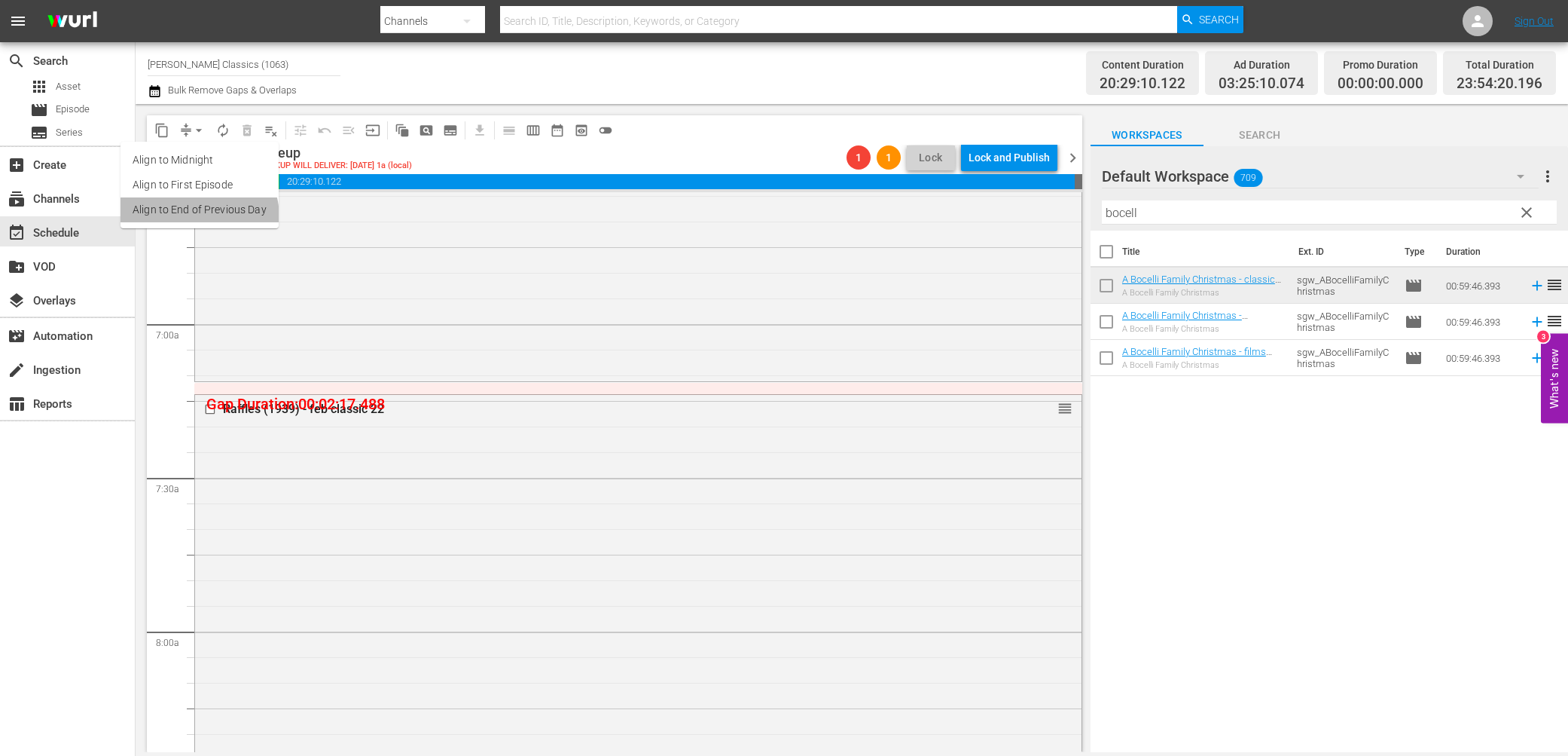
click at [197, 217] on li "Align to End of Previous Day" at bounding box center [199, 209] width 158 height 25
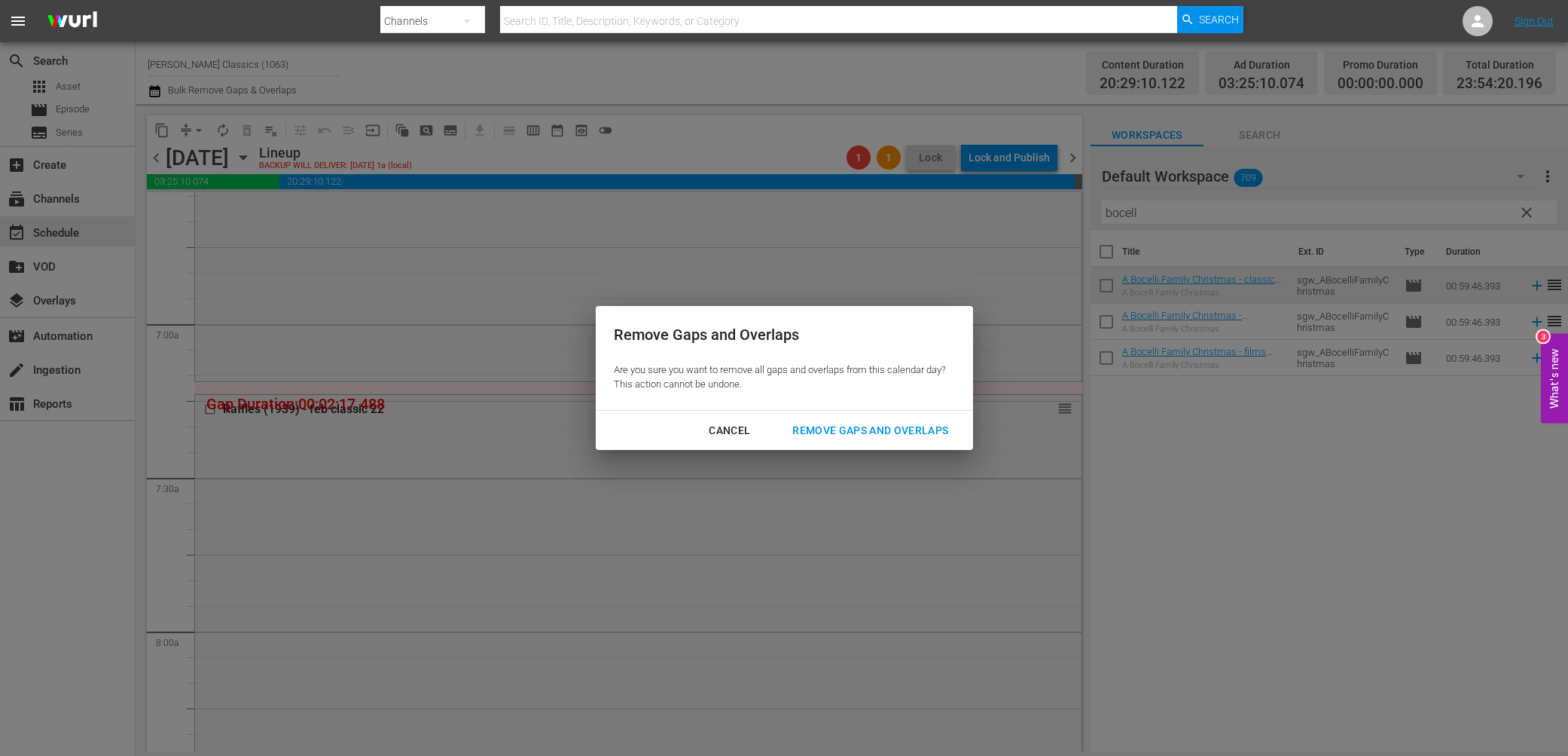
click at [901, 442] on button "Remove Gaps and Overlaps" at bounding box center [870, 430] width 192 height 28
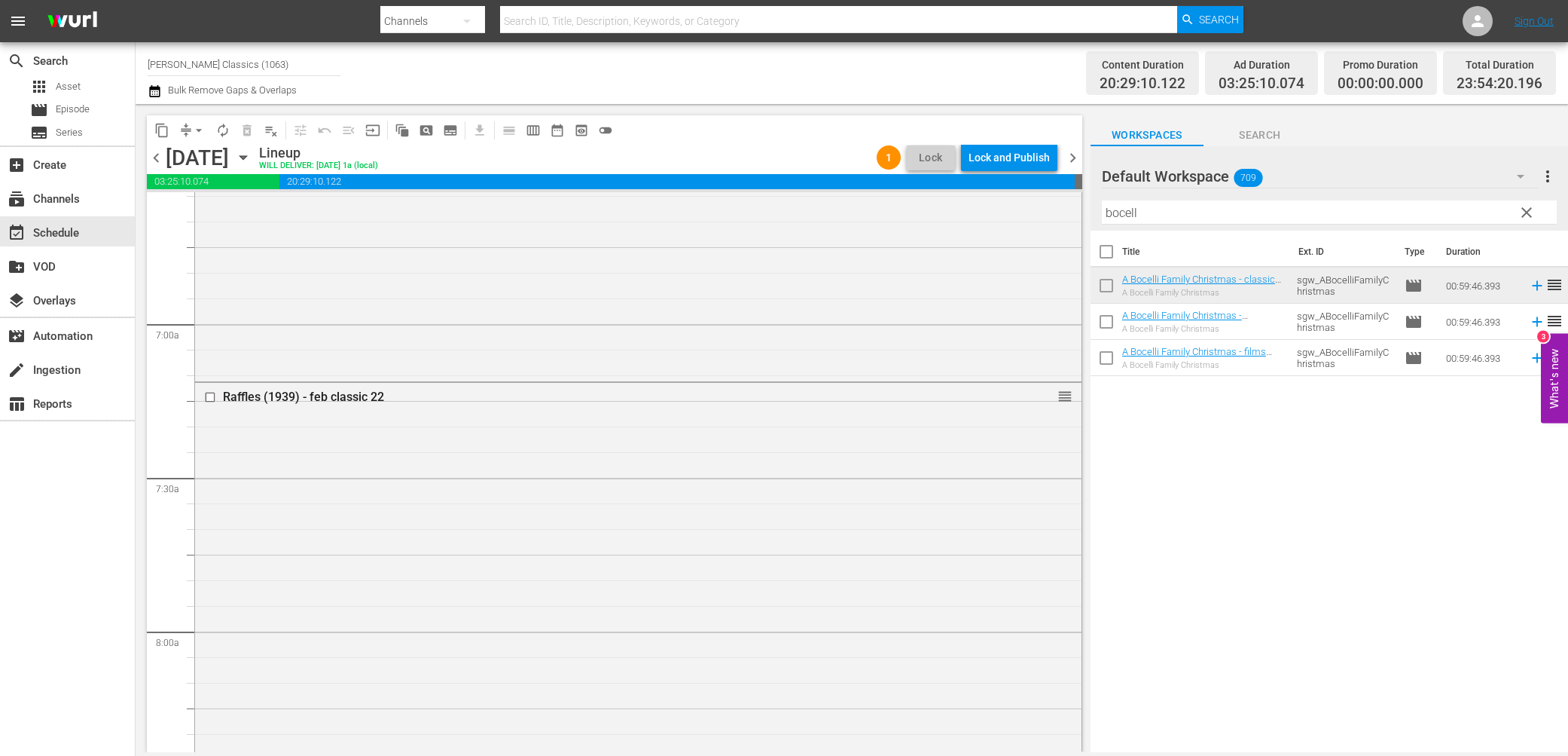
click at [979, 159] on div "Lock and Publish" at bounding box center [1009, 158] width 82 height 27
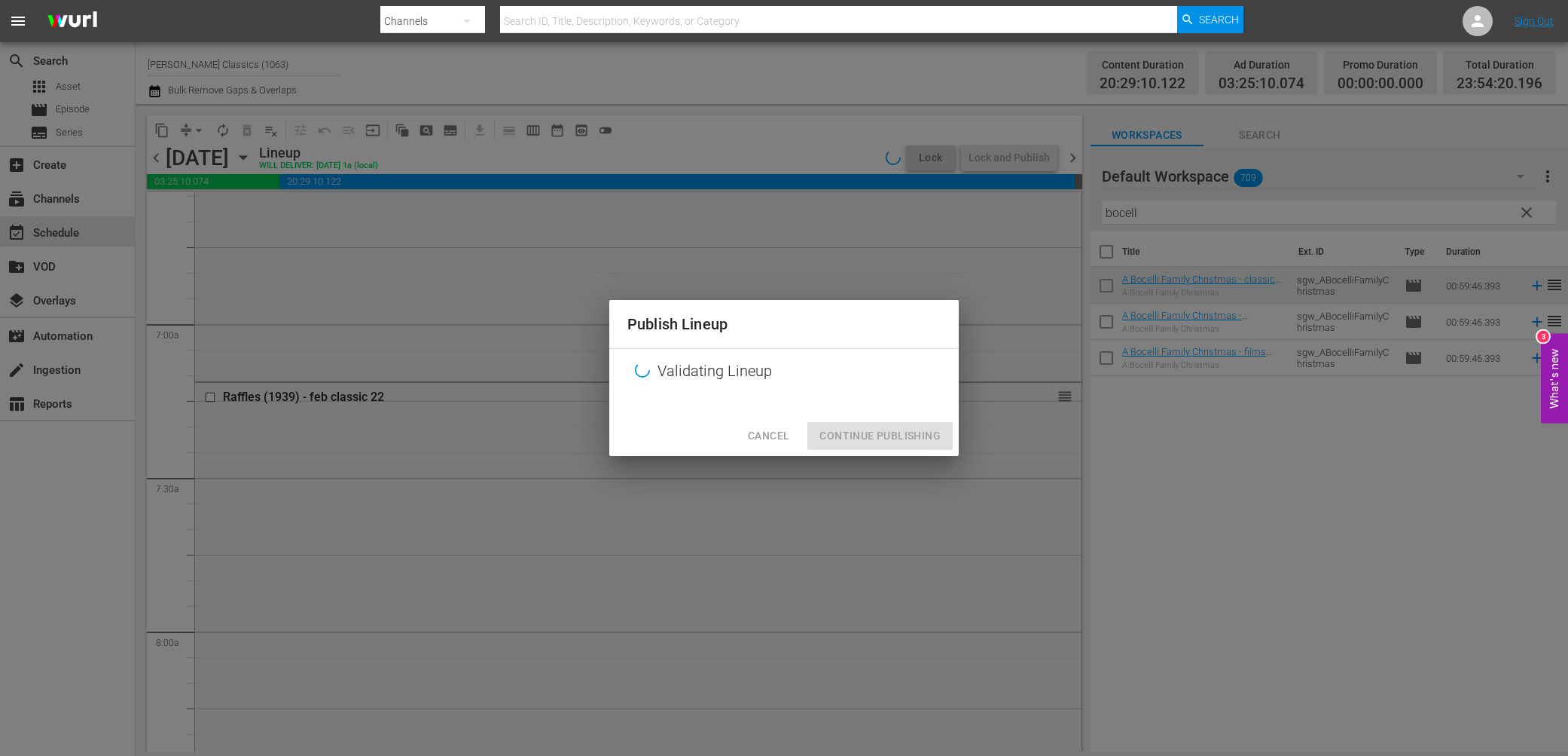
click at [878, 431] on div "Cancel Continue Publishing" at bounding box center [784, 436] width 350 height 40
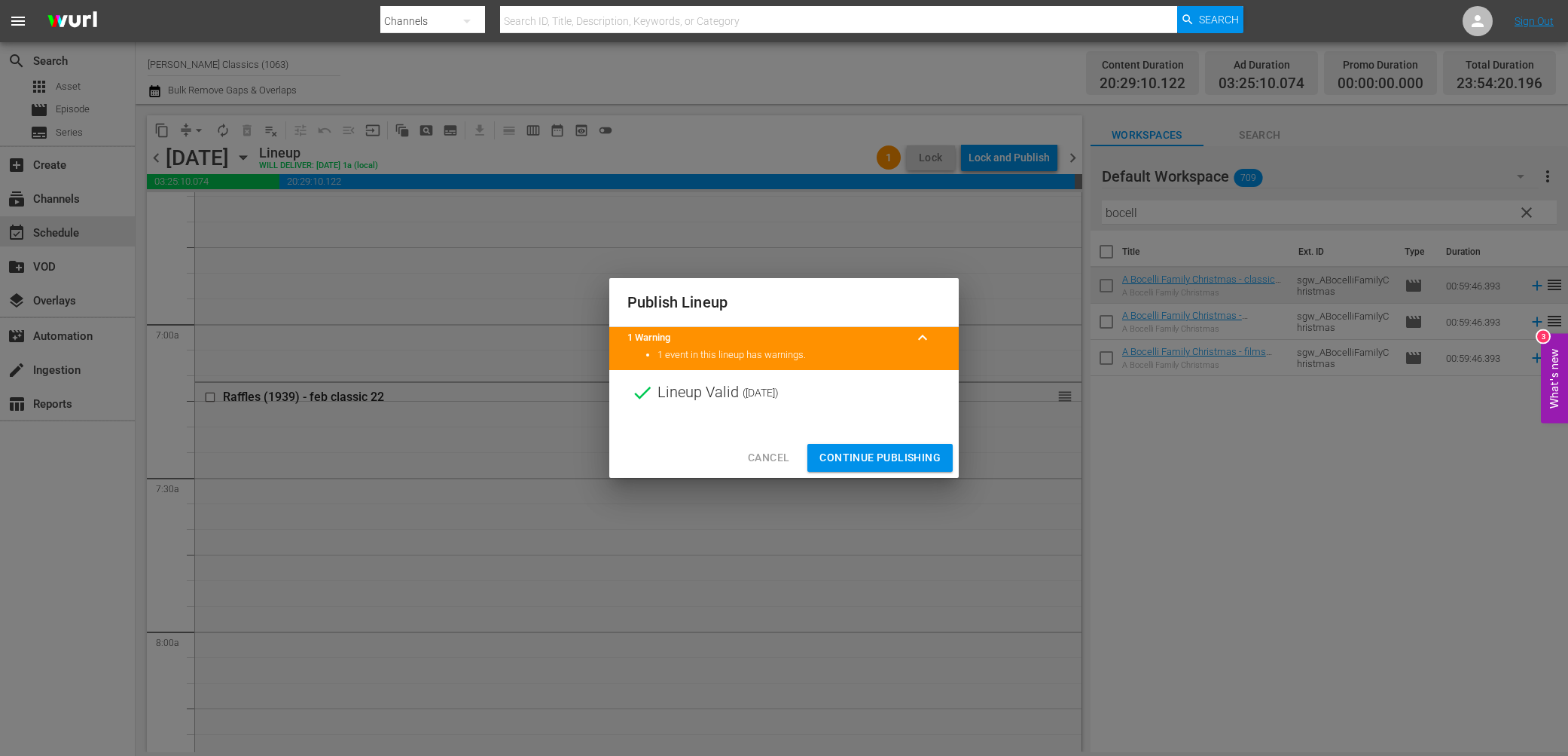
click at [878, 452] on span "Continue Publishing" at bounding box center [880, 458] width 121 height 19
